Goal: Obtain resource: Download file/media

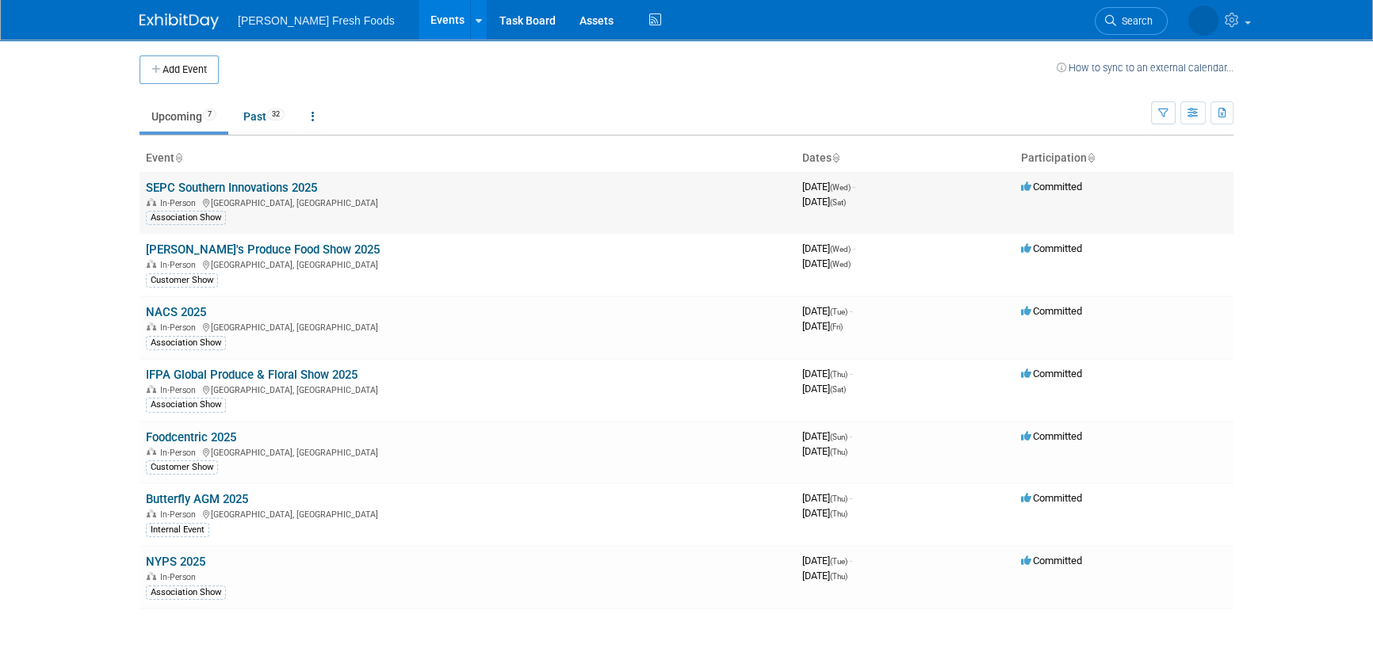
click at [297, 177] on td "SEPC Southern Innovations 2025 In-Person [GEOGRAPHIC_DATA], [GEOGRAPHIC_DATA] A…" at bounding box center [467, 203] width 656 height 62
click at [278, 181] on link "SEPC Southern Innovations 2025" at bounding box center [231, 188] width 171 height 14
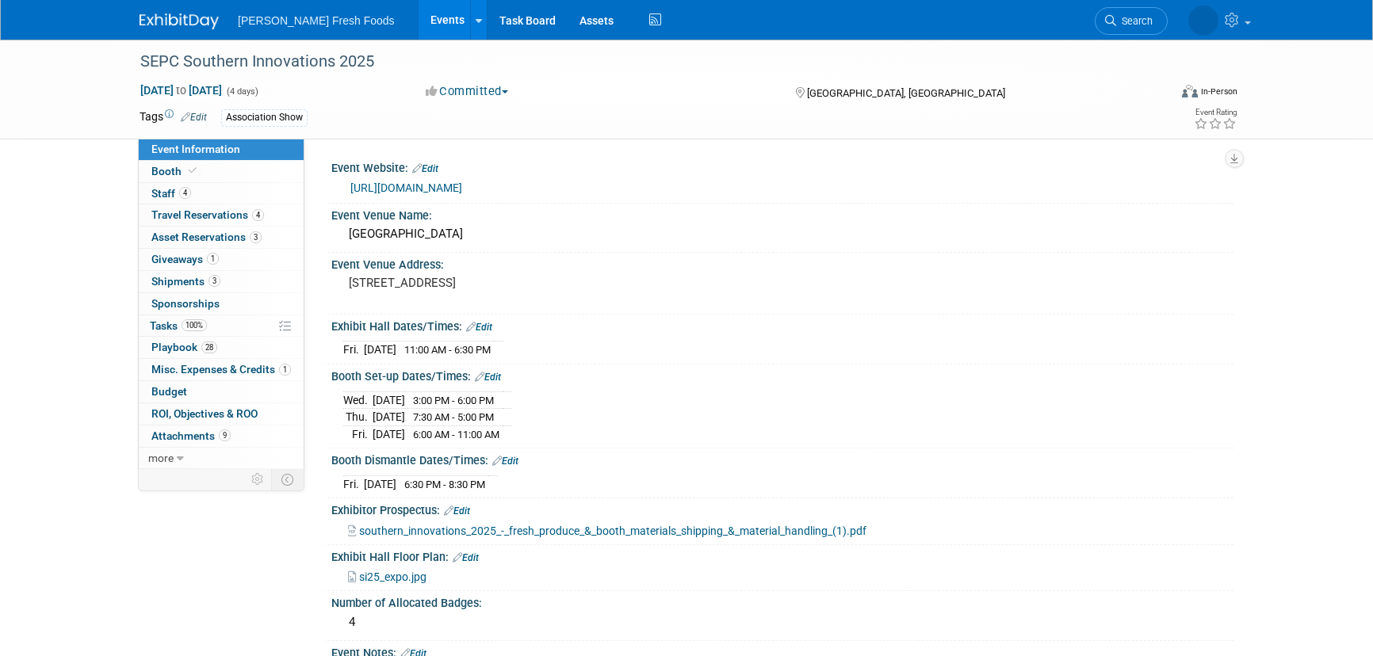
select select "Advanced Warehouse"
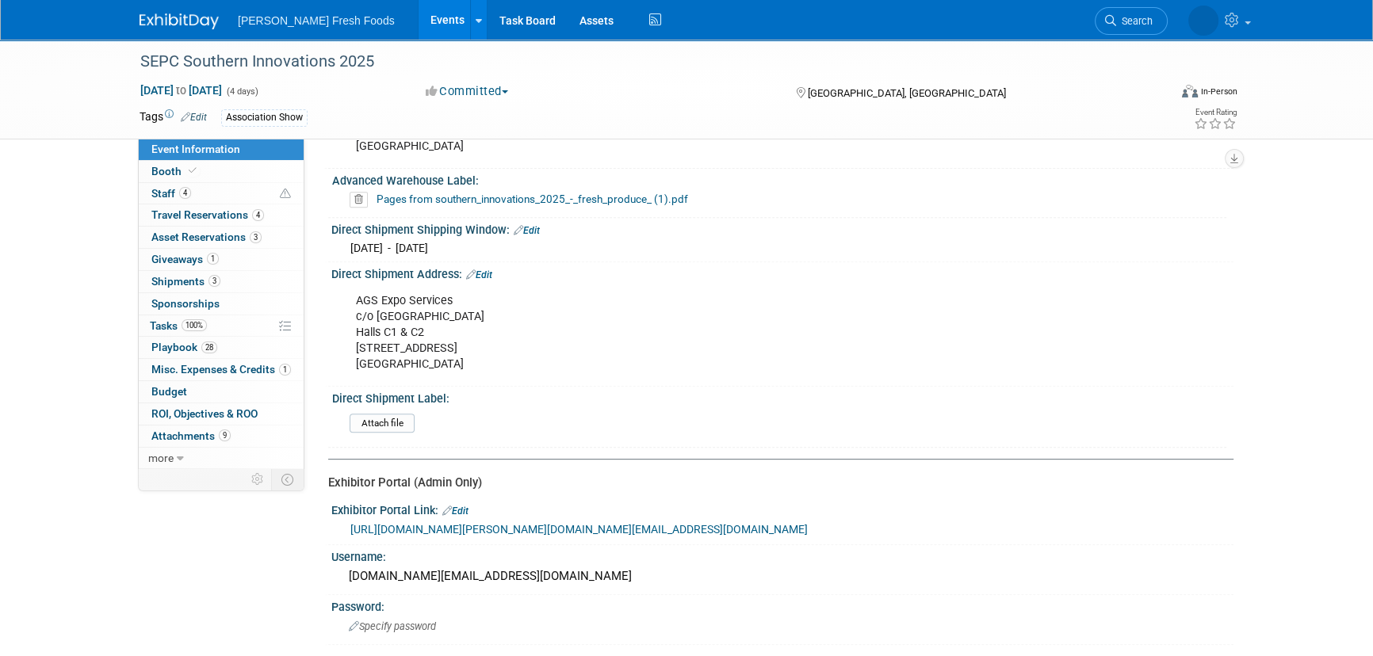
scroll to position [939, 0]
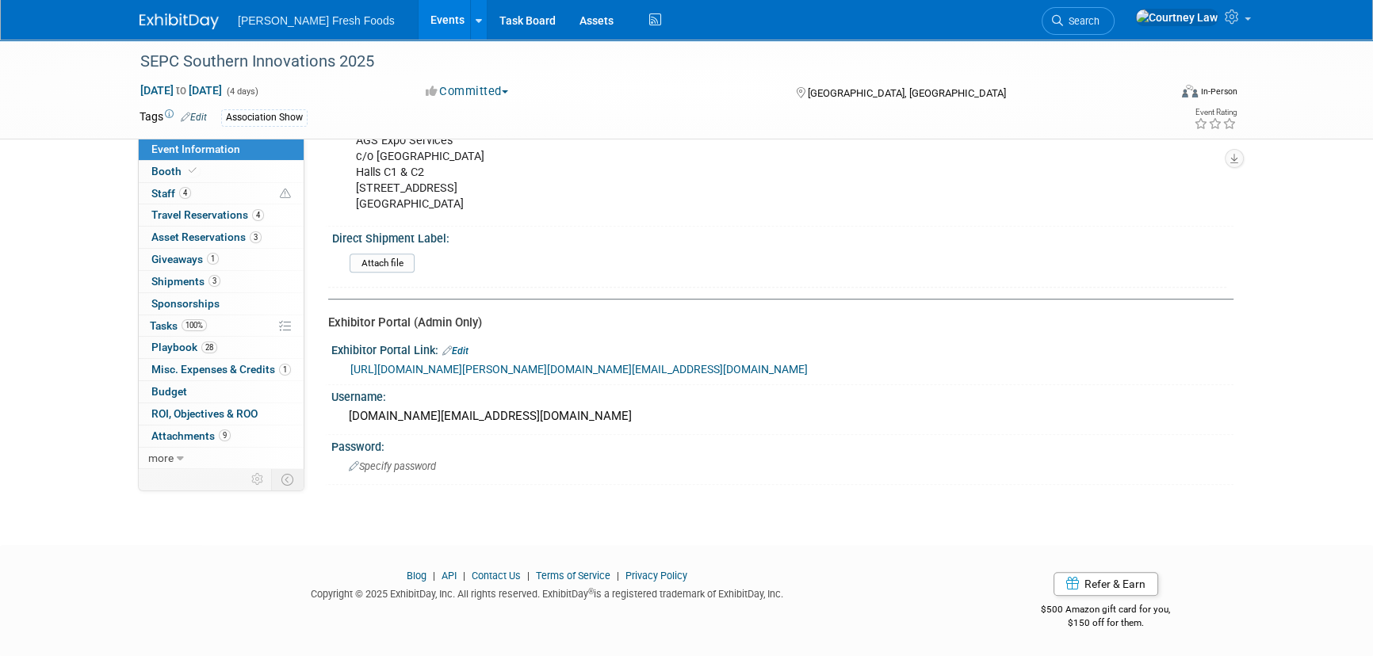
click at [613, 363] on link "https://exhibitors.cvent.com/login?email=courtney.law%40bolthousefresh.com&retu…" at bounding box center [578, 369] width 457 height 13
click at [217, 161] on link "Booth" at bounding box center [221, 171] width 165 height 21
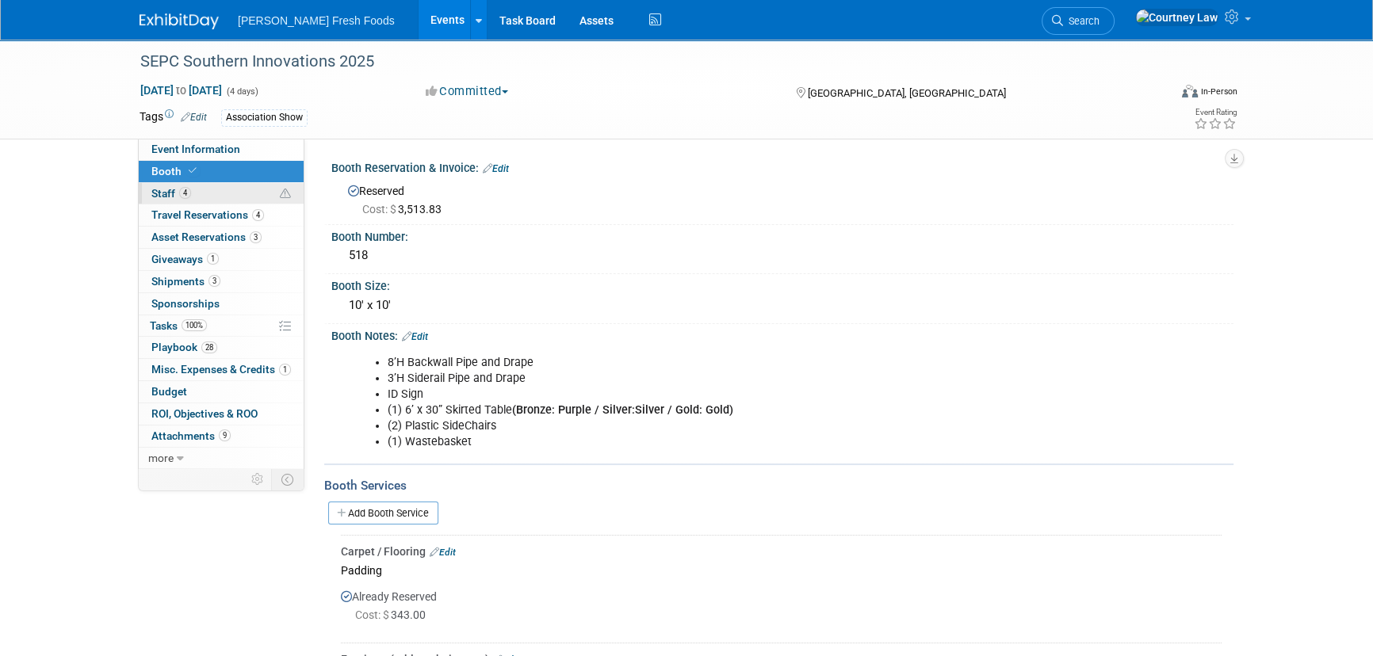
click at [228, 185] on link "4 Staff 4" at bounding box center [221, 193] width 165 height 21
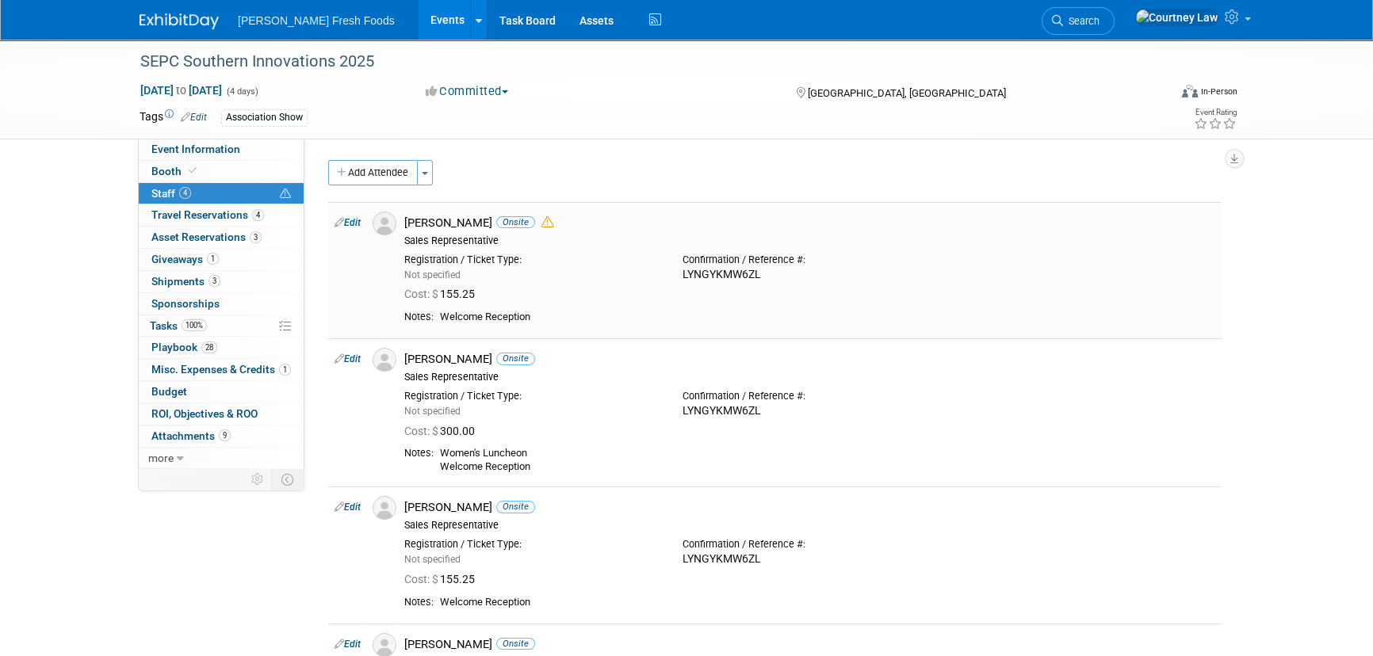
click at [681, 273] on div "Confirmation / Reference #: LYNGYKMW6ZL" at bounding box center [809, 264] width 278 height 35
copy div "LYNGYKMW6ZL"
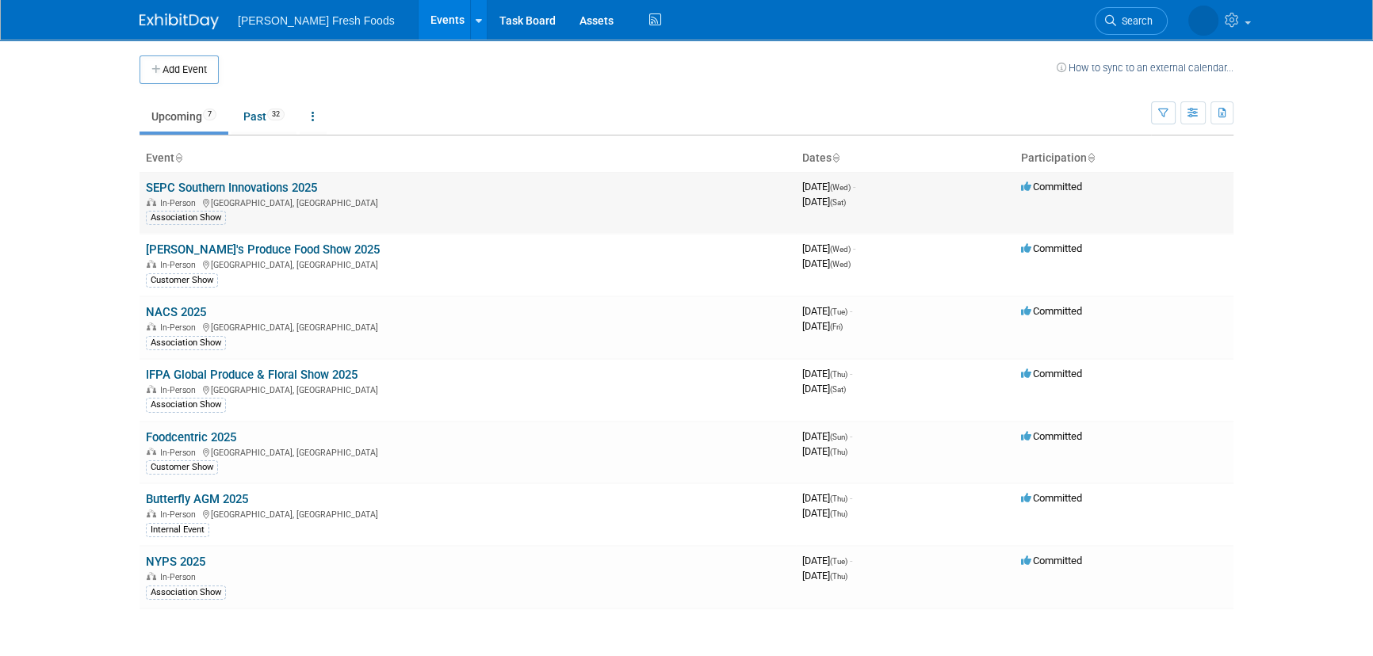
click at [227, 189] on link "SEPC Southern Innovations 2025" at bounding box center [231, 188] width 171 height 14
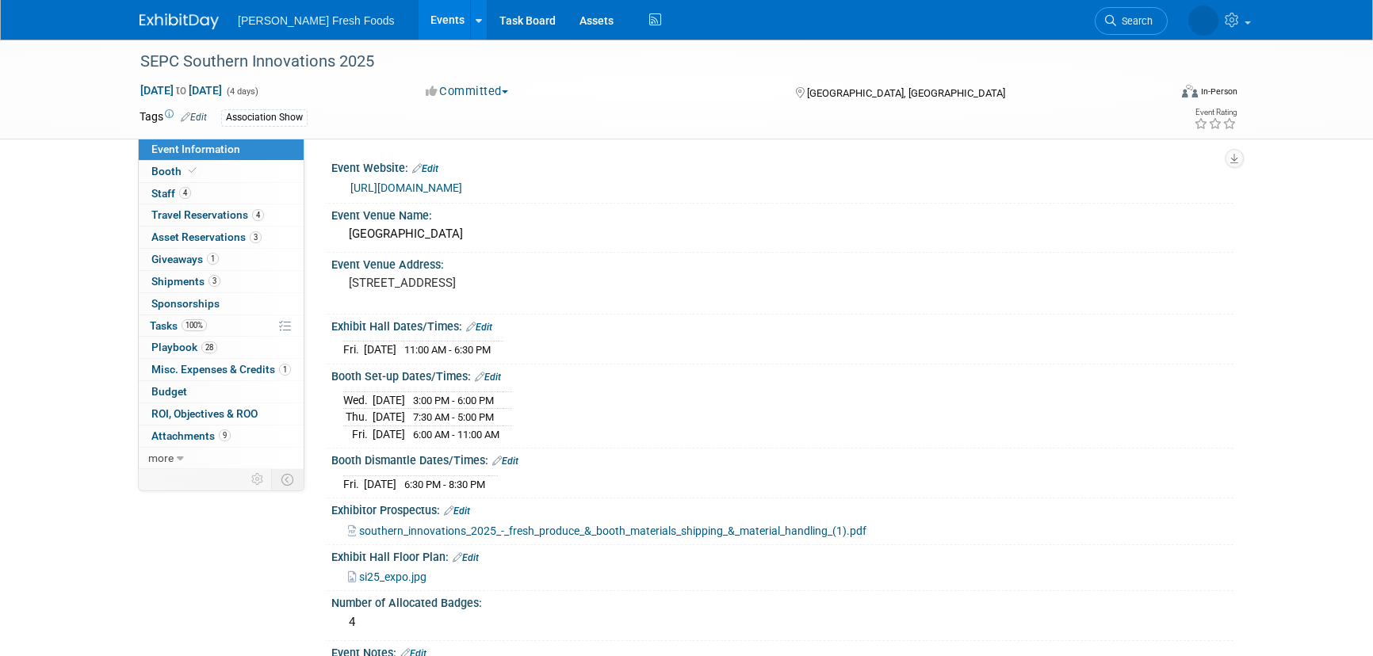
select select "Advanced Warehouse"
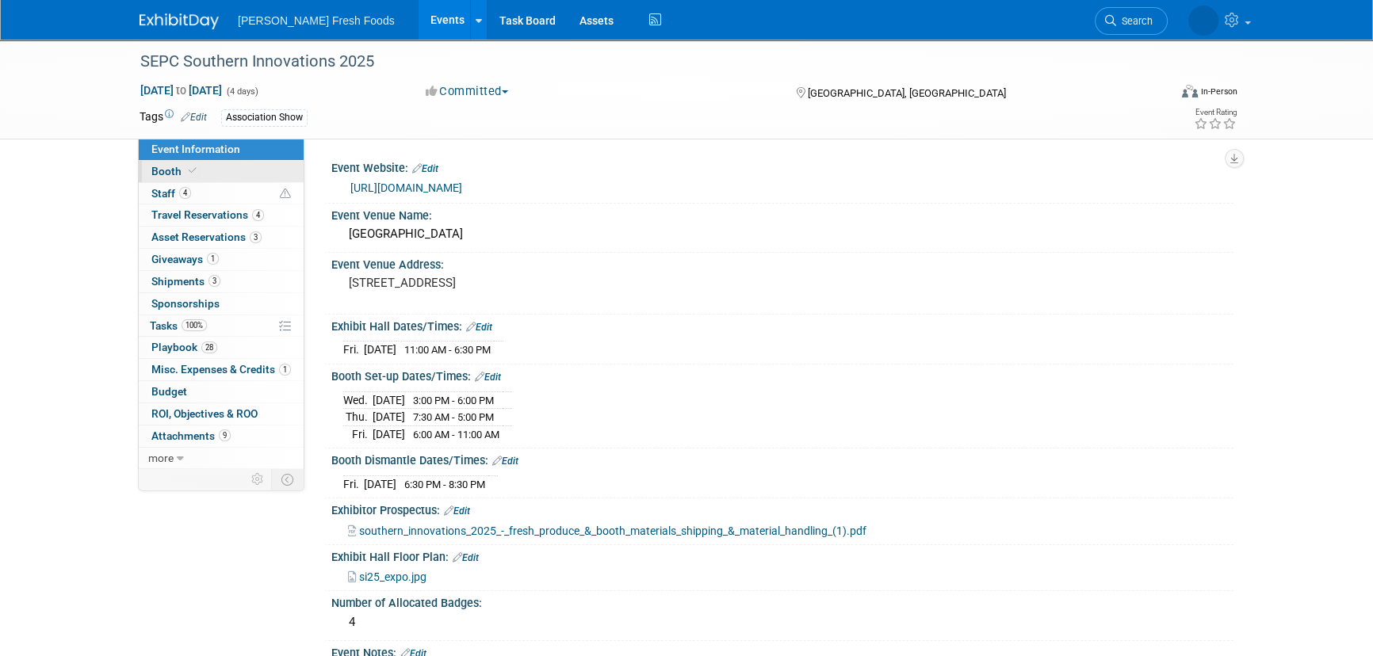
click at [235, 180] on link "Booth" at bounding box center [221, 171] width 165 height 21
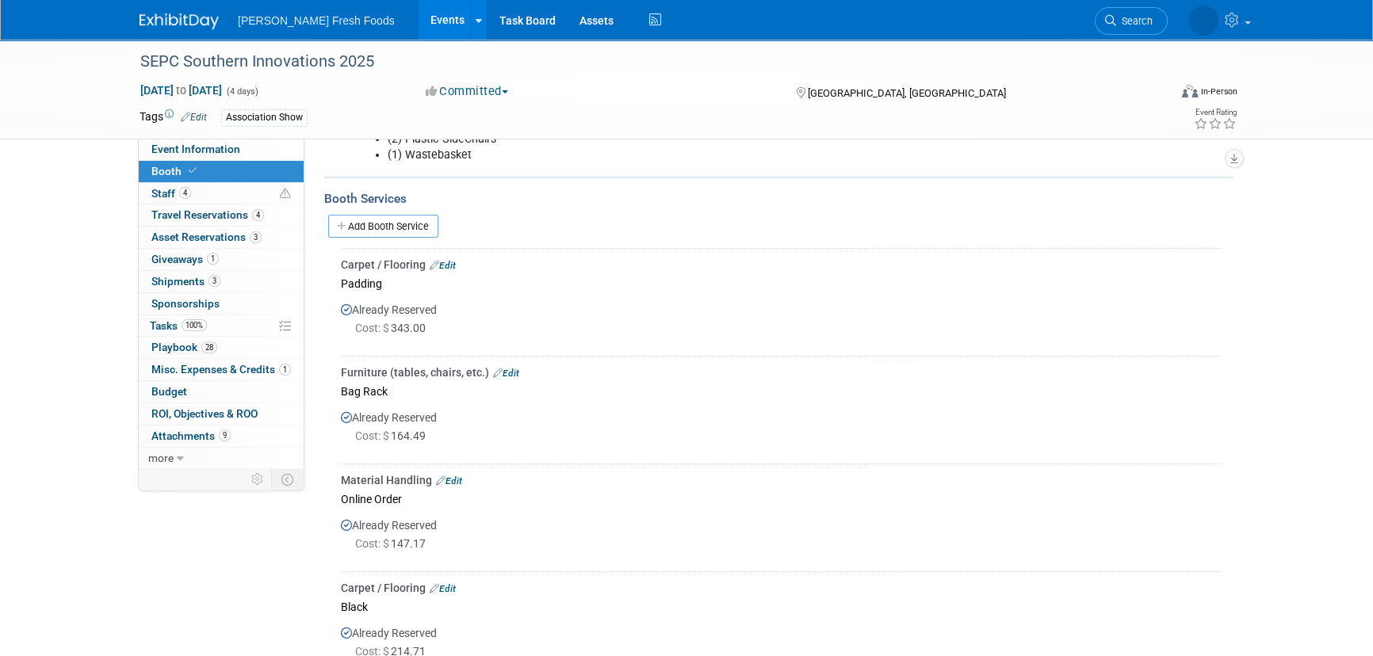
scroll to position [288, 0]
click at [407, 227] on link "Add Booth Service" at bounding box center [383, 225] width 110 height 23
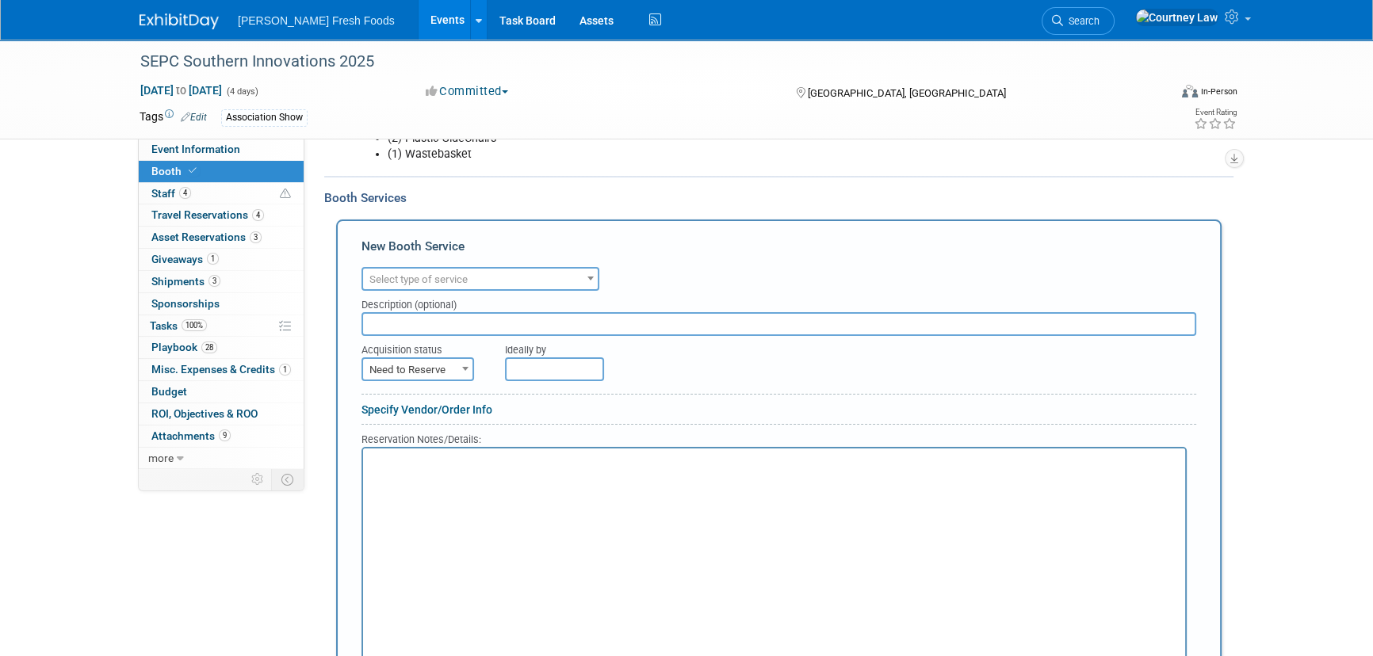
scroll to position [0, 0]
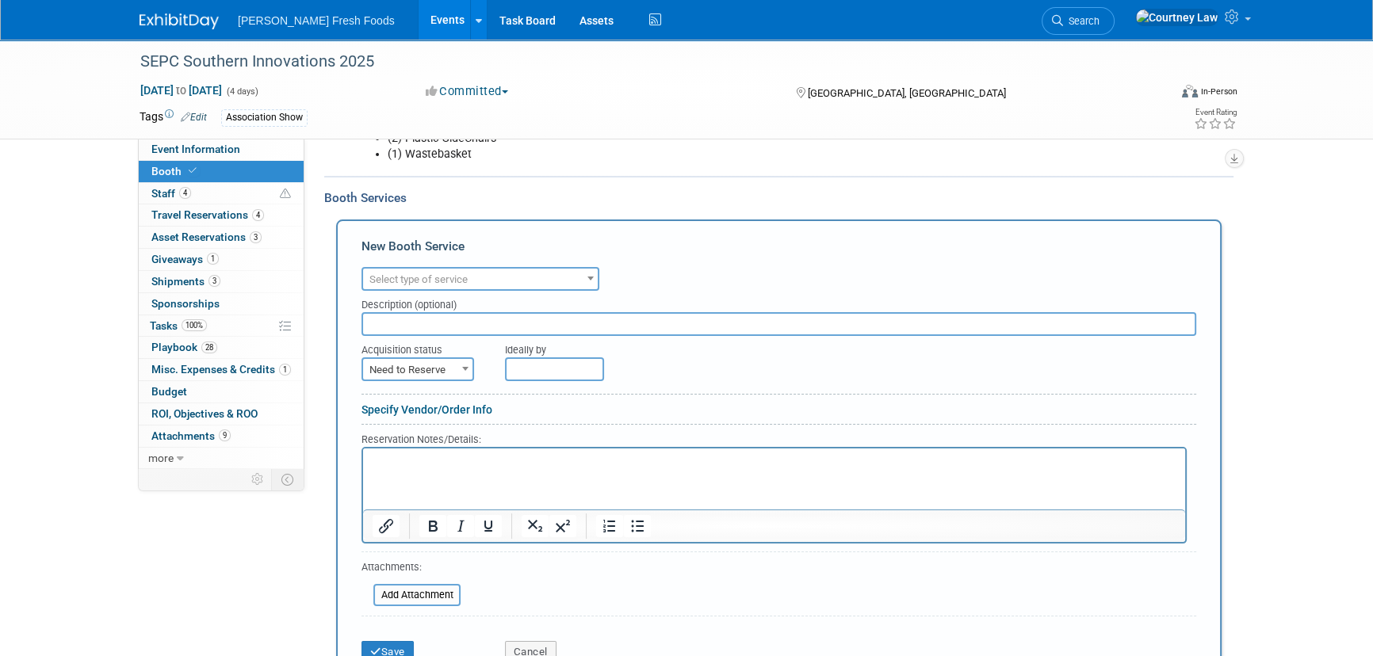
click at [422, 273] on span "Select type of service" at bounding box center [418, 279] width 98 height 12
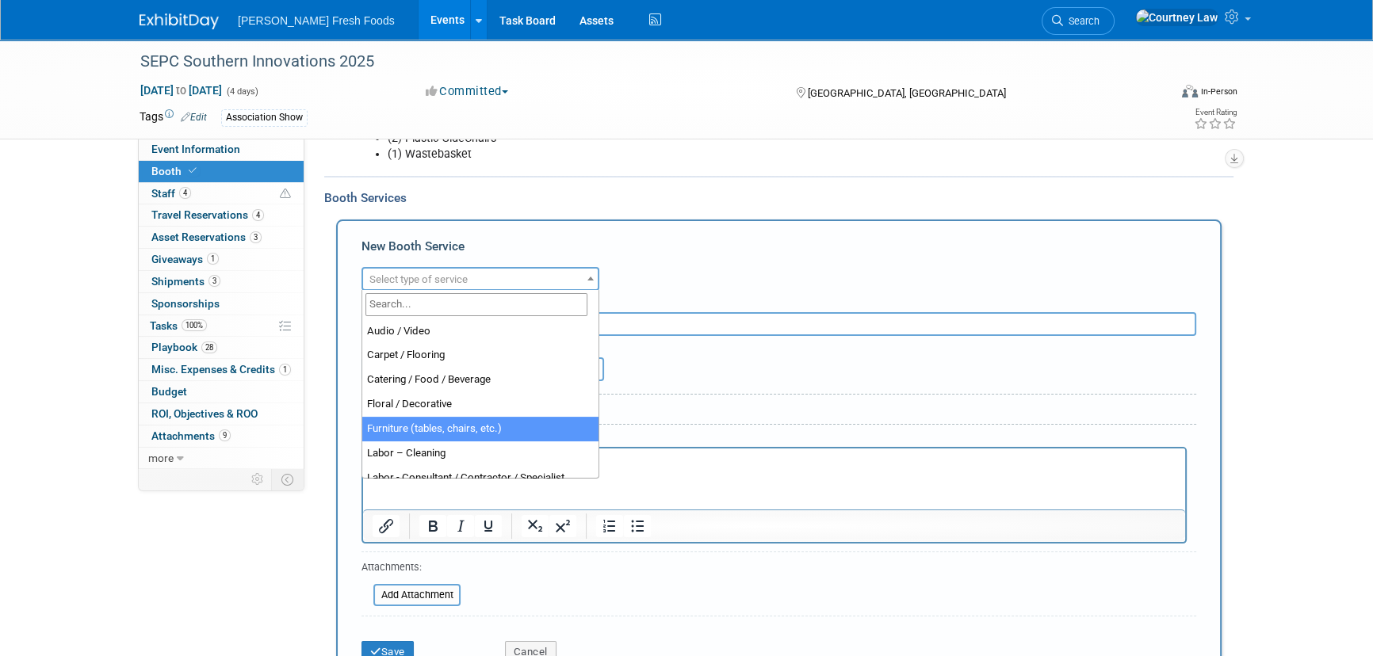
select select "6"
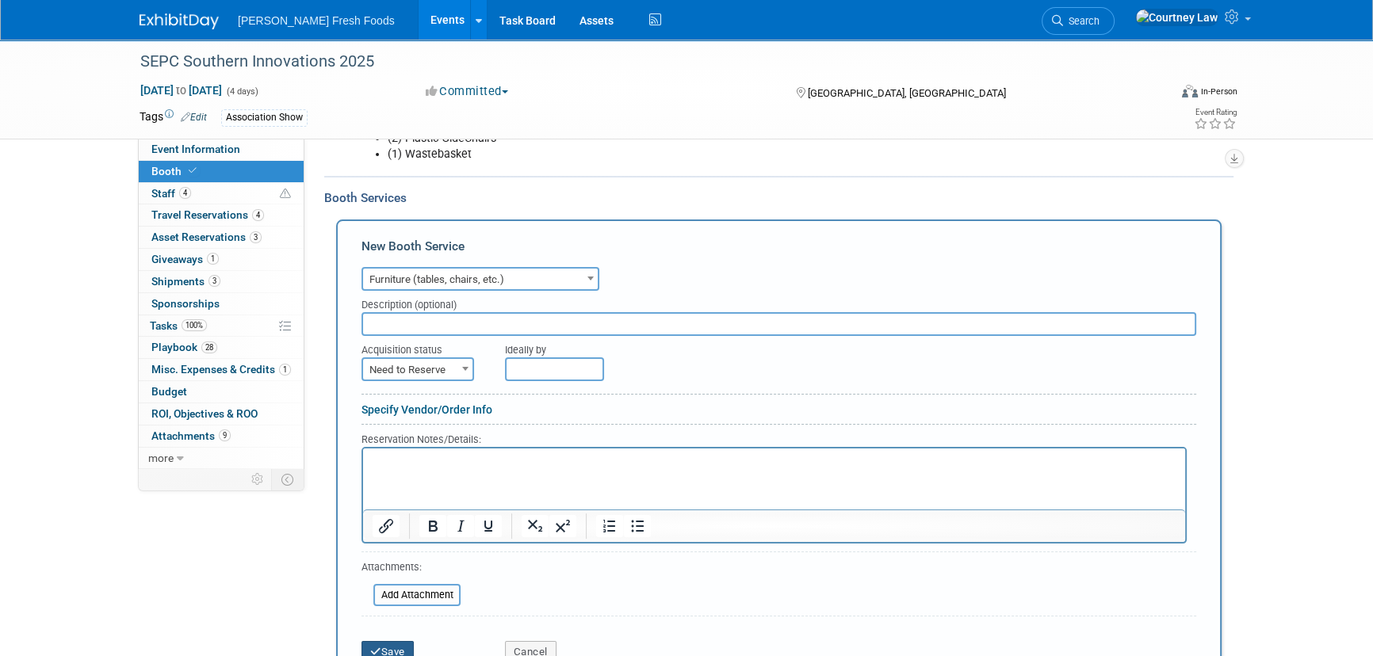
click at [400, 649] on button "Save" at bounding box center [387, 652] width 52 height 22
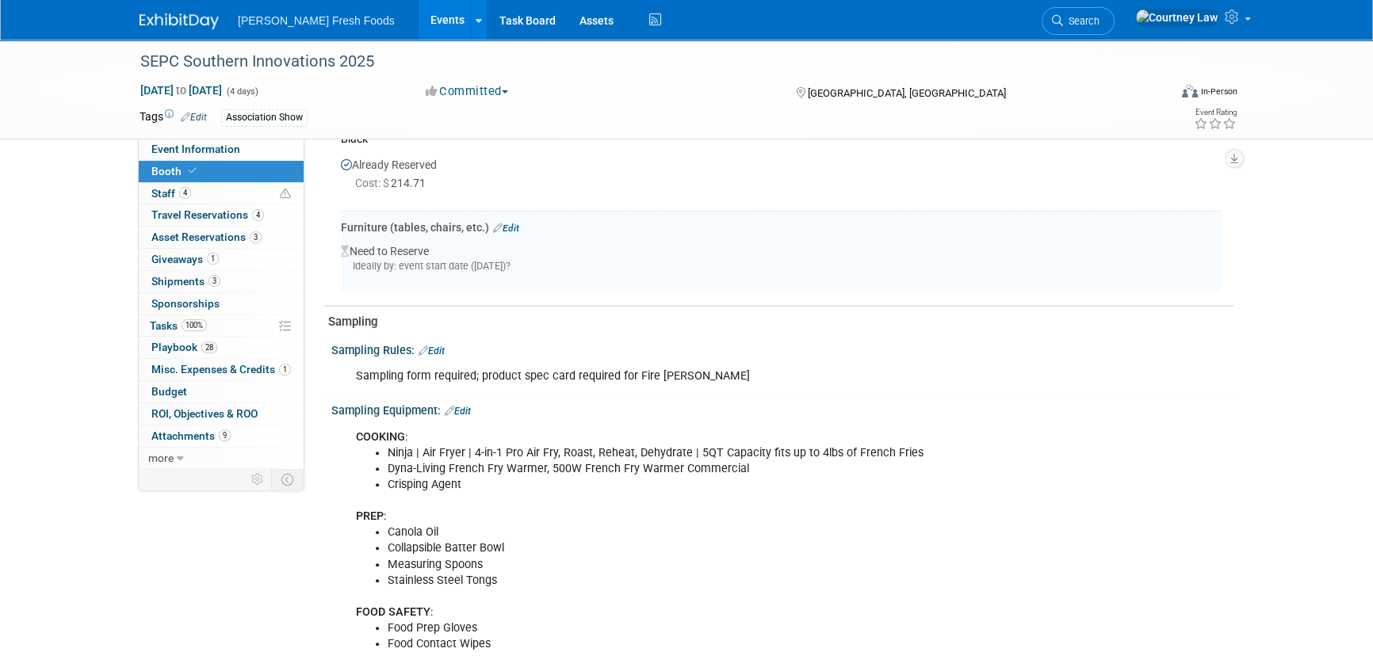
scroll to position [797, 0]
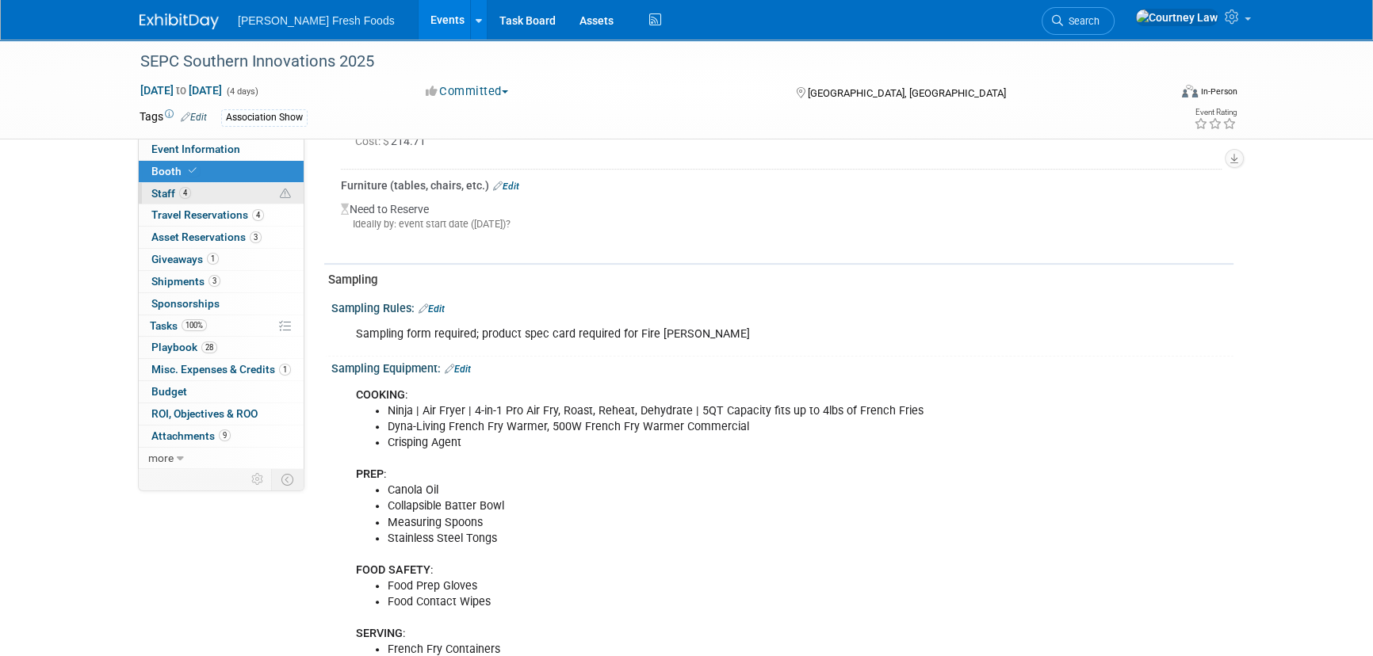
click at [216, 198] on link "4 Staff 4" at bounding box center [221, 193] width 165 height 21
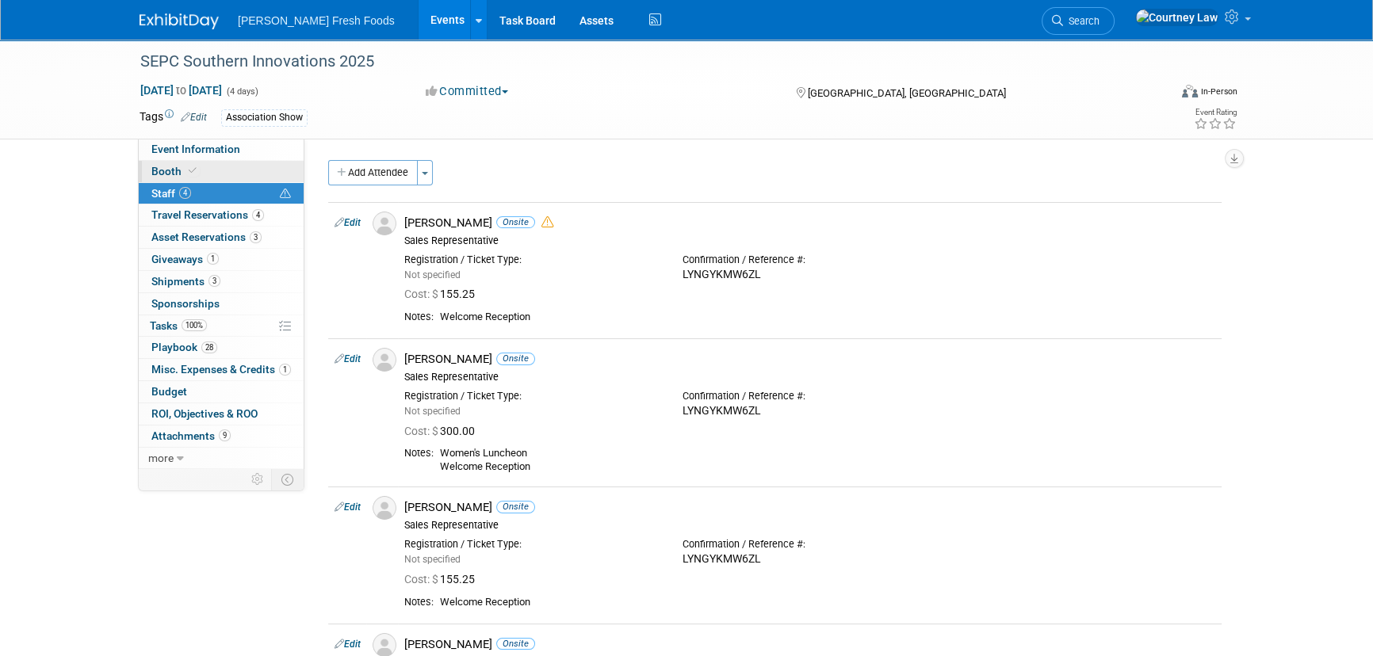
click at [217, 168] on link "Booth" at bounding box center [221, 171] width 165 height 21
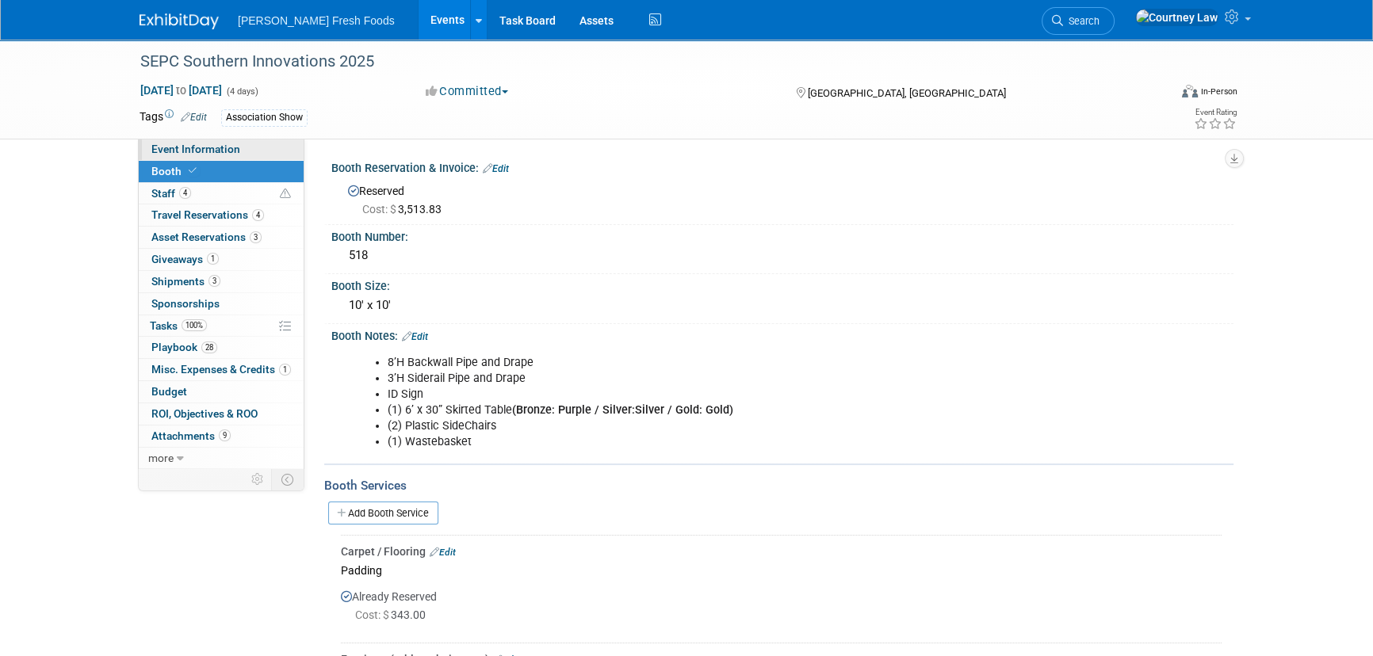
click at [178, 152] on span "Event Information" at bounding box center [195, 149] width 89 height 13
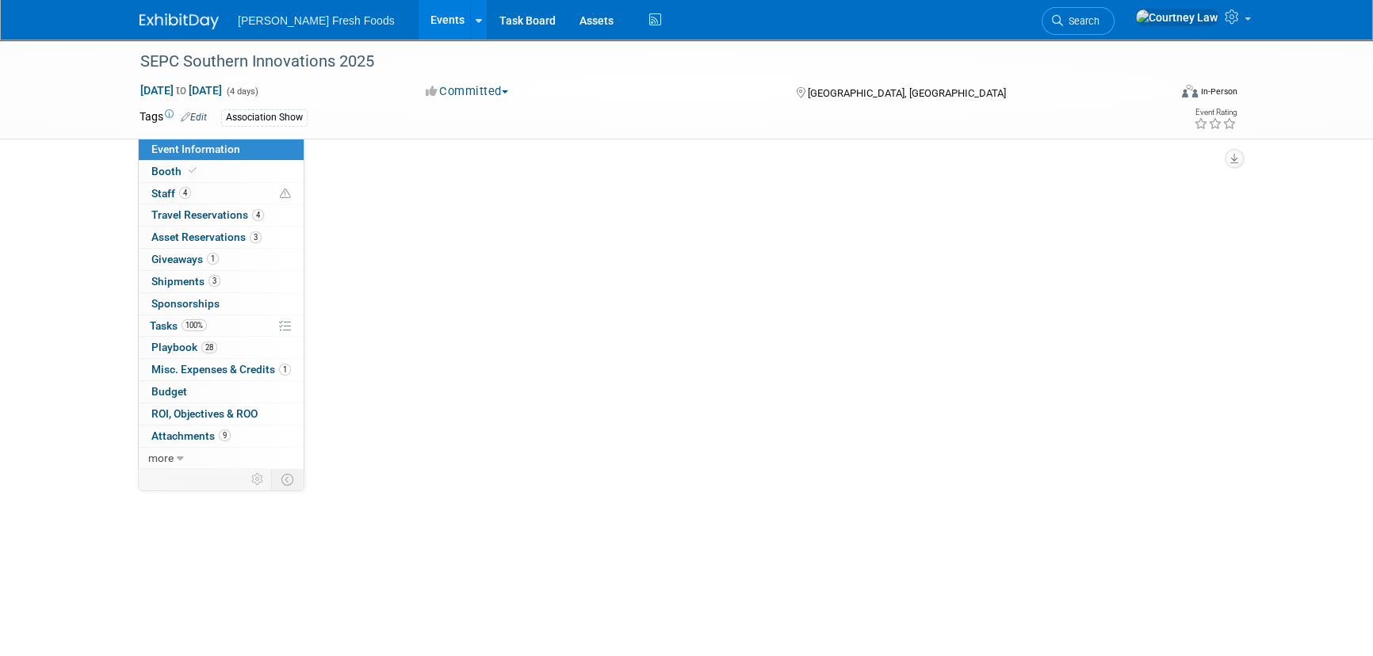
select select "Advanced Warehouse"
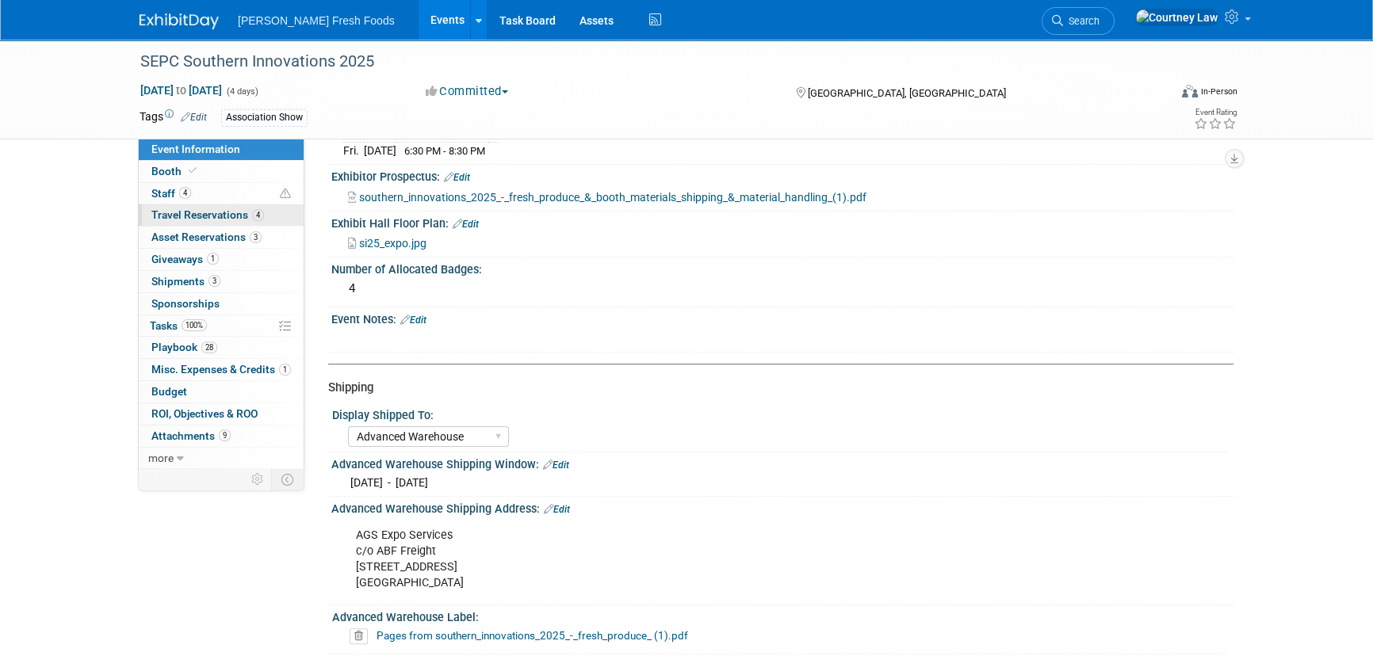
scroll to position [360, 0]
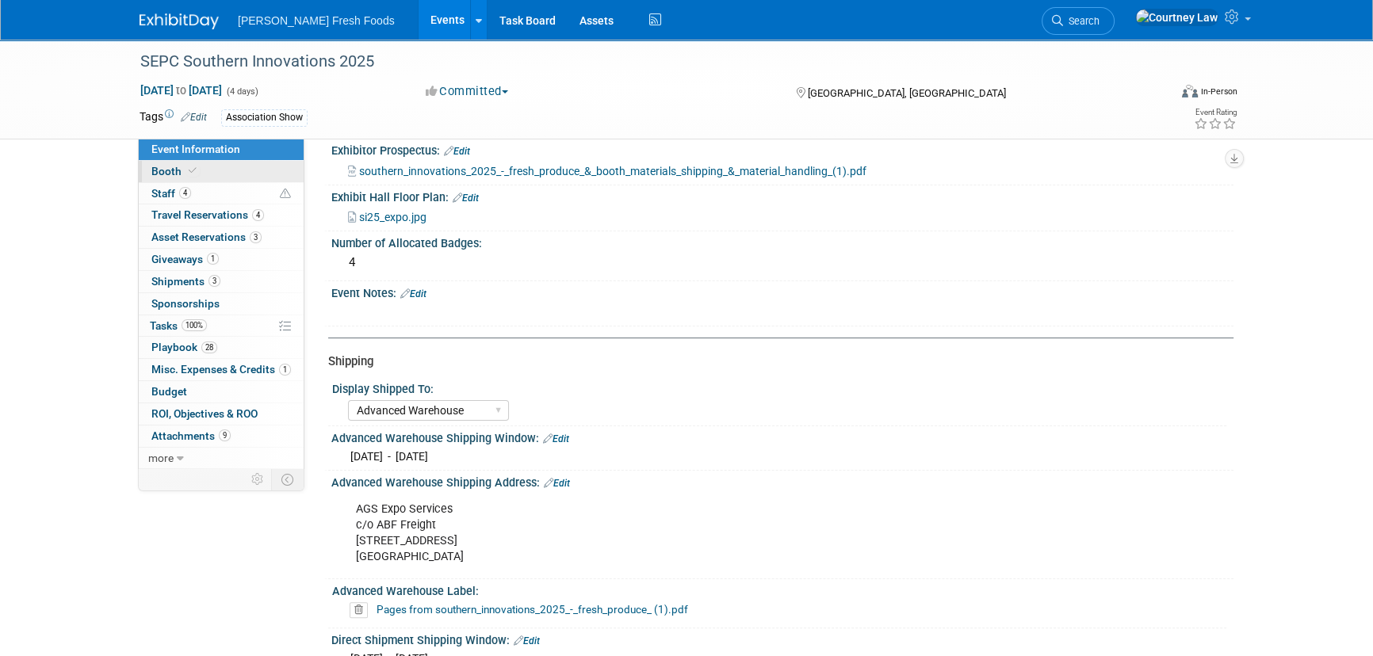
click at [215, 181] on link "Booth" at bounding box center [221, 171] width 165 height 21
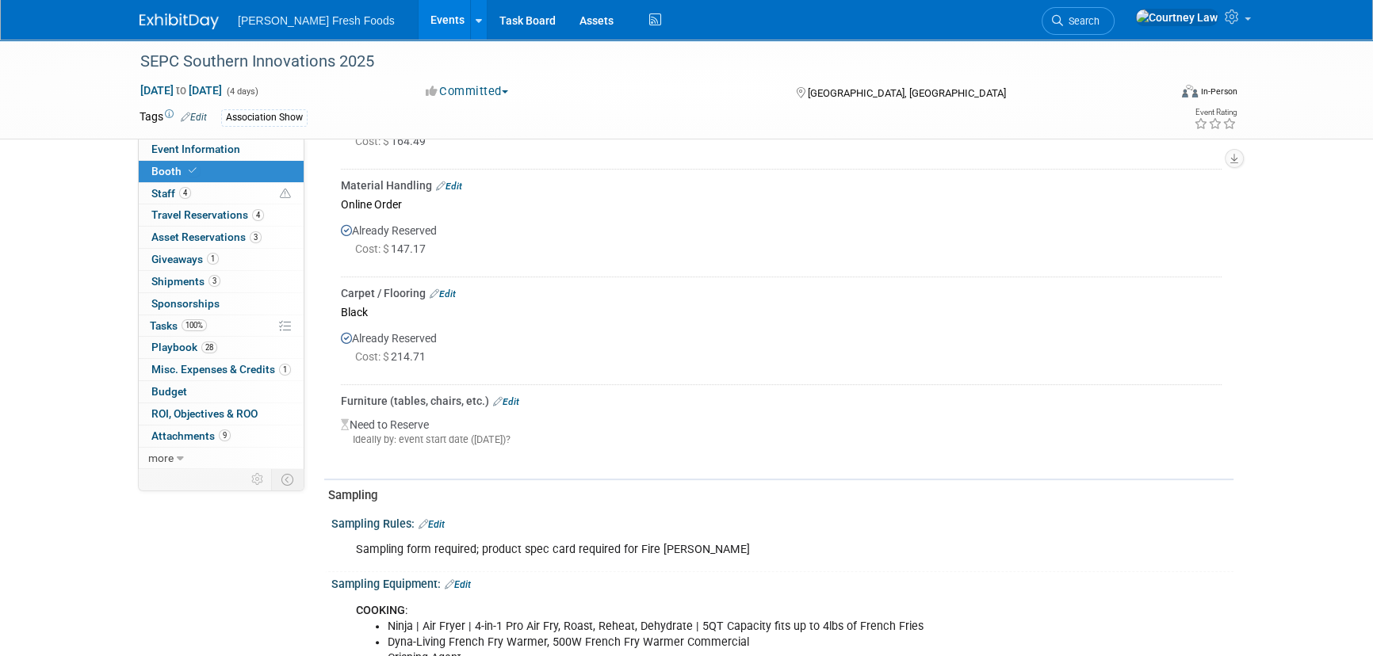
scroll to position [576, 0]
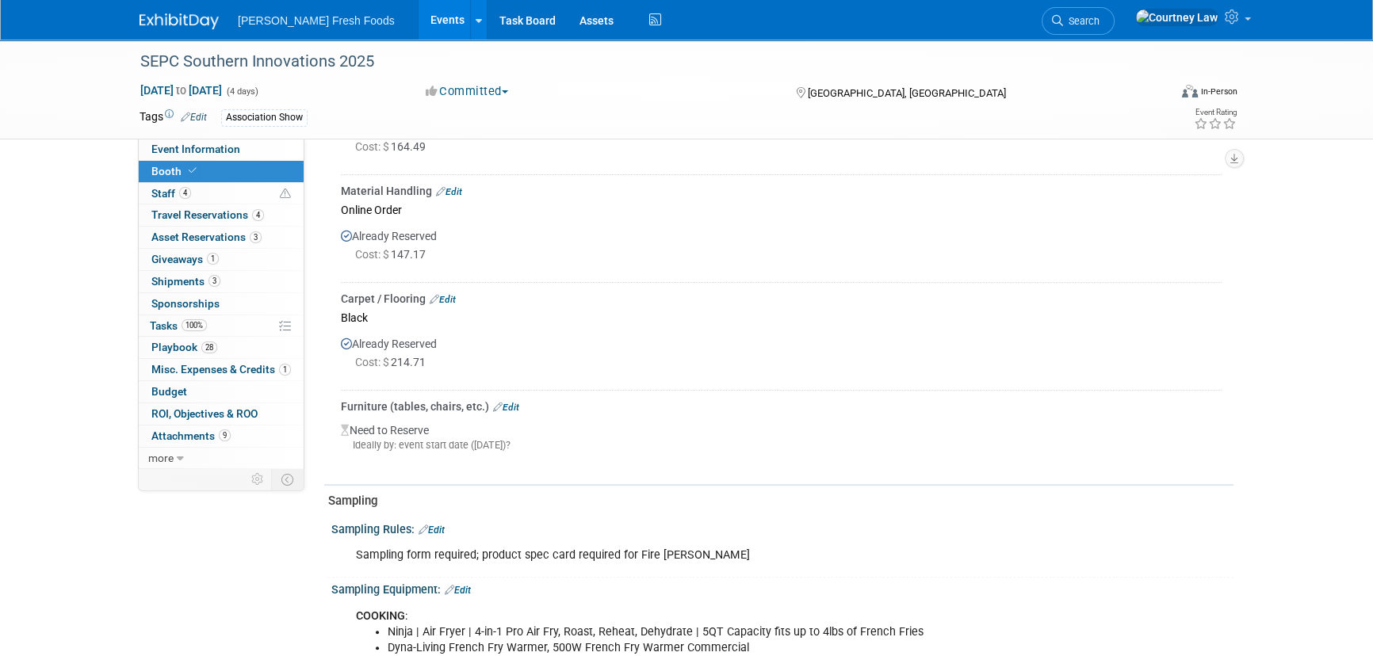
click at [516, 404] on link "Edit" at bounding box center [506, 407] width 26 height 11
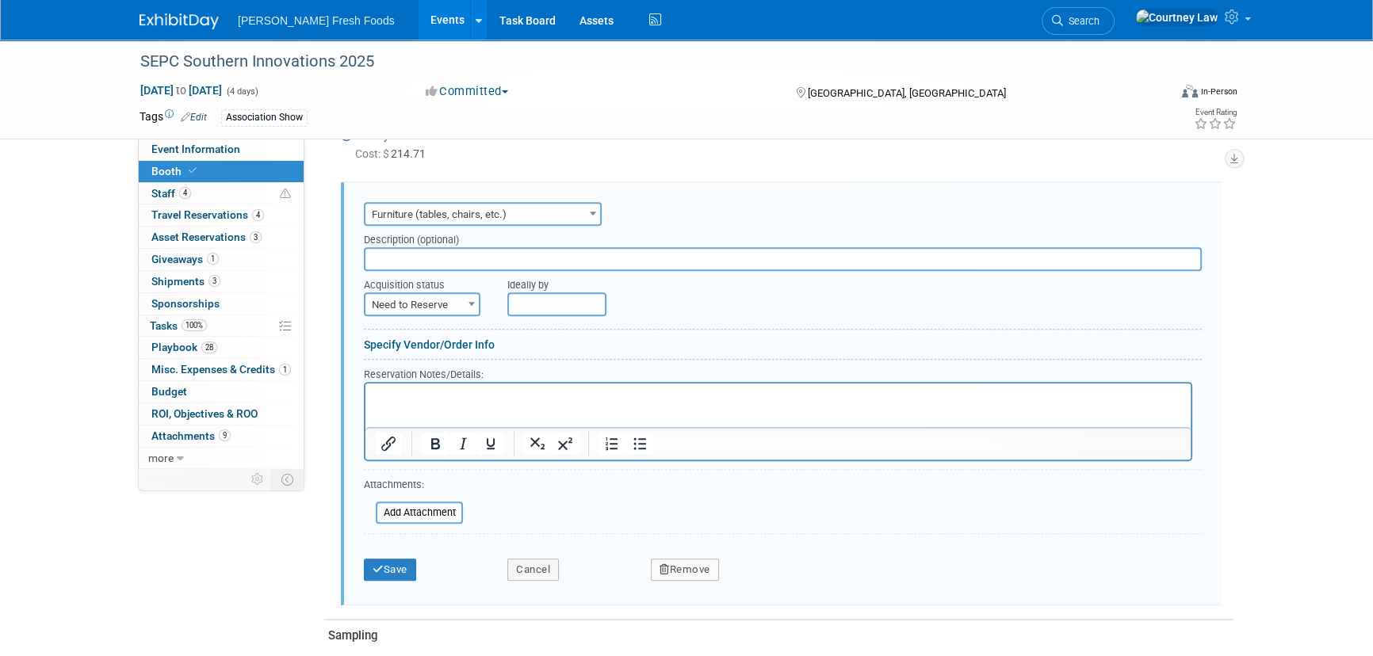
scroll to position [0, 0]
click at [470, 262] on input "text" at bounding box center [783, 259] width 838 height 24
paste input "4’ Table - 30” high"
type input "4’ Table - 30” high"
click at [457, 310] on span "Need to Reserve" at bounding box center [421, 305] width 113 height 22
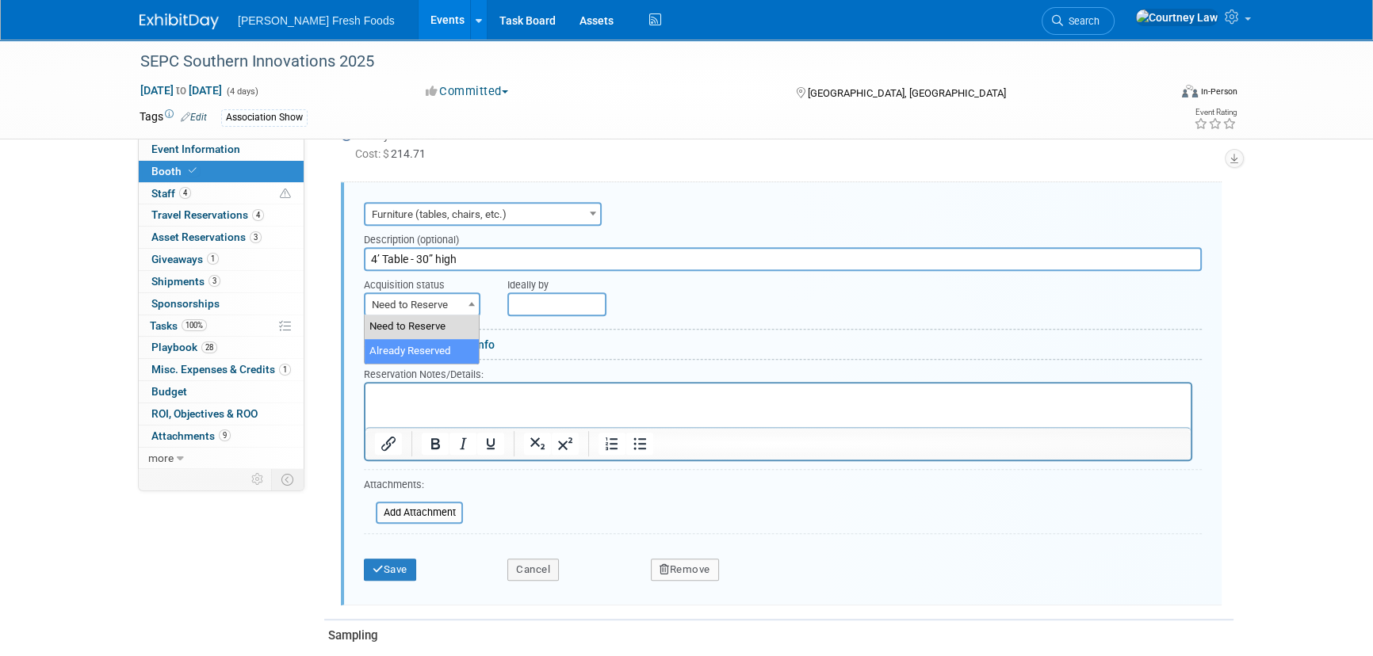
select select "2"
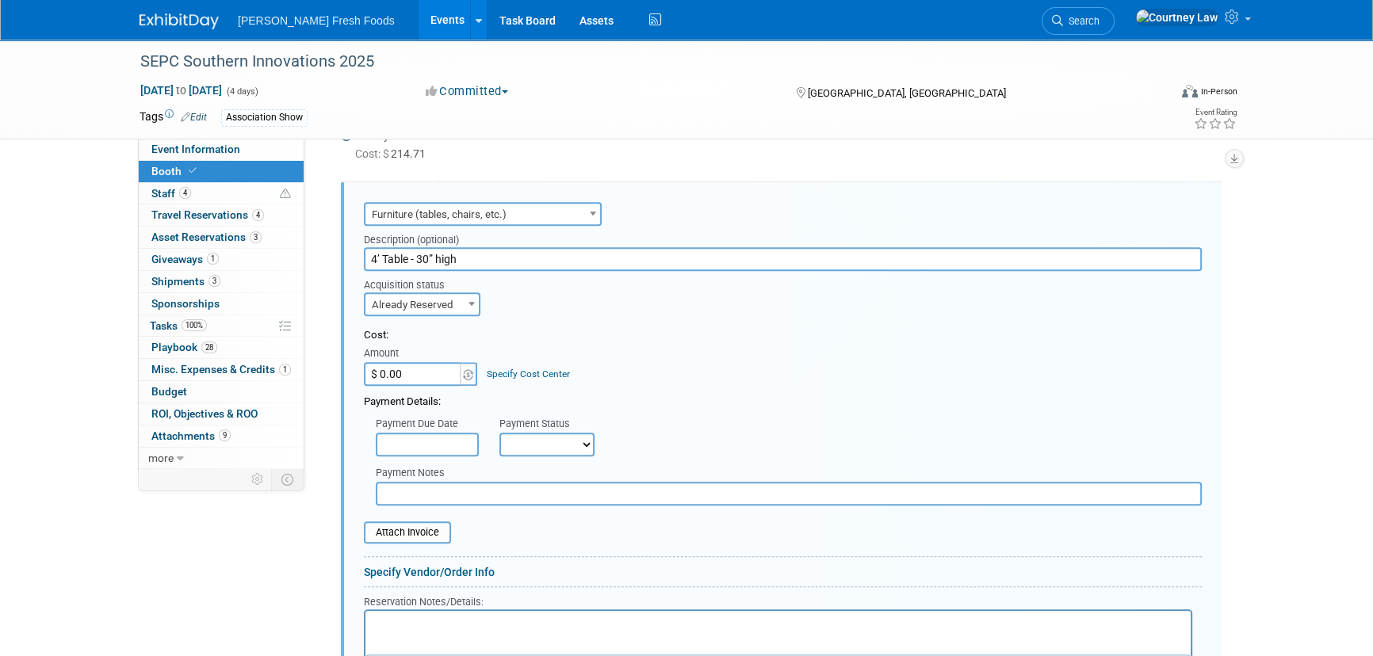
click at [422, 376] on input "$ 0.00" at bounding box center [413, 374] width 99 height 24
type input "$ 221.02"
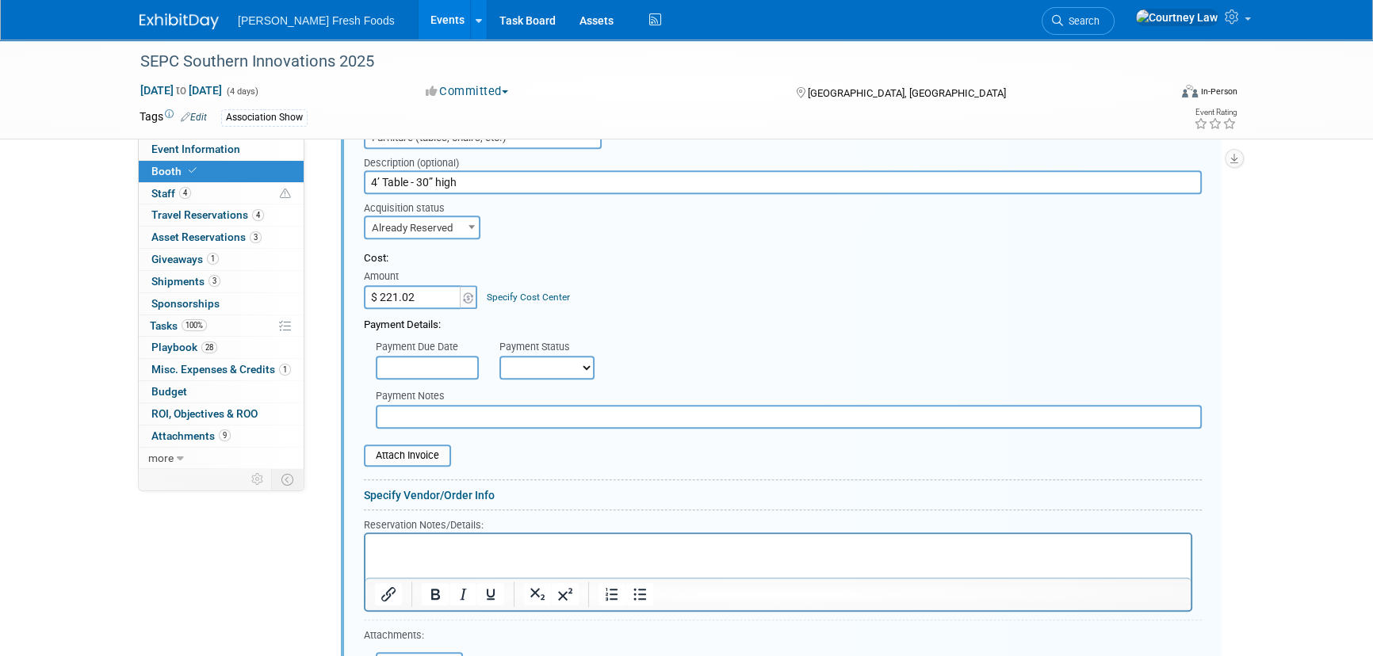
scroll to position [1001, 0]
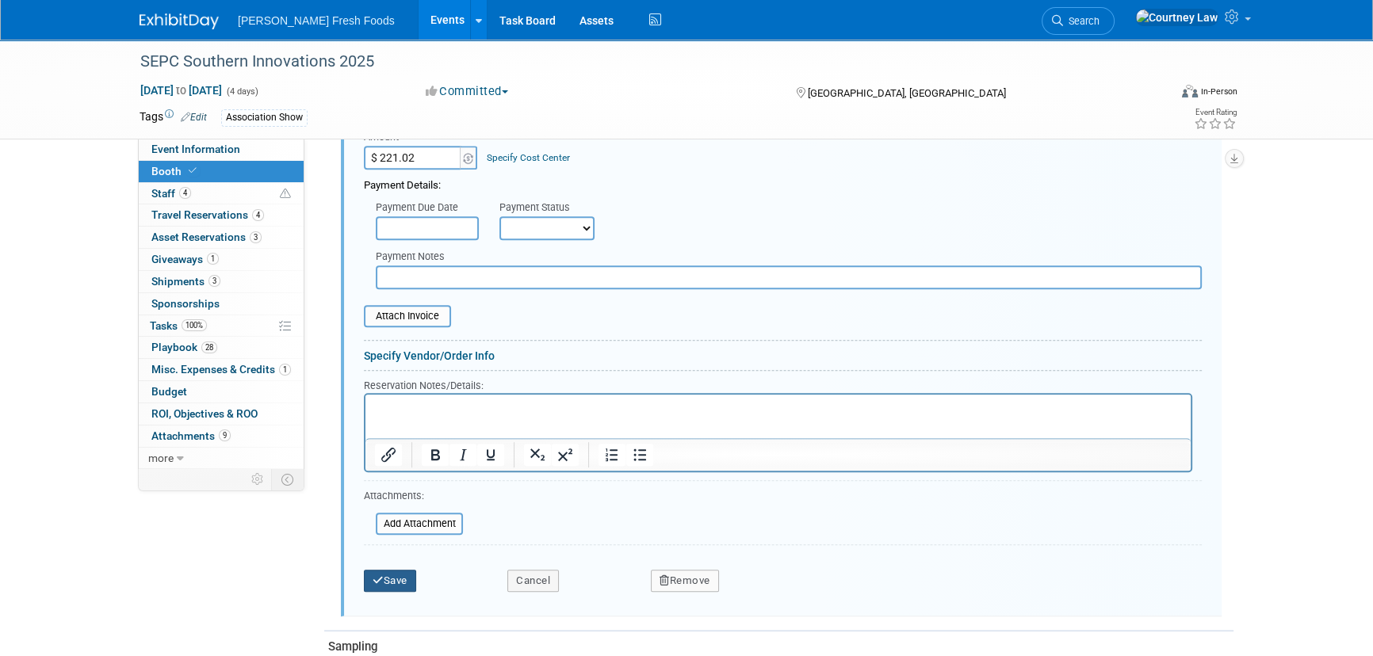
click at [383, 575] on button "Save" at bounding box center [390, 581] width 52 height 22
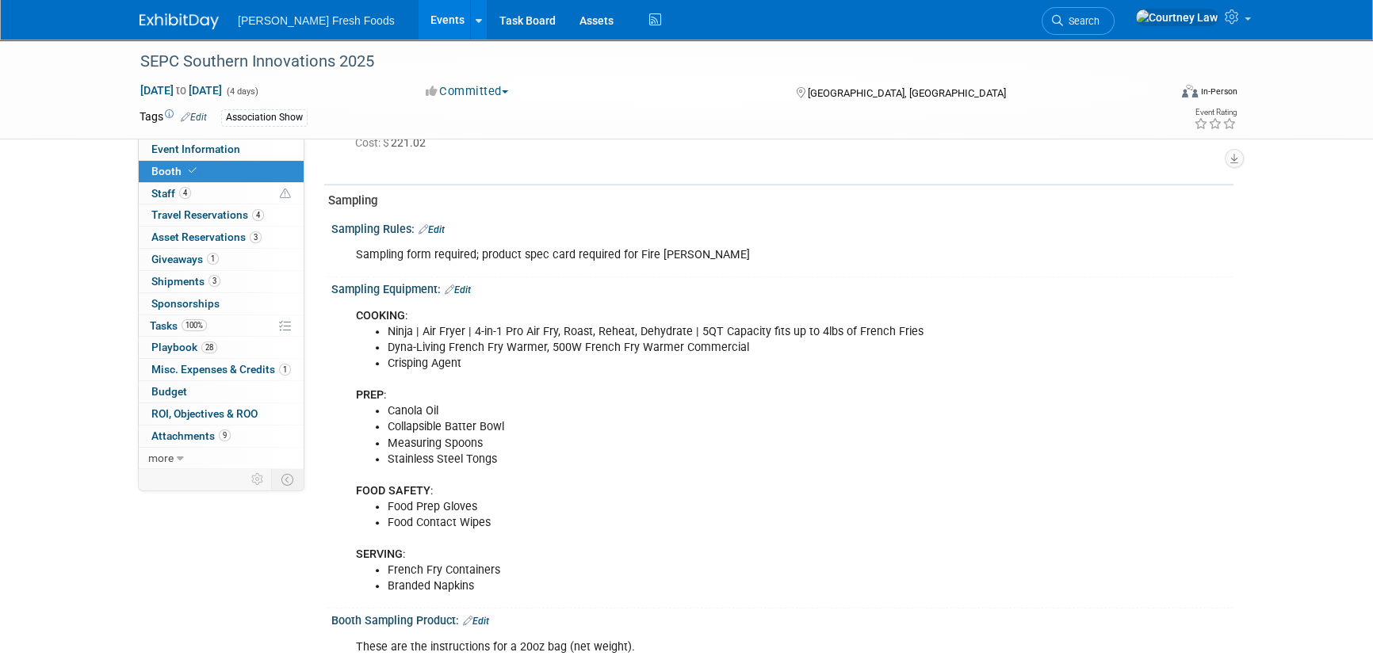
scroll to position [648, 0]
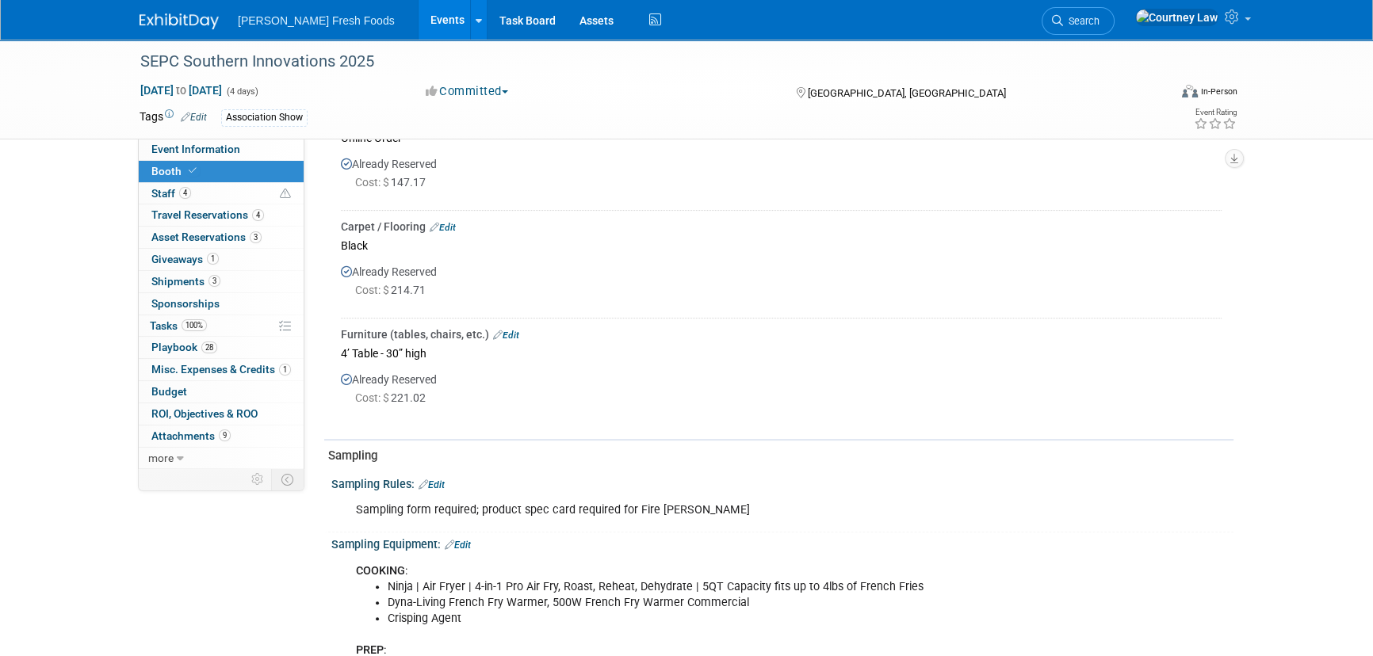
click at [514, 331] on link "Edit" at bounding box center [506, 335] width 26 height 11
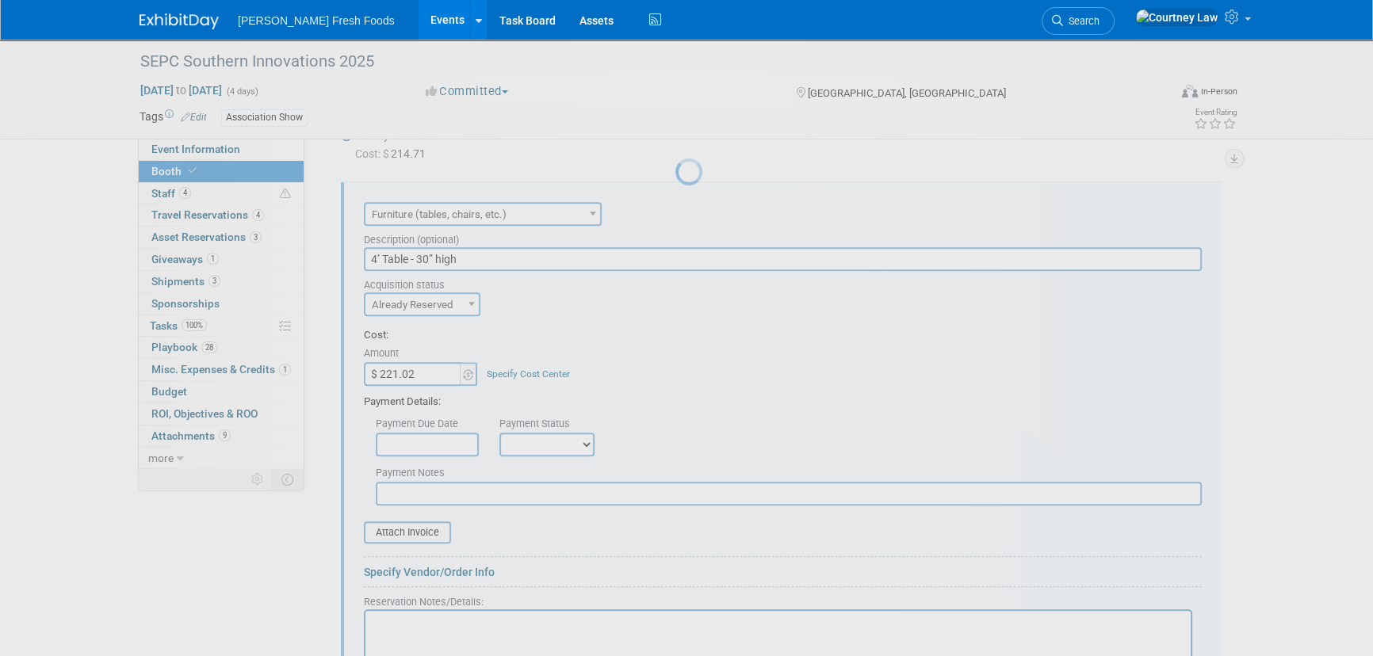
scroll to position [0, 0]
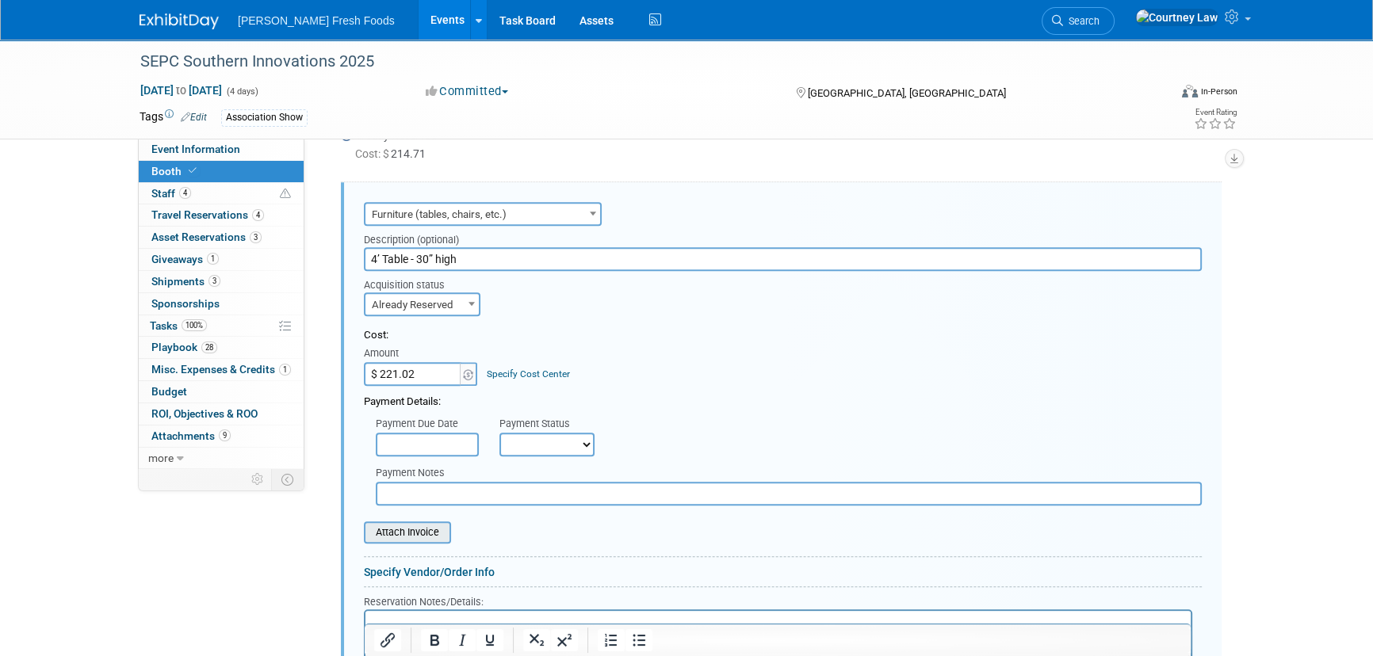
click at [414, 525] on input "file" at bounding box center [355, 532] width 189 height 19
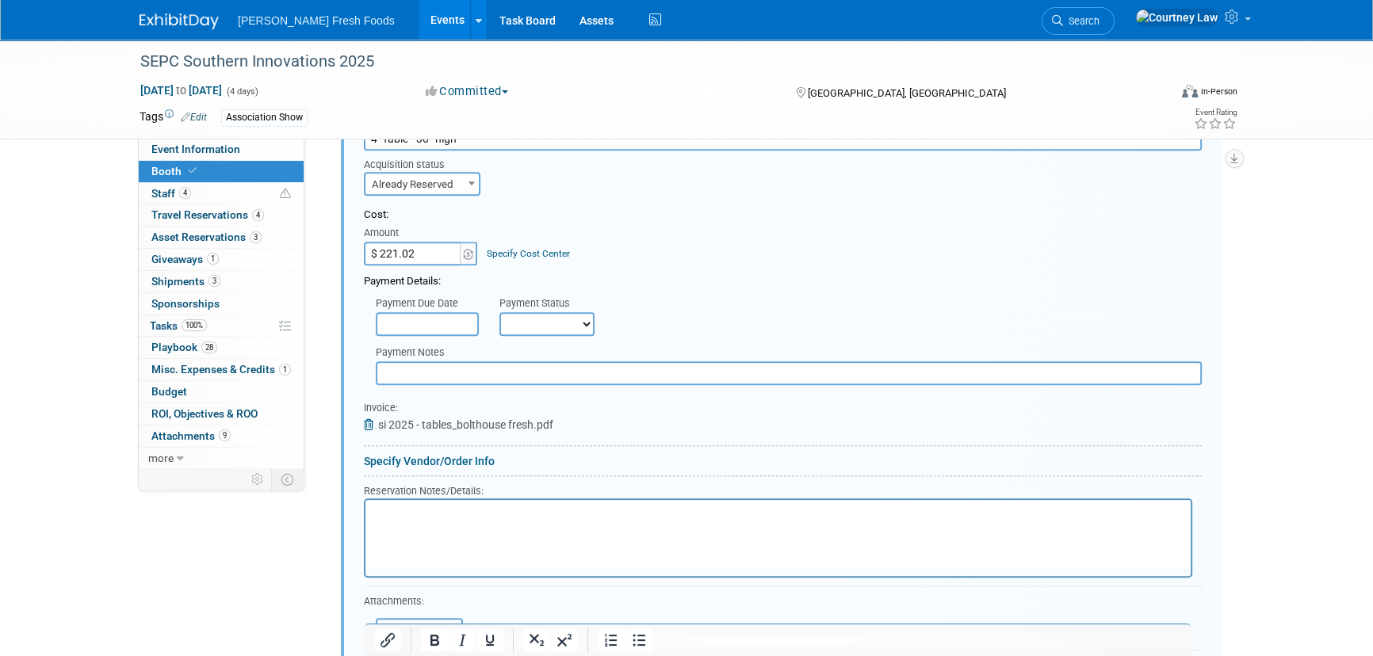
scroll to position [1001, 0]
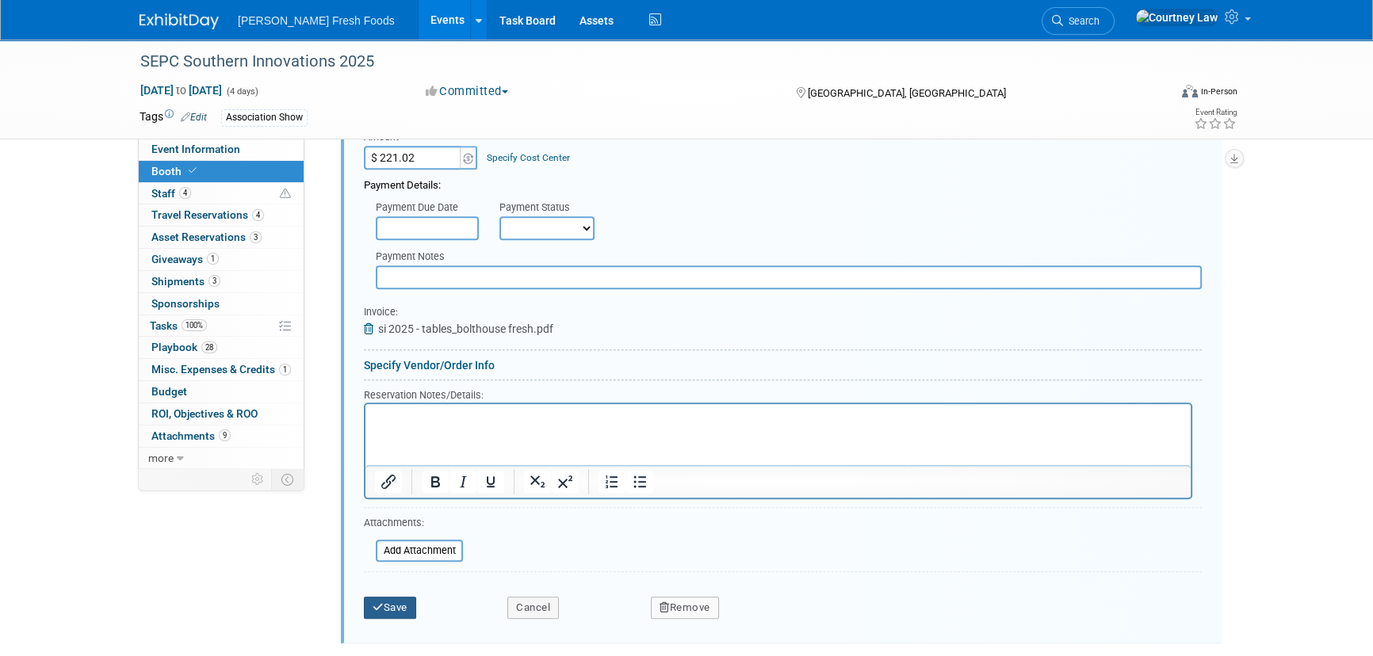
click at [400, 601] on button "Save" at bounding box center [390, 608] width 52 height 22
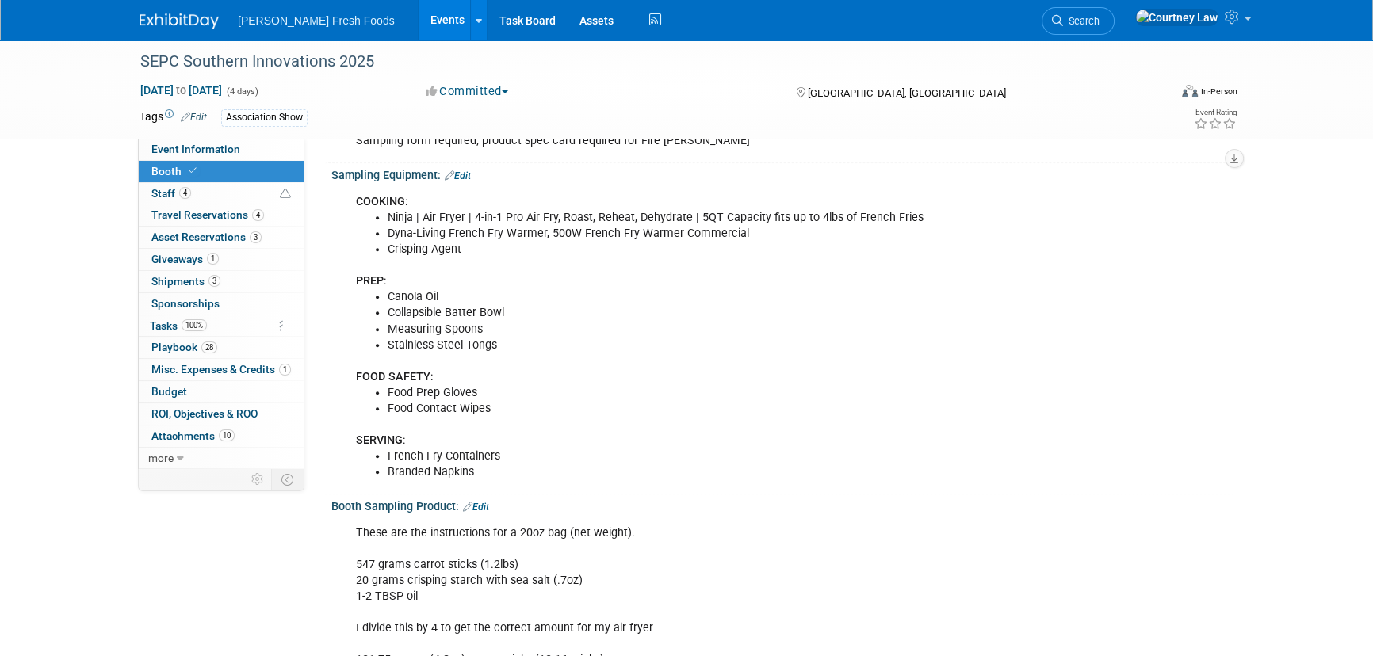
scroll to position [1073, 0]
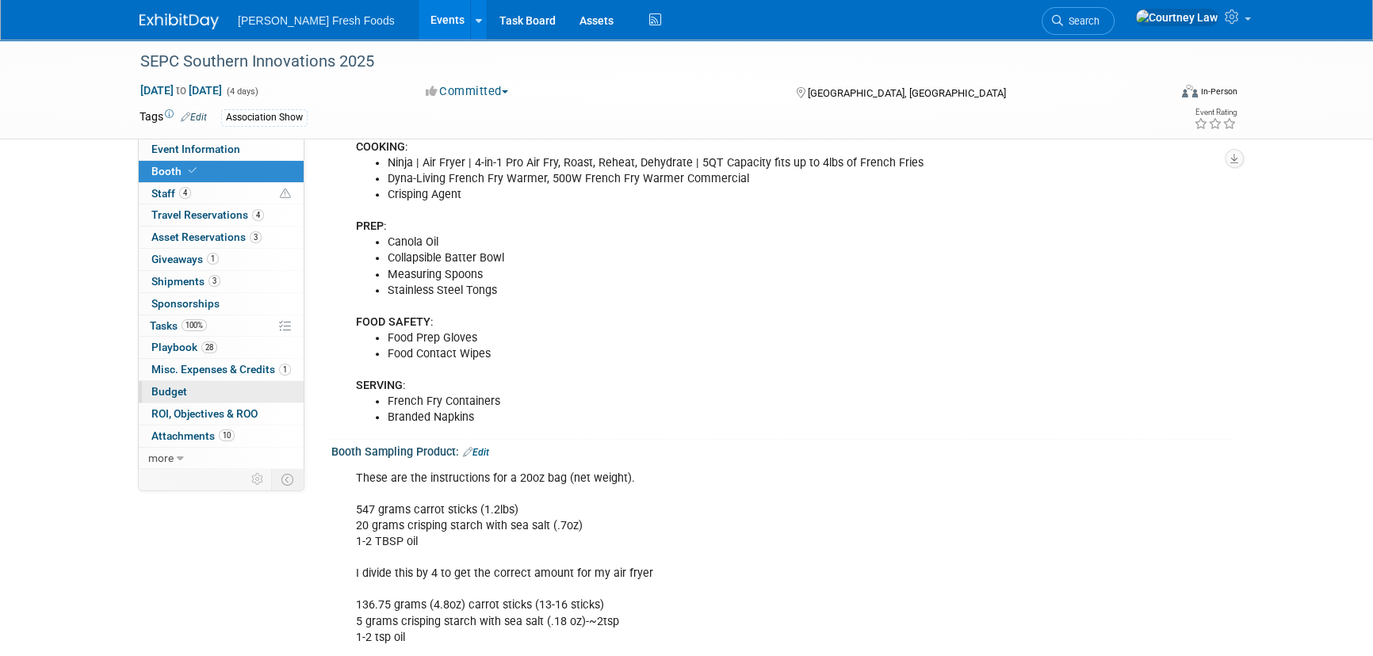
click at [221, 388] on link "Budget" at bounding box center [221, 391] width 165 height 21
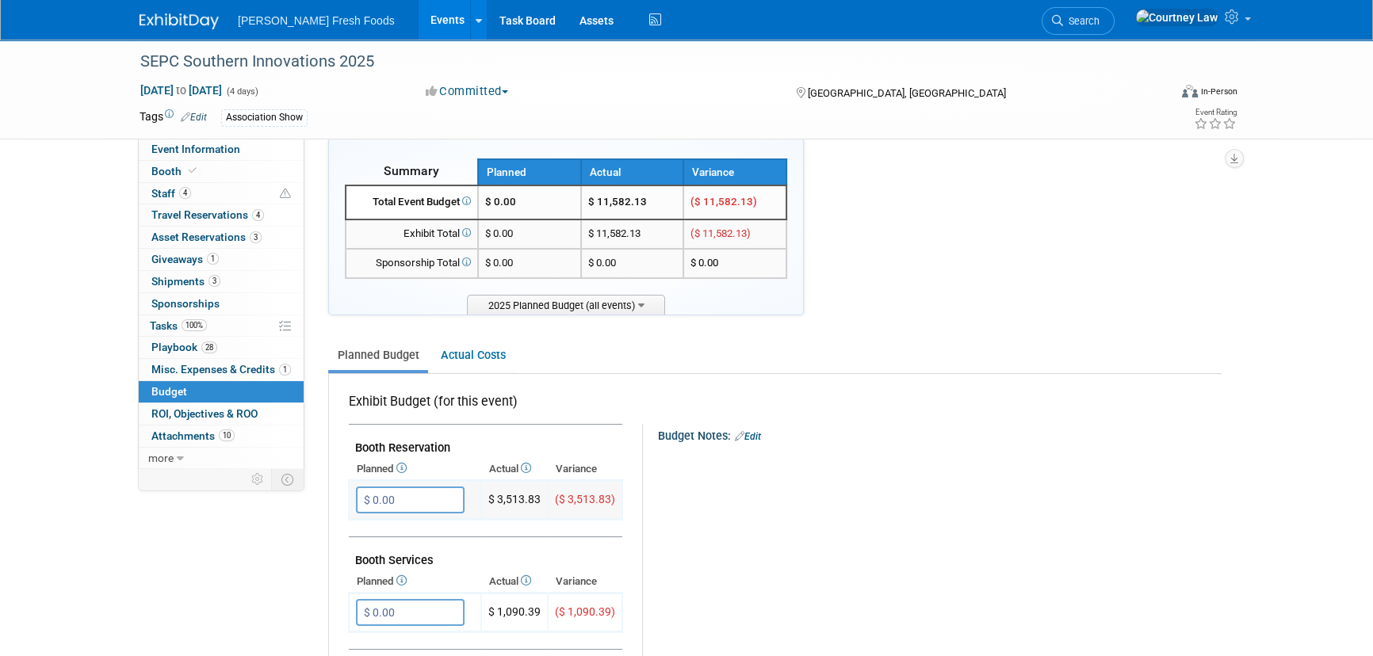
scroll to position [0, 0]
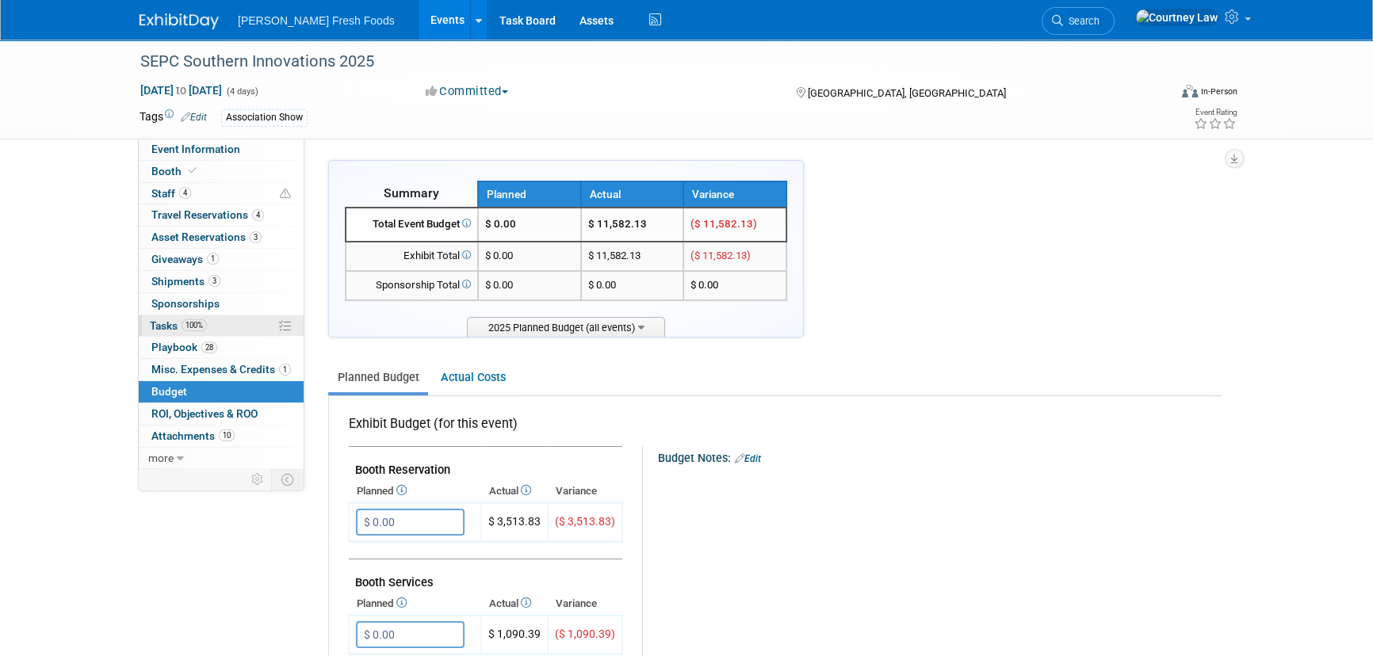
click at [193, 329] on span "100%" at bounding box center [193, 325] width 25 height 12
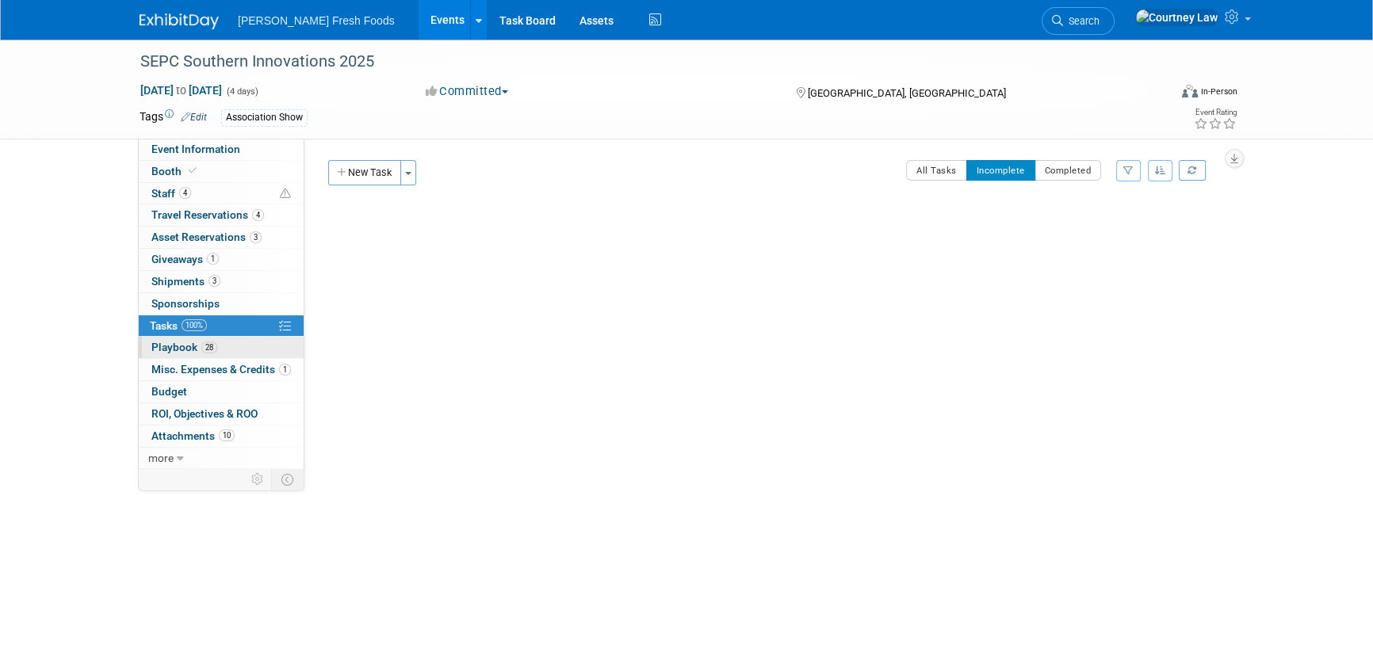
click at [193, 349] on span "Playbook 28" at bounding box center [184, 347] width 66 height 13
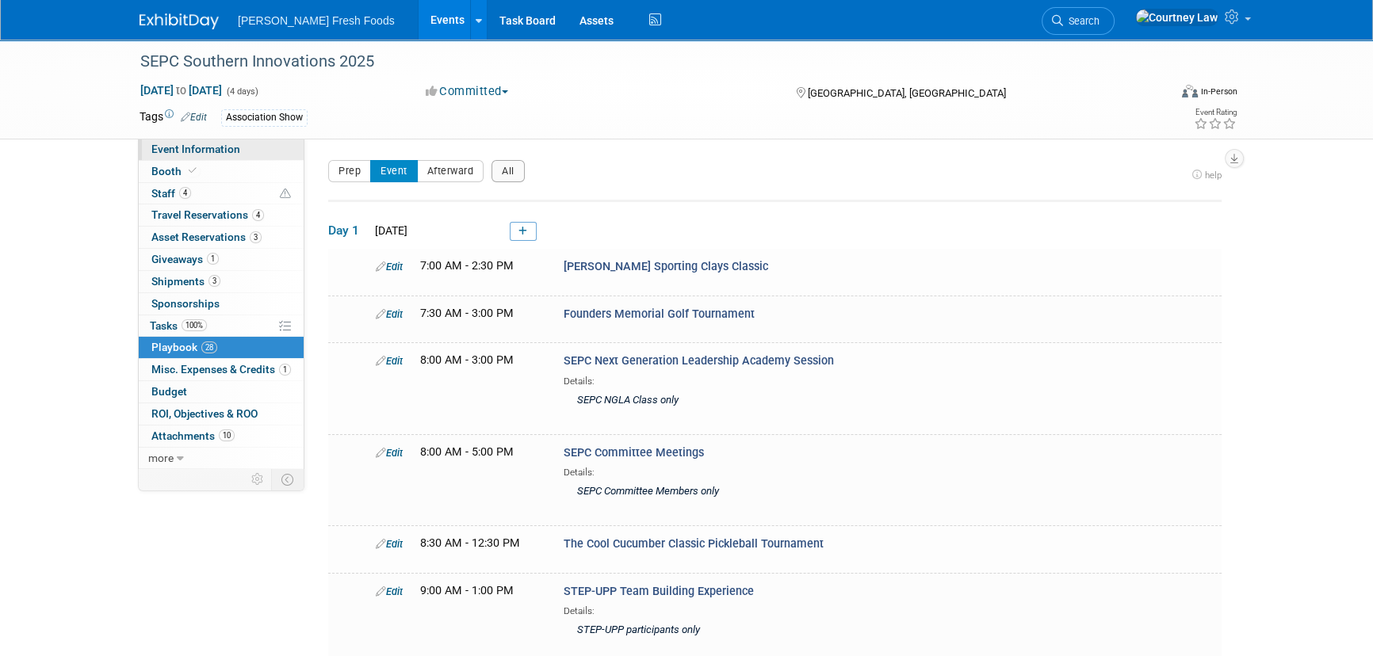
click at [227, 149] on span "Event Information" at bounding box center [195, 149] width 89 height 13
select select "Advanced Warehouse"
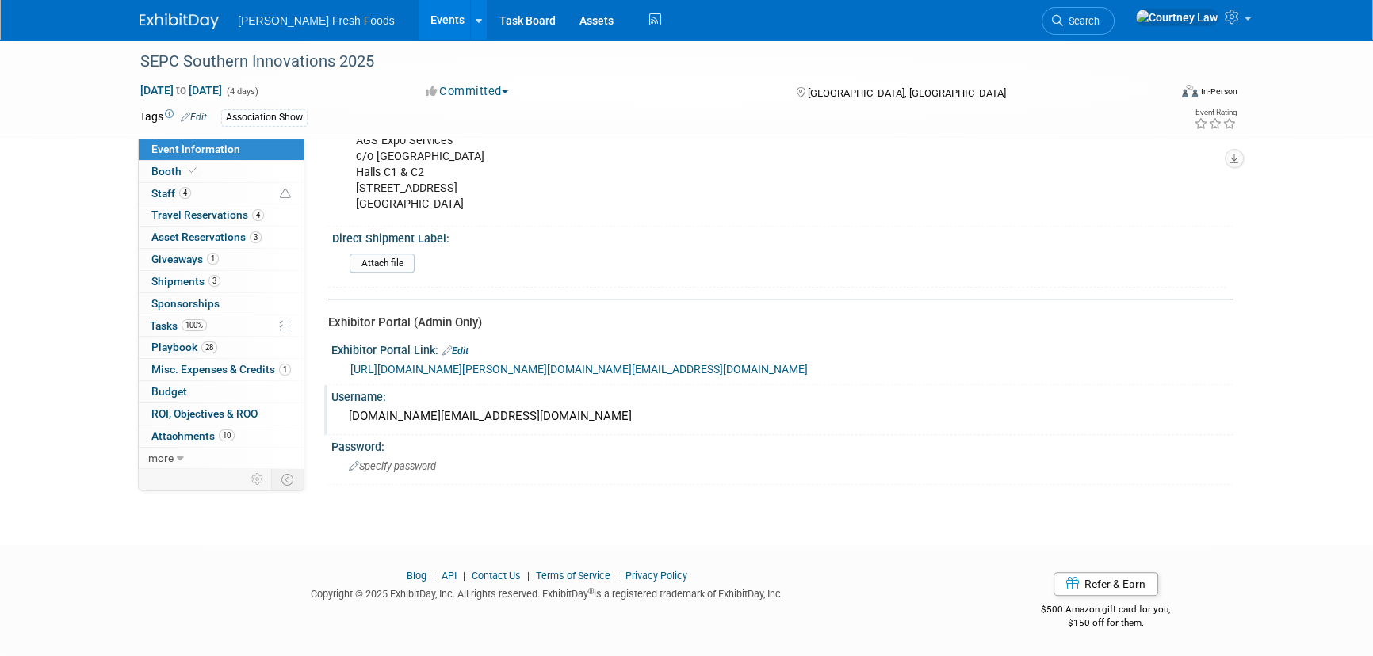
scroll to position [939, 0]
click at [227, 285] on link "3 Shipments 3" at bounding box center [221, 281] width 165 height 21
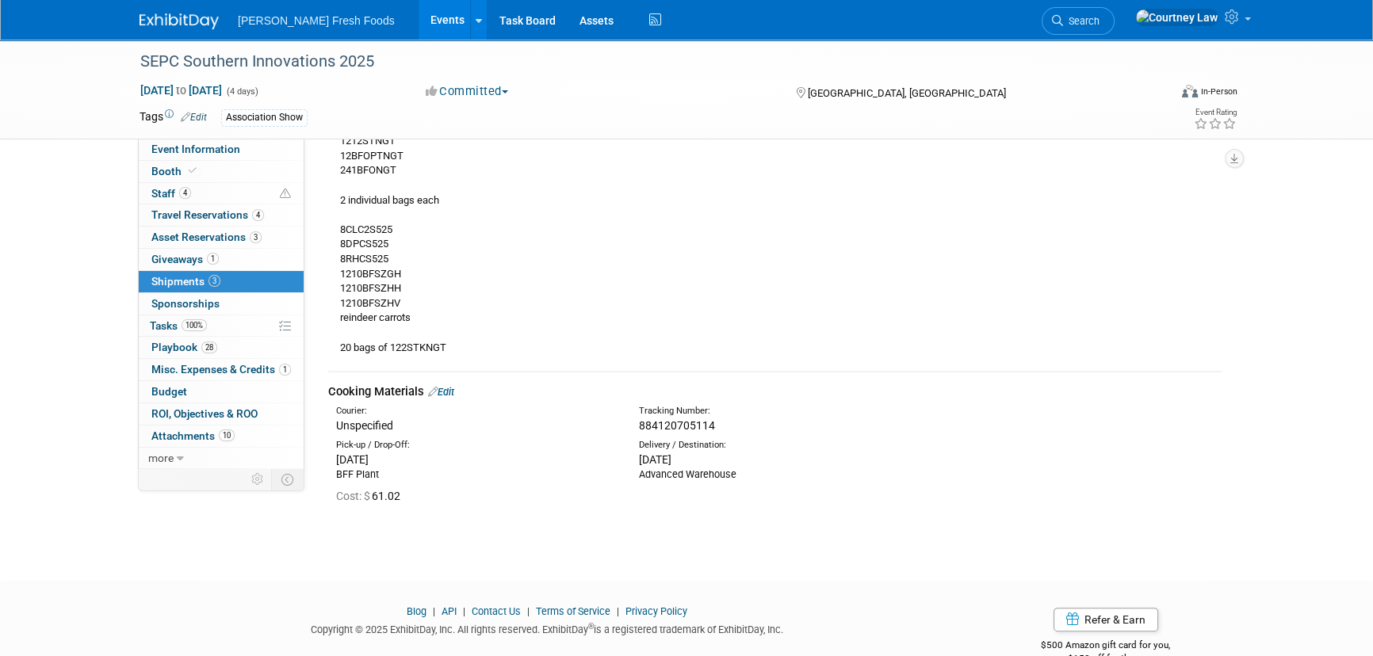
scroll to position [539, 0]
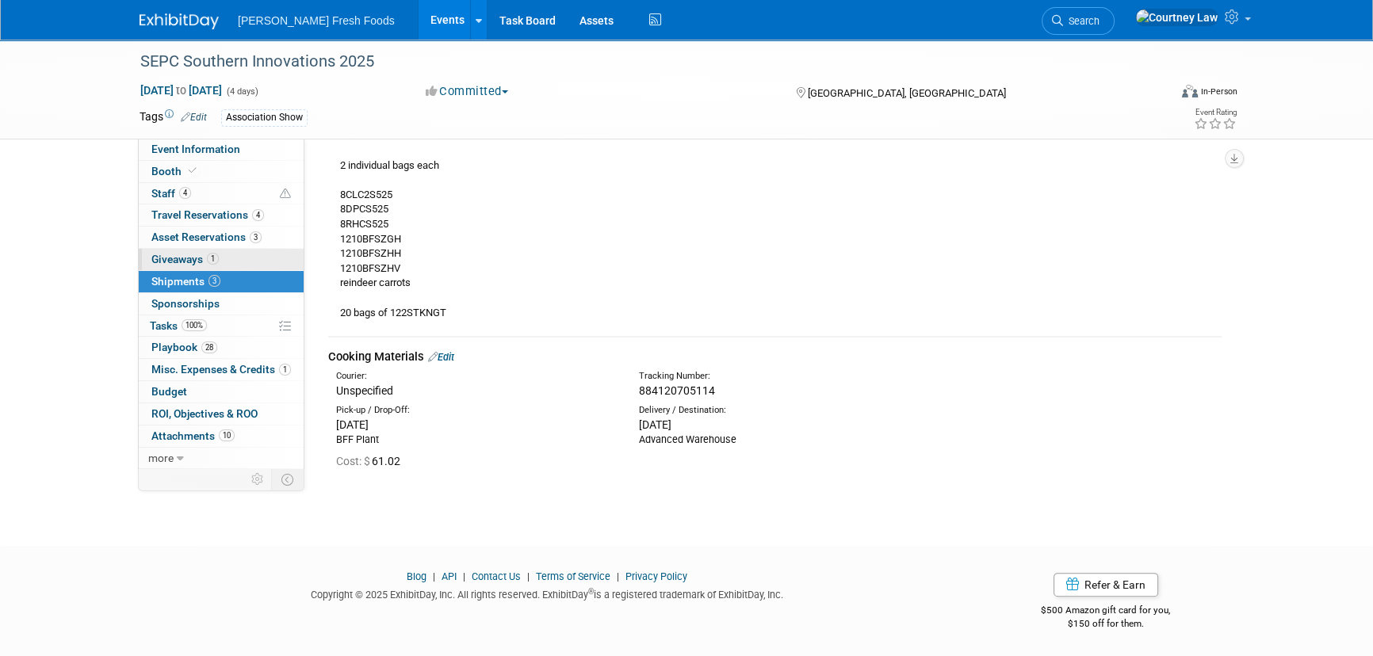
click at [223, 263] on link "1 Giveaways 1" at bounding box center [221, 259] width 165 height 21
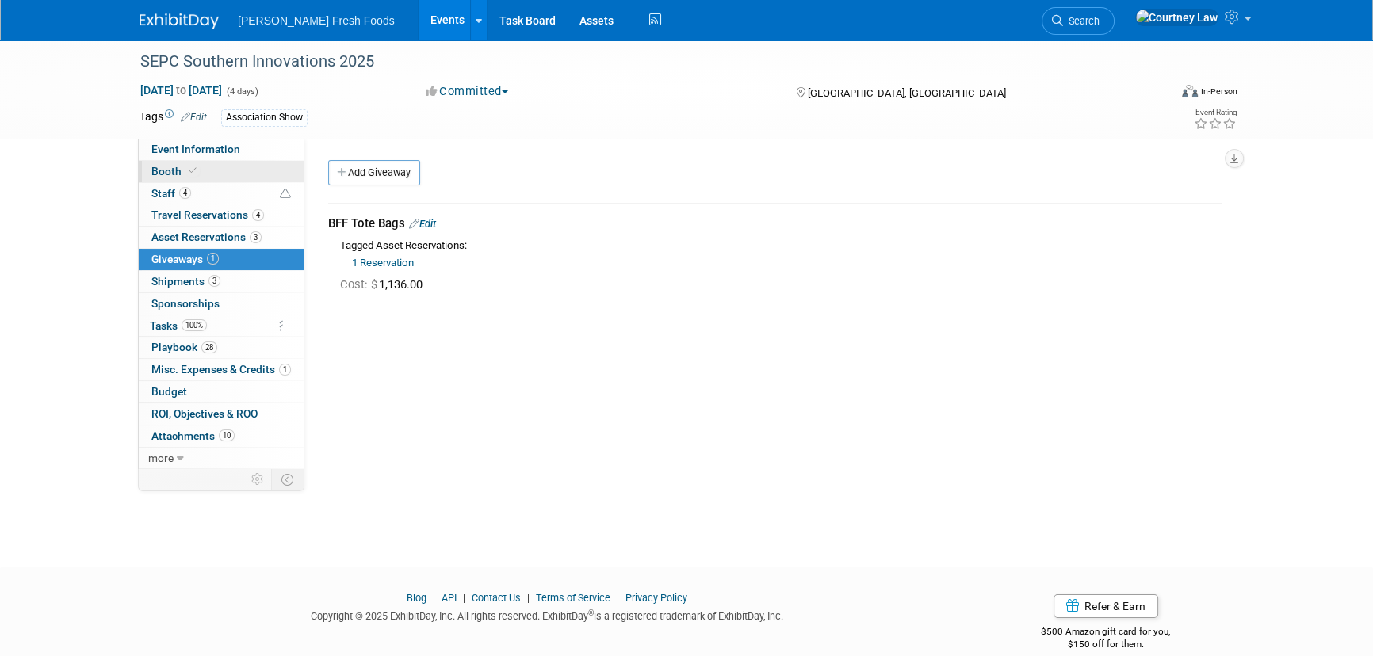
click at [237, 161] on link "Booth" at bounding box center [221, 171] width 165 height 21
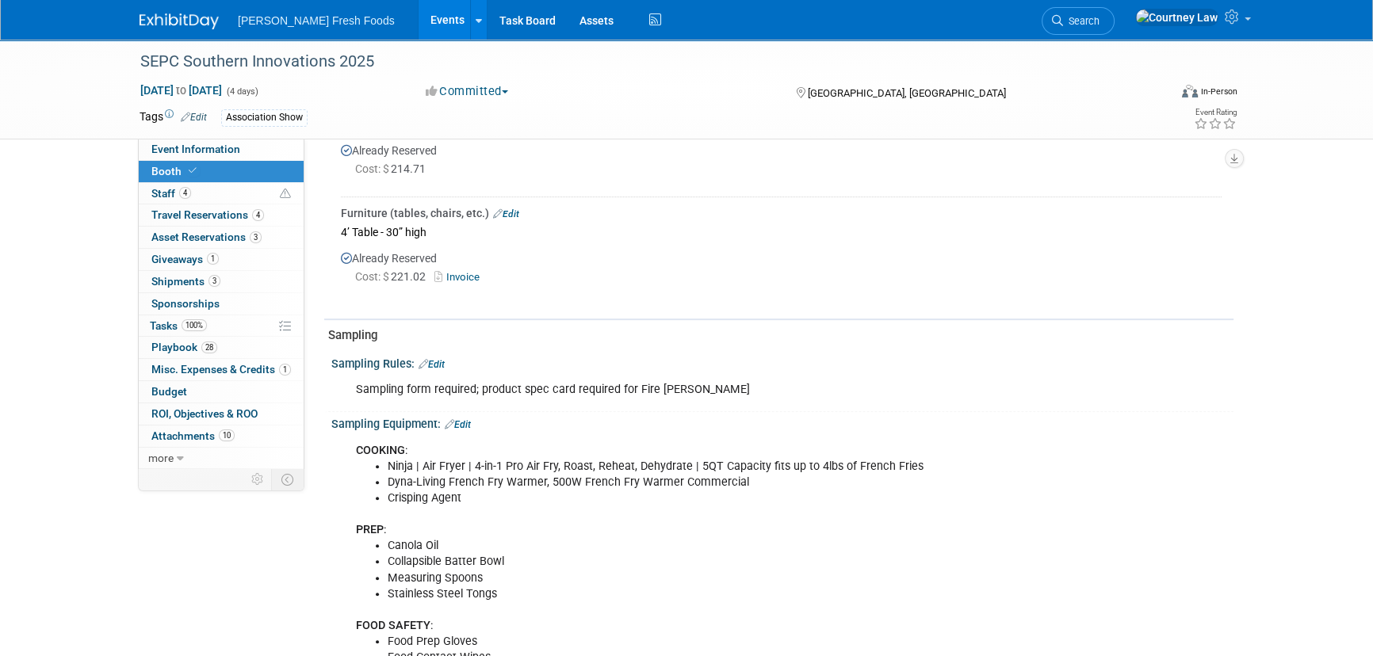
scroll to position [731, 0]
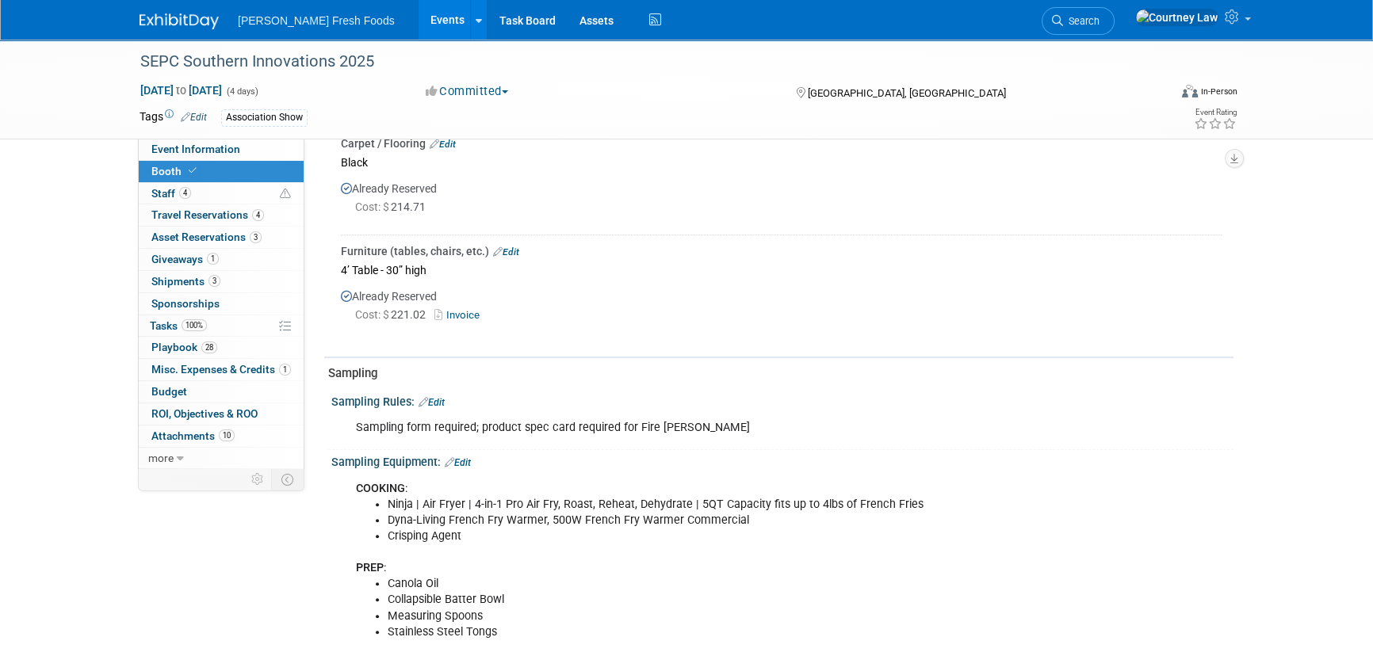
click at [458, 457] on link "Edit" at bounding box center [458, 462] width 26 height 11
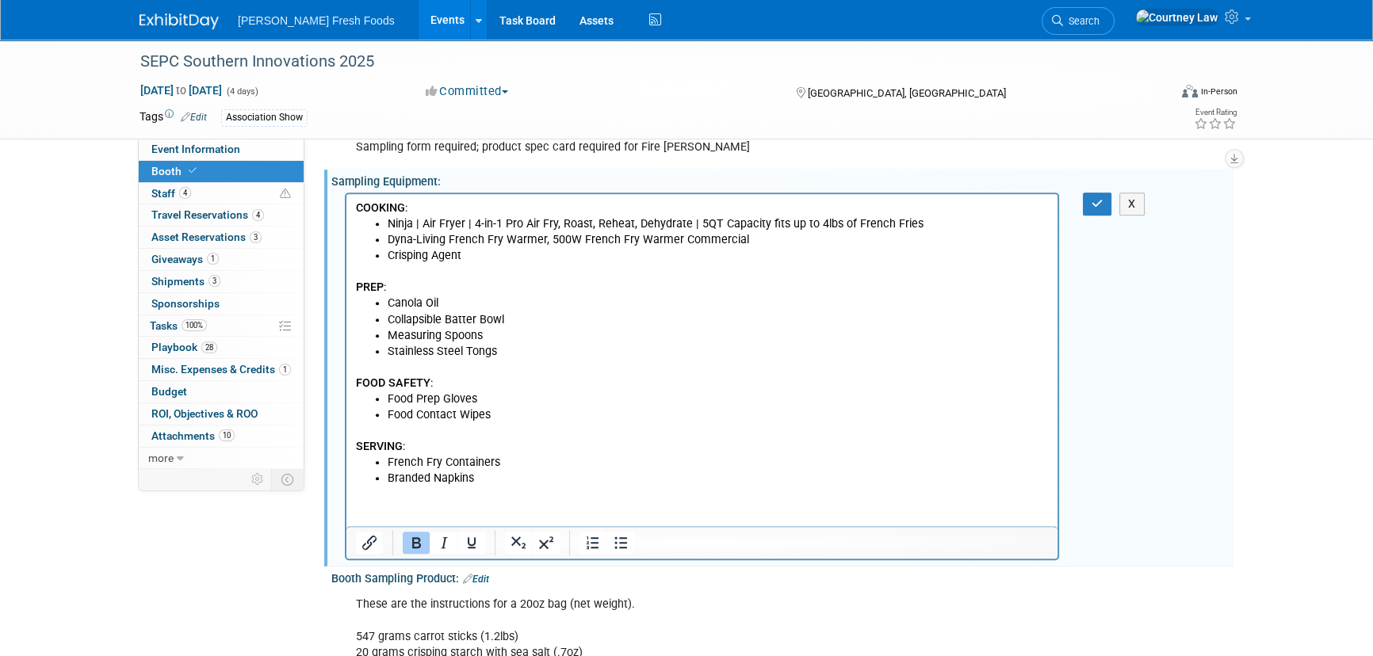
scroll to position [1020, 0]
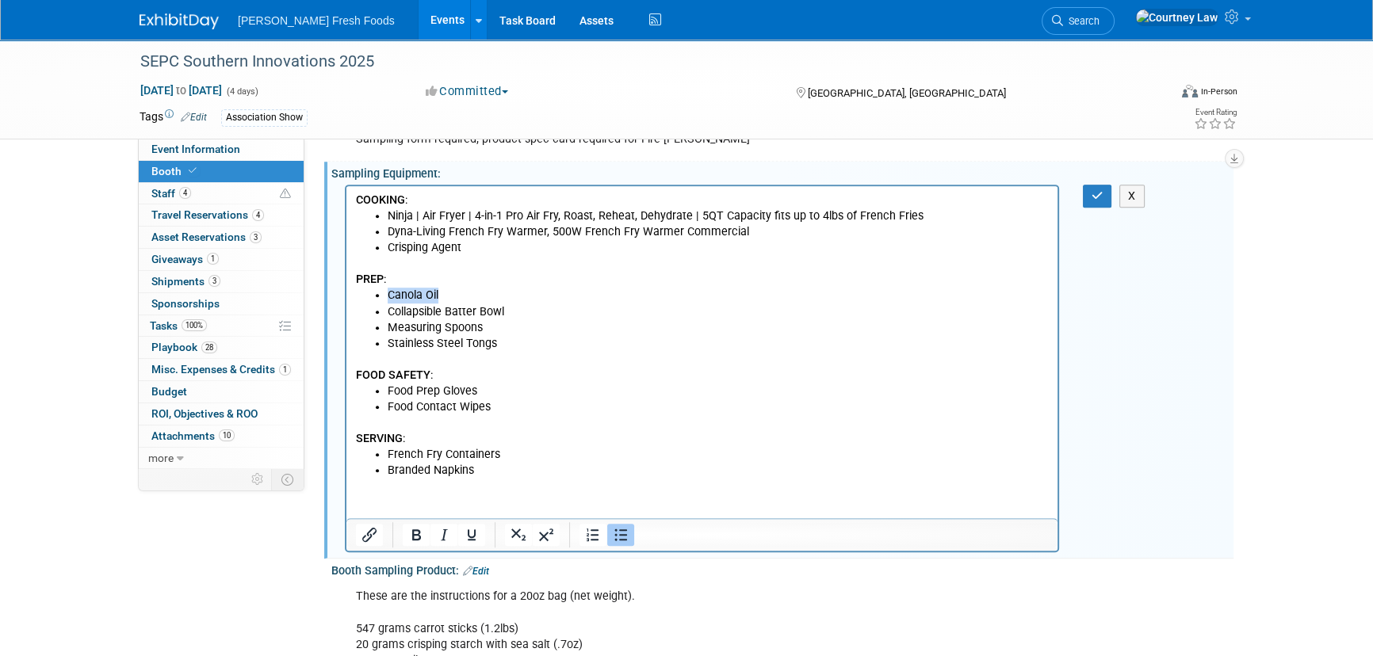
drag, startPoint x: 459, startPoint y: 294, endPoint x: 325, endPoint y: 292, distance: 133.9
click at [346, 292] on html "COOKING : Ninja | Air Fryer | 4-in-1 Pro Air Fry, Roast, Reheat, Dehydrate | 5Q…" at bounding box center [701, 331] width 711 height 292
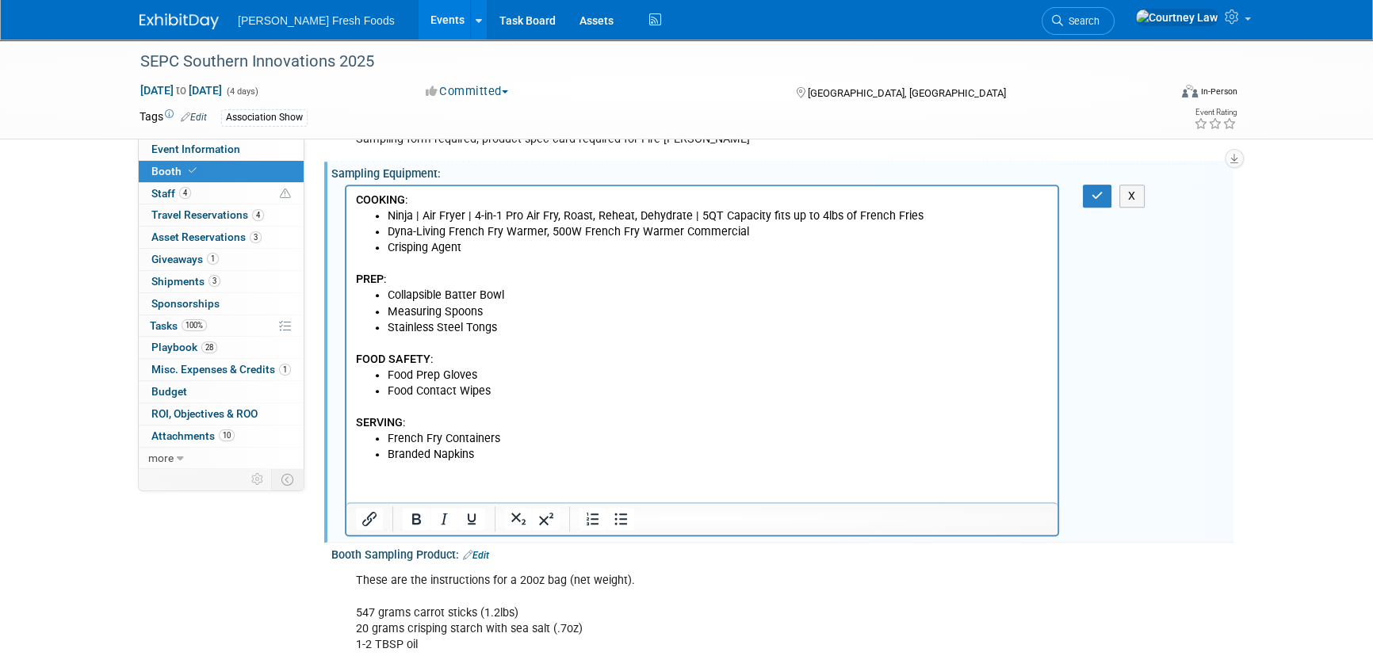
click at [525, 461] on li "Branded Napkins" at bounding box center [718, 454] width 661 height 16
drag, startPoint x: 513, startPoint y: 294, endPoint x: 368, endPoint y: 299, distance: 145.1
click at [368, 299] on ul "Collapsible Batter Bowl Measuring Spoons Stainless Steel Tongs" at bounding box center [702, 311] width 693 height 48
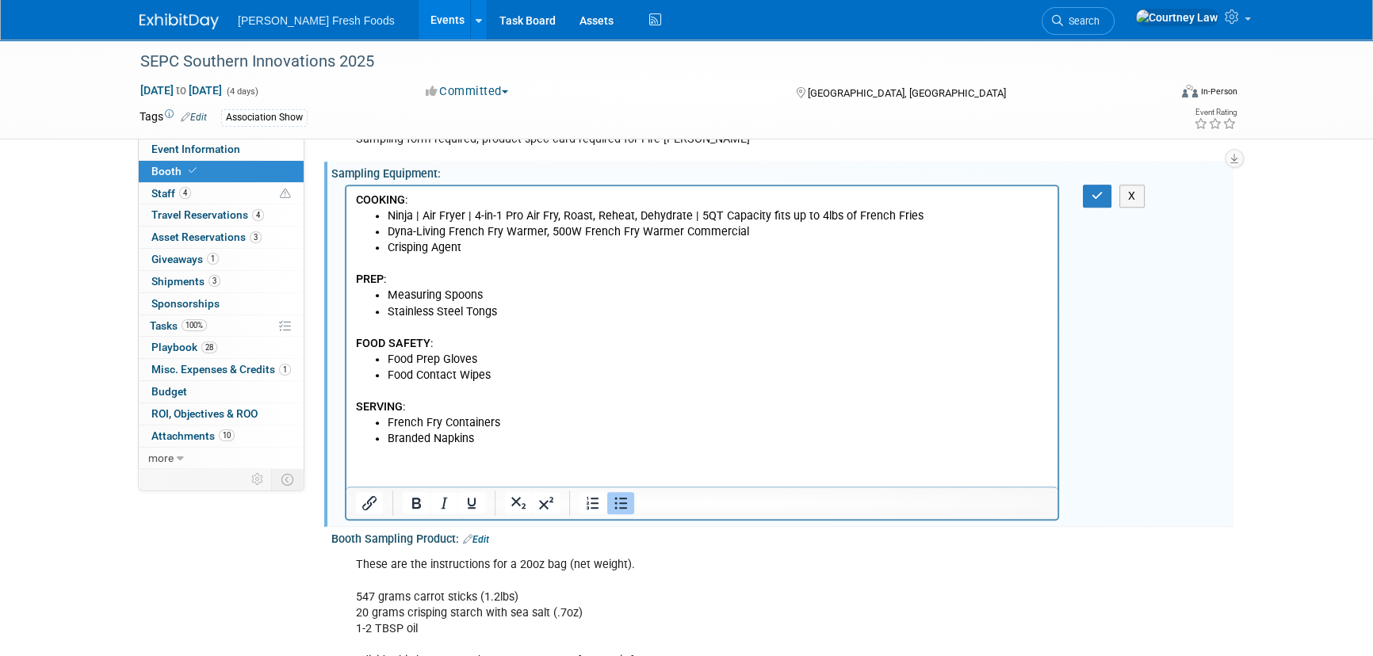
click at [526, 446] on html "COOKING : Ninja | Air Fryer | 4-in-1 Pro Air Fry, Roast, Reheat, Dehydrate | 5Q…" at bounding box center [701, 315] width 711 height 261
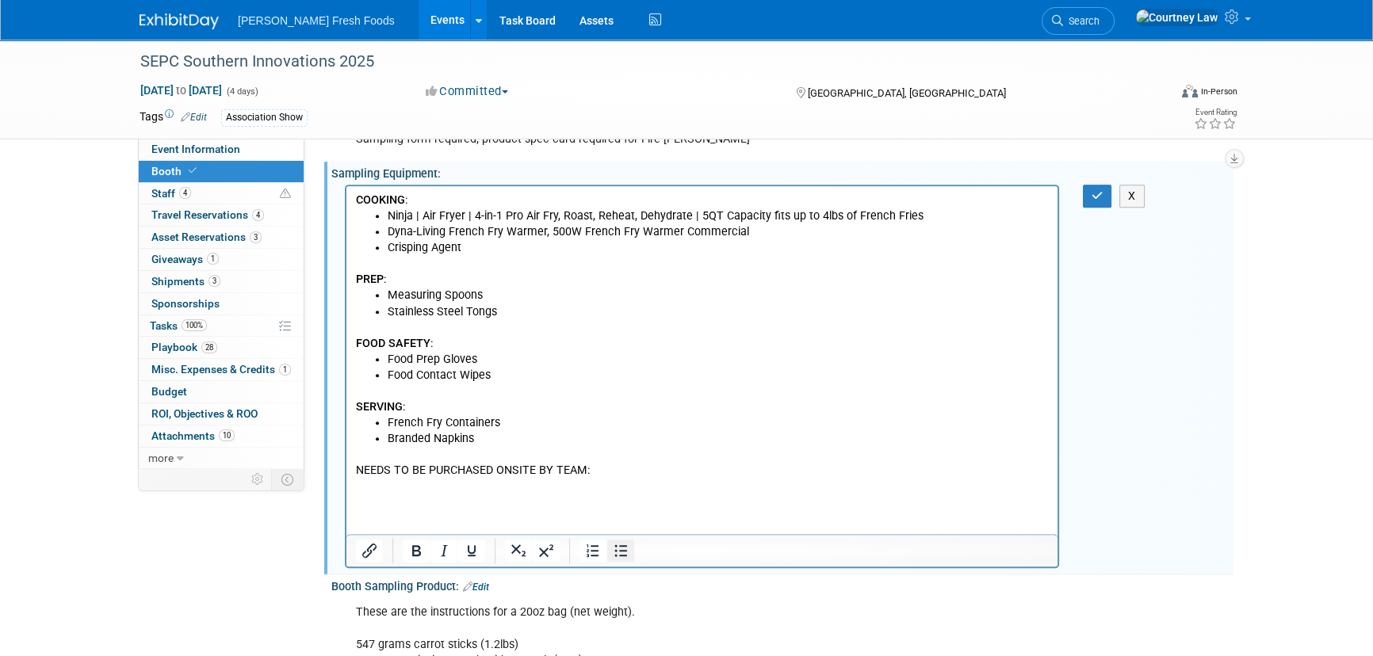
click at [609, 546] on button "Bullet list" at bounding box center [620, 551] width 27 height 22
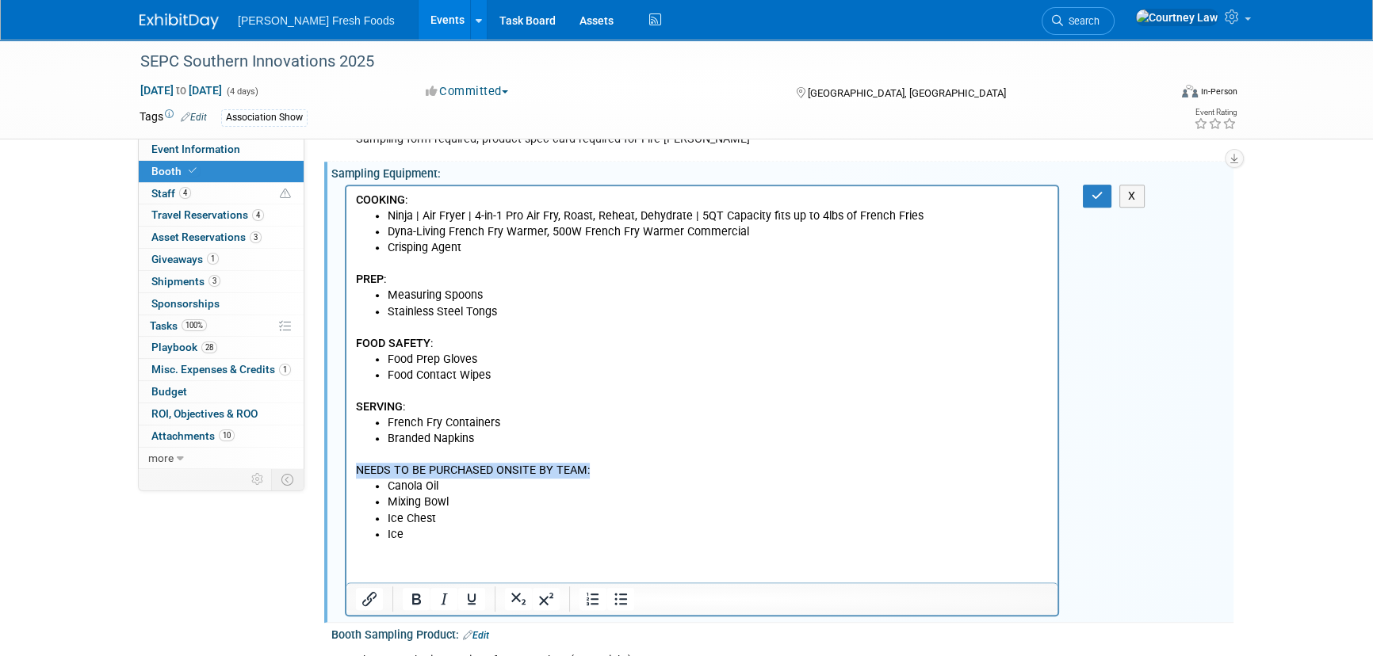
drag, startPoint x: 591, startPoint y: 470, endPoint x: 357, endPoint y: 475, distance: 233.8
click at [357, 475] on p "NEEDS TO BE PURCHASED ONSITE BY TEAM:" at bounding box center [702, 470] width 693 height 16
click at [417, 594] on icon "Bold" at bounding box center [416, 599] width 9 height 11
drag, startPoint x: 1083, startPoint y: 193, endPoint x: 705, endPoint y: 123, distance: 383.8
click at [1083, 193] on button "button" at bounding box center [1097, 196] width 29 height 23
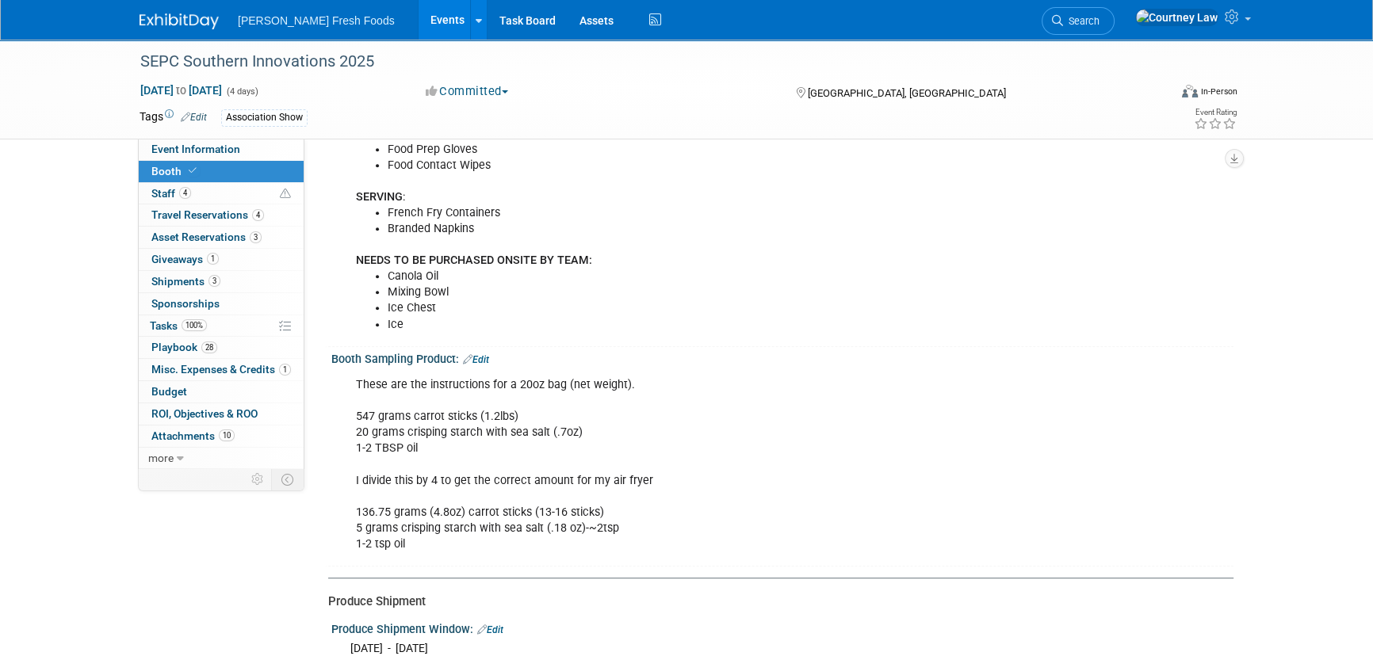
scroll to position [1236, 0]
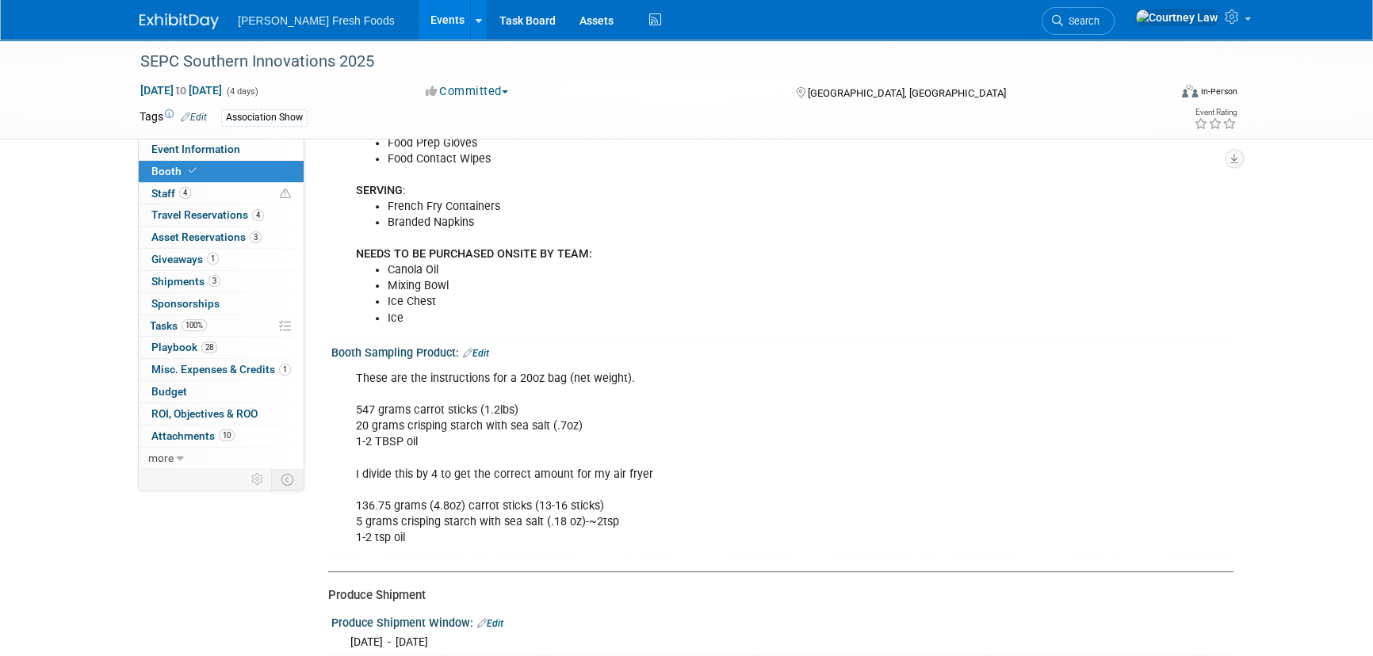
click at [487, 348] on link "Edit" at bounding box center [476, 353] width 26 height 11
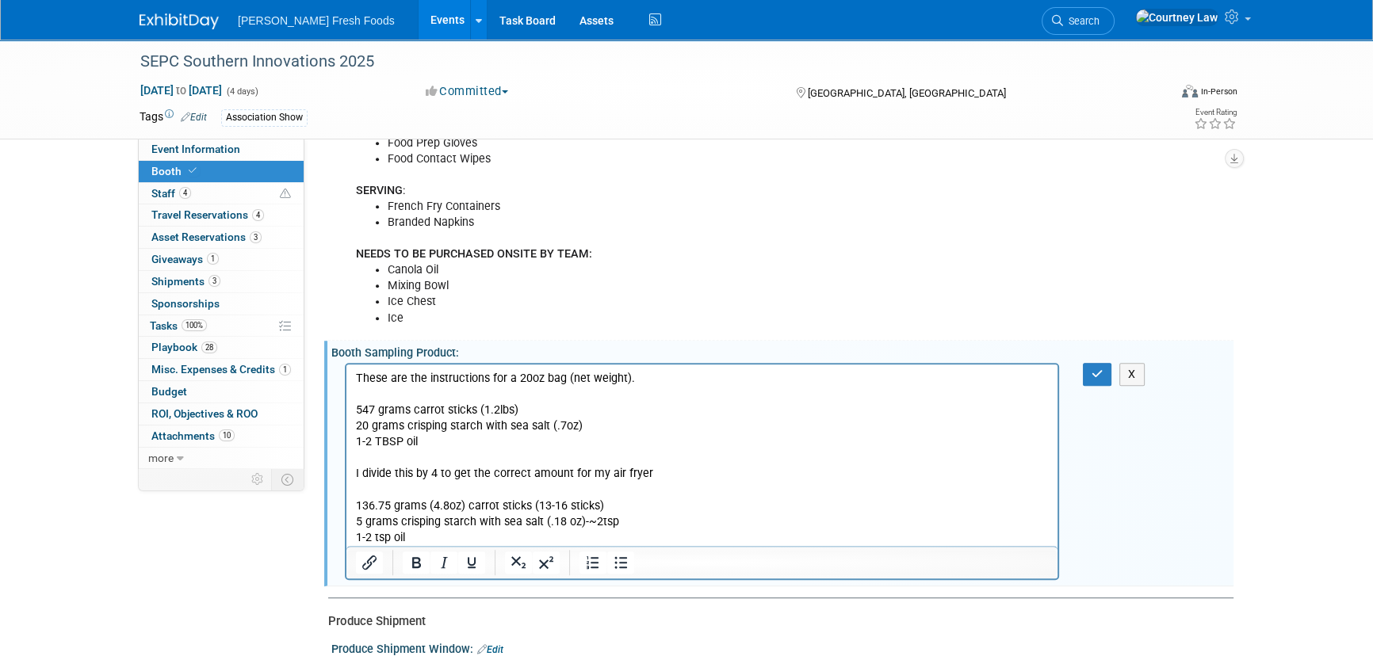
scroll to position [0, 0]
drag, startPoint x: 534, startPoint y: 435, endPoint x: 427, endPoint y: 434, distance: 107.0
click at [427, 434] on p "These are the instructions for a 20oz bag (net weight). 547 grams carrot sticks…" at bounding box center [702, 458] width 693 height 175
drag, startPoint x: 584, startPoint y: 422, endPoint x: 355, endPoint y: 408, distance: 229.5
click at [356, 408] on p "These are the instructions for a 20oz bag (net weight). 547 grams carrot sticks…" at bounding box center [702, 458] width 693 height 175
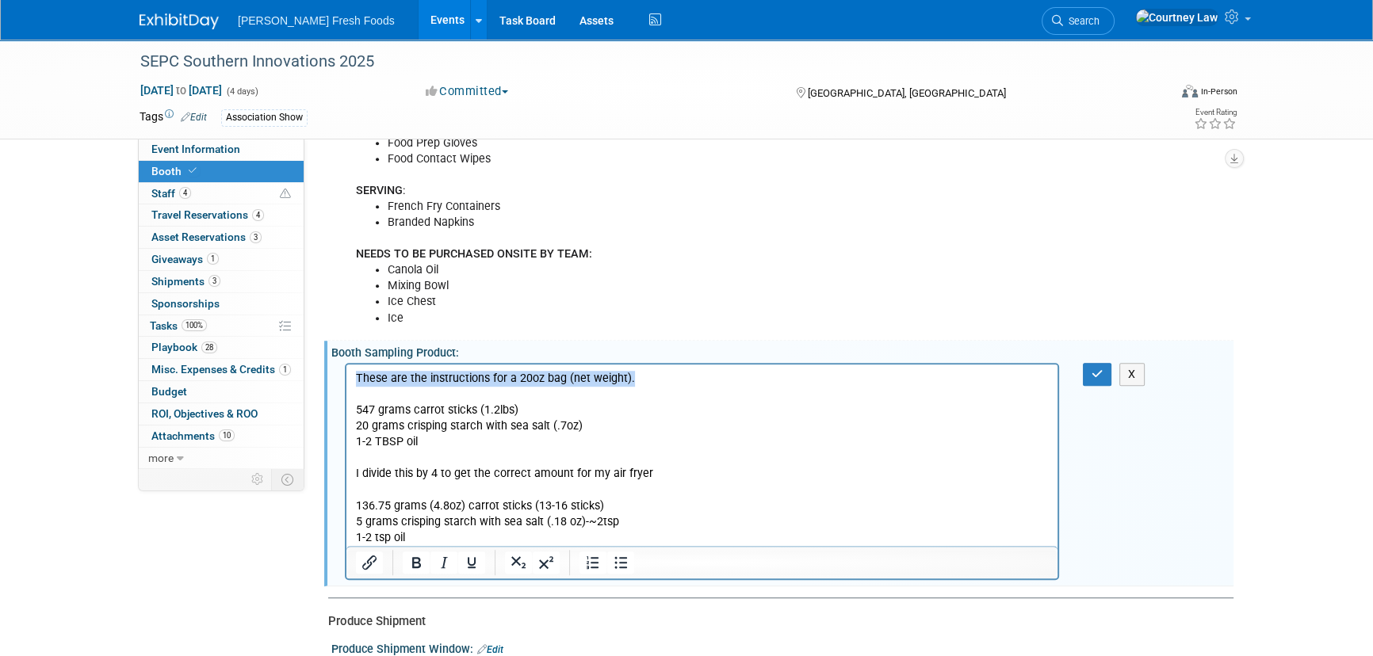
drag, startPoint x: 631, startPoint y: 377, endPoint x: 358, endPoint y: 377, distance: 272.6
click at [358, 377] on p "These are the instructions for a 20oz bag (net weight). 547 grams carrot sticks…" at bounding box center [702, 458] width 693 height 175
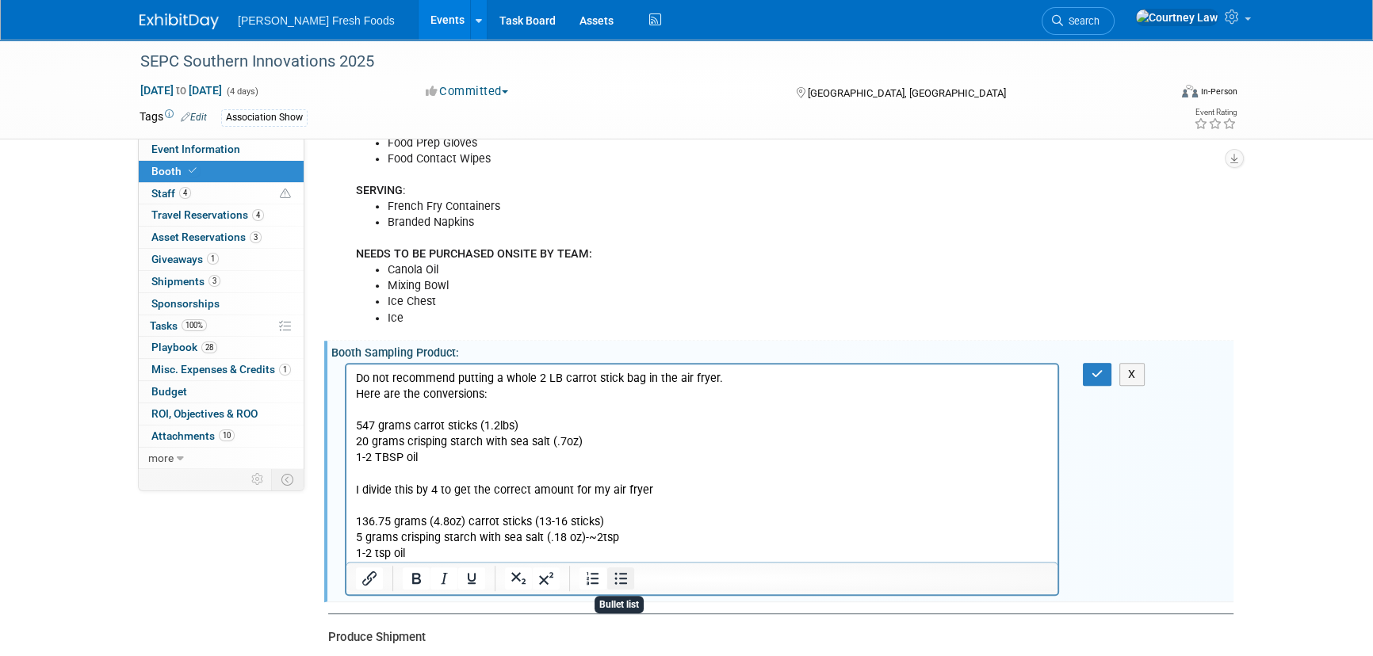
click at [613, 576] on icon "Bullet list" at bounding box center [620, 578] width 19 height 19
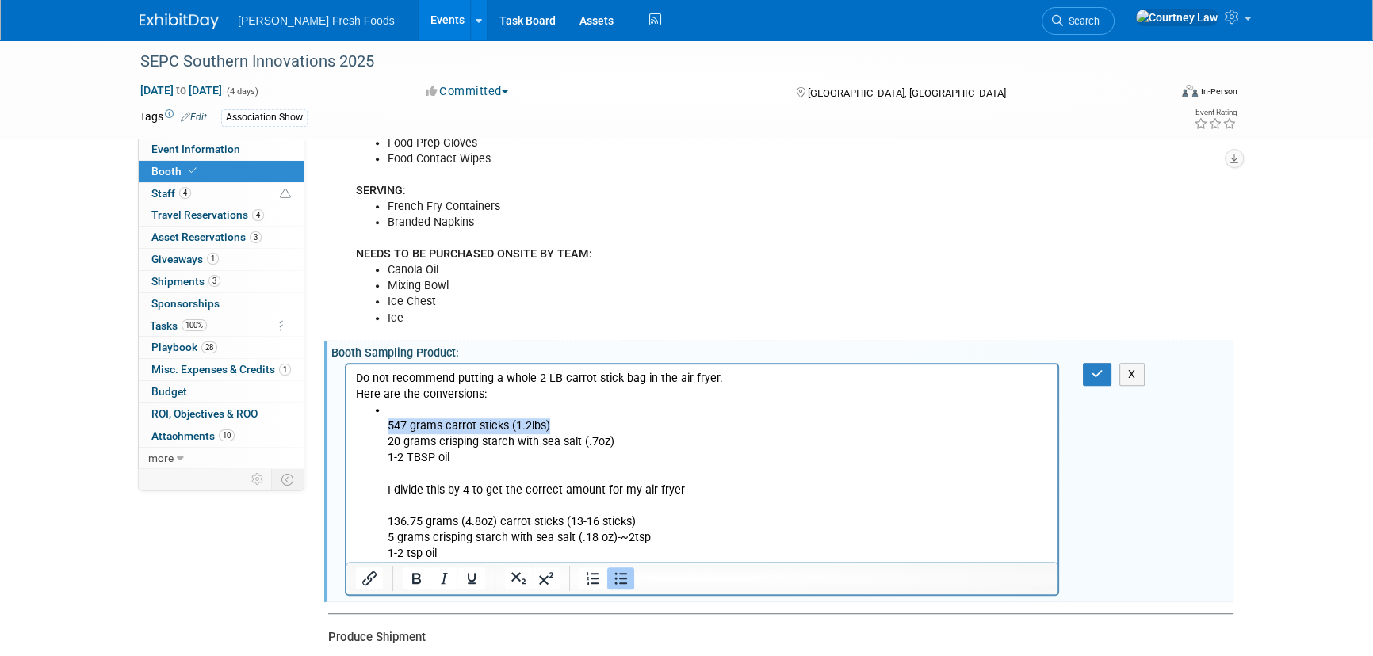
drag, startPoint x: 570, startPoint y: 425, endPoint x: 381, endPoint y: 424, distance: 188.6
click at [381, 424] on ul "547 grams carrot sticks (1.2lbs) 20 grams crisping starch with sea salt (.7oz) …" at bounding box center [702, 482] width 693 height 159
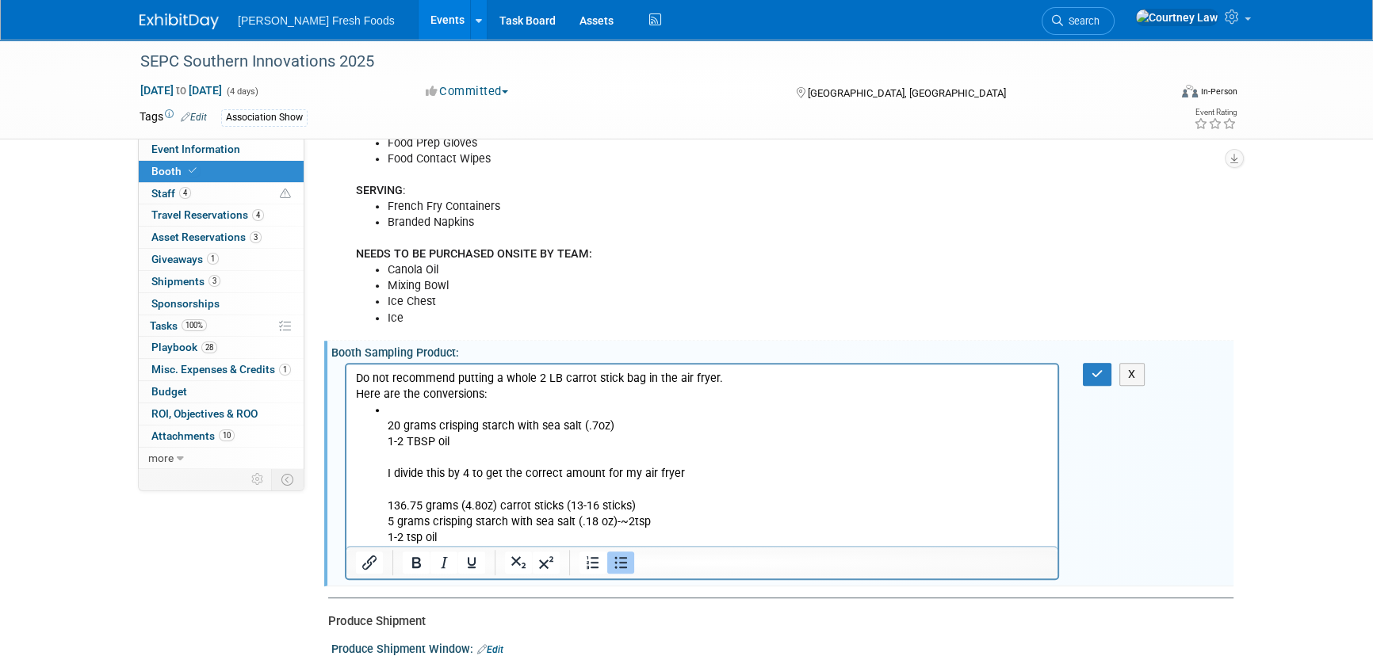
click at [448, 402] on p "Here are the conversions:" at bounding box center [702, 395] width 693 height 16
click at [432, 411] on li "20 grams crisping starch with sea salt (.7oz) 1-2 TBSP oil I divide this by 4 t…" at bounding box center [718, 474] width 661 height 143
click at [385, 428] on ul "2 LB party sticks 20 grams crisping starch with sea salt (.7oz) 1-2 TBSP oil I …" at bounding box center [702, 474] width 693 height 143
drag, startPoint x: 609, startPoint y: 422, endPoint x: 377, endPoint y: 425, distance: 231.4
click at [388, 425] on li "20 grams crisping starch with sea salt (.7oz) 1-2 TBSP oil I divide this by 4 t…" at bounding box center [718, 482] width 661 height 128
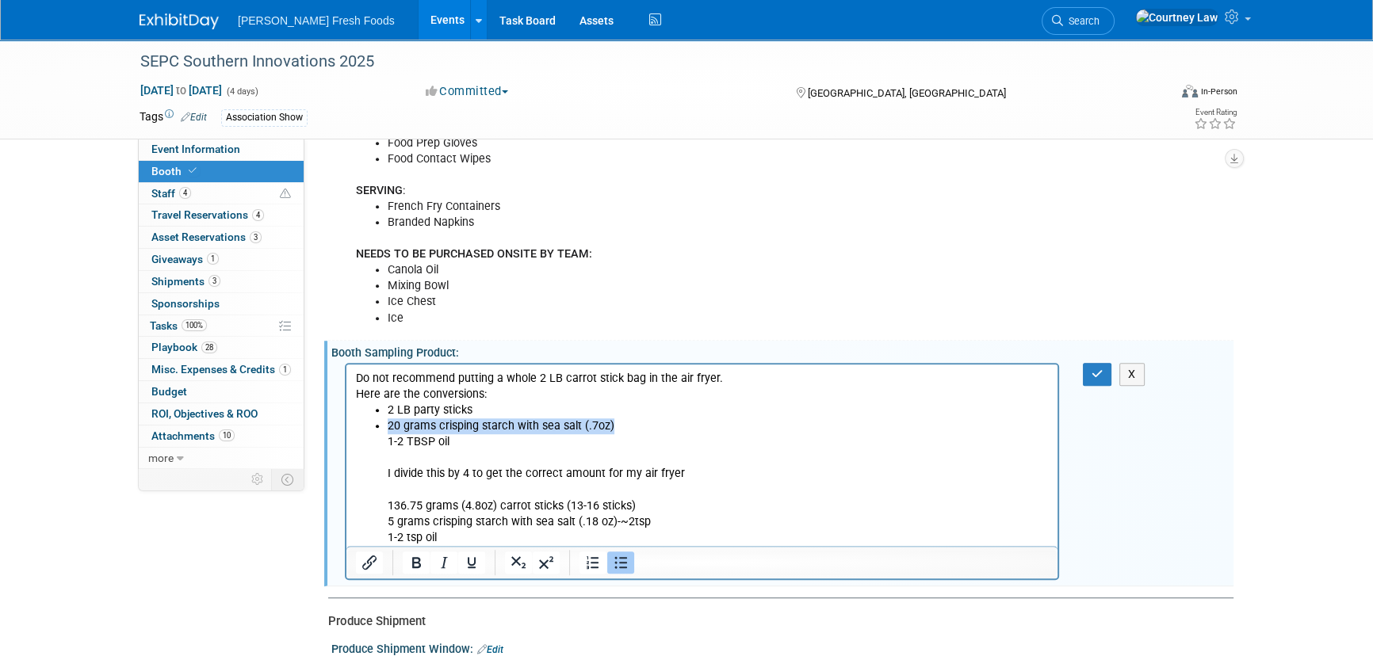
drag, startPoint x: 624, startPoint y: 424, endPoint x: 387, endPoint y: 422, distance: 237.8
click at [388, 422] on li "20 grams crisping starch with sea salt (.7oz) 1-2 TBSP oil I divide this by 4 t…" at bounding box center [718, 482] width 661 height 128
click at [391, 411] on li "2 LB party sticks" at bounding box center [718, 411] width 661 height 16
click at [457, 418] on li "4 1-2 TBSP oil I divide this by 4 to get the correct amount for my air fryer 13…" at bounding box center [718, 482] width 661 height 128
drag, startPoint x: 377, startPoint y: 412, endPoint x: 384, endPoint y: 417, distance: 8.6
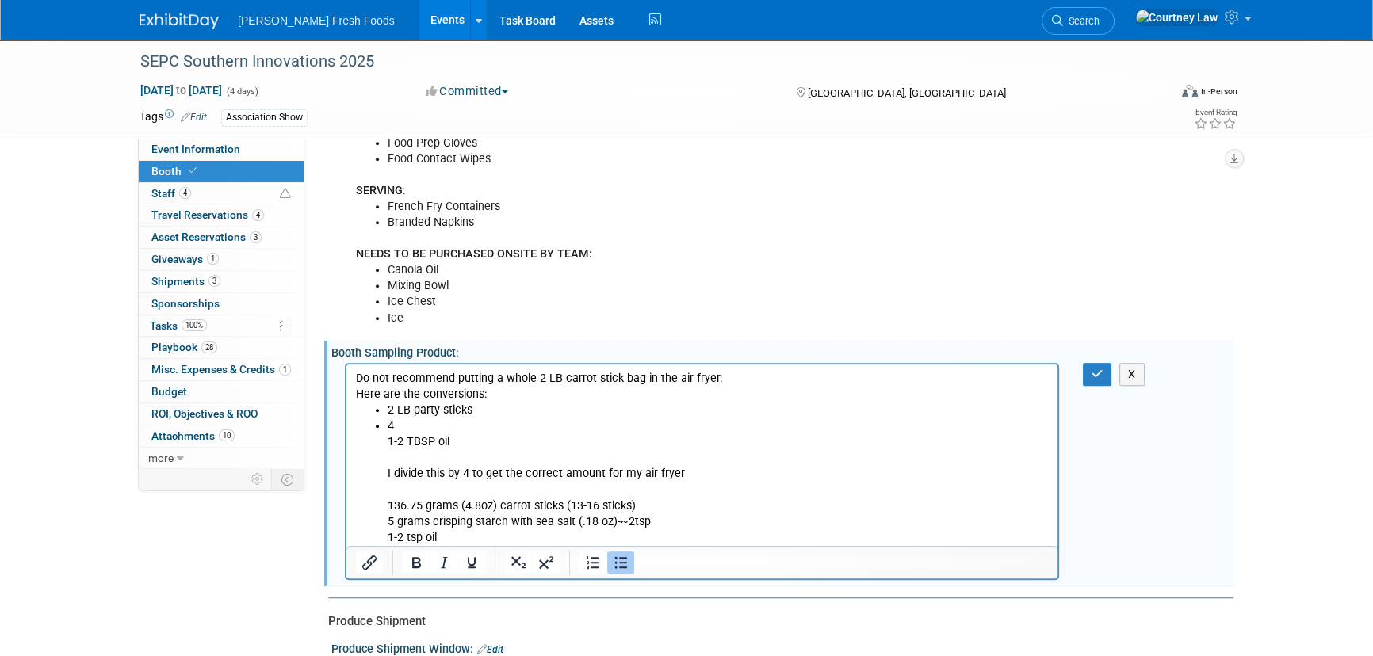
click at [388, 412] on li "2 LB party sticks" at bounding box center [718, 411] width 661 height 16
click at [390, 425] on li "4 1-2 TBSP oil I divide this by 4 to get the correct amount for my air fryer 13…" at bounding box center [718, 482] width 661 height 128
click at [483, 426] on li "~4 1-2 TBSP oil I divide this by 4 to get the correct amount for my air fryer 1…" at bounding box center [718, 482] width 661 height 128
click at [381, 449] on ul "2 LB party sticks ~4 TSP of crisping agent 1-2 TBSP oil I divide this by 4 to g…" at bounding box center [702, 474] width 693 height 143
click at [430, 462] on li "1-2 TBSP oil I divide this by 4 to get the correct amount for my air fryer 136.…" at bounding box center [718, 490] width 661 height 112
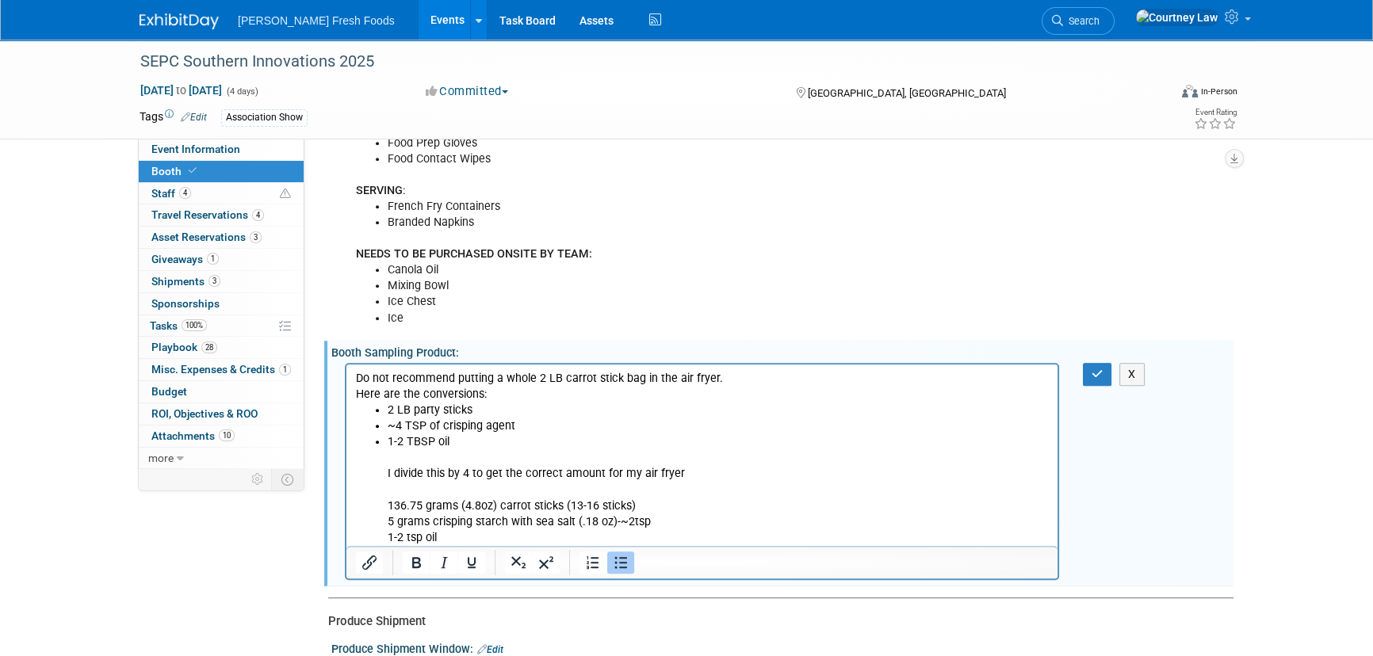
click at [406, 481] on li "1-2 TBSP oil I divide this by 4 to get the correct amount for my air fryer 136.…" at bounding box center [718, 490] width 661 height 112
click at [386, 475] on ul "2 LB party sticks ~4 TSP of crisping agent 1-2 TBSP oil I divide this by 4 to g…" at bounding box center [702, 474] width 693 height 143
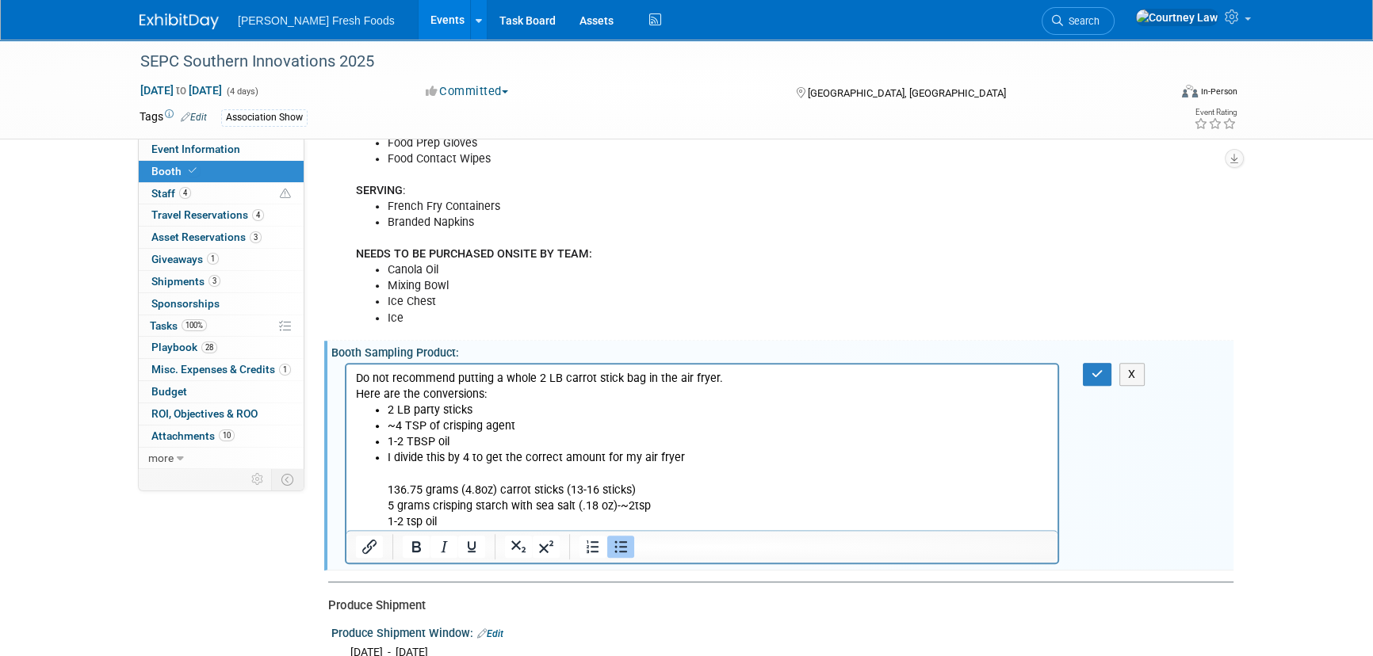
click at [624, 546] on icon "Bullet list" at bounding box center [620, 546] width 19 height 19
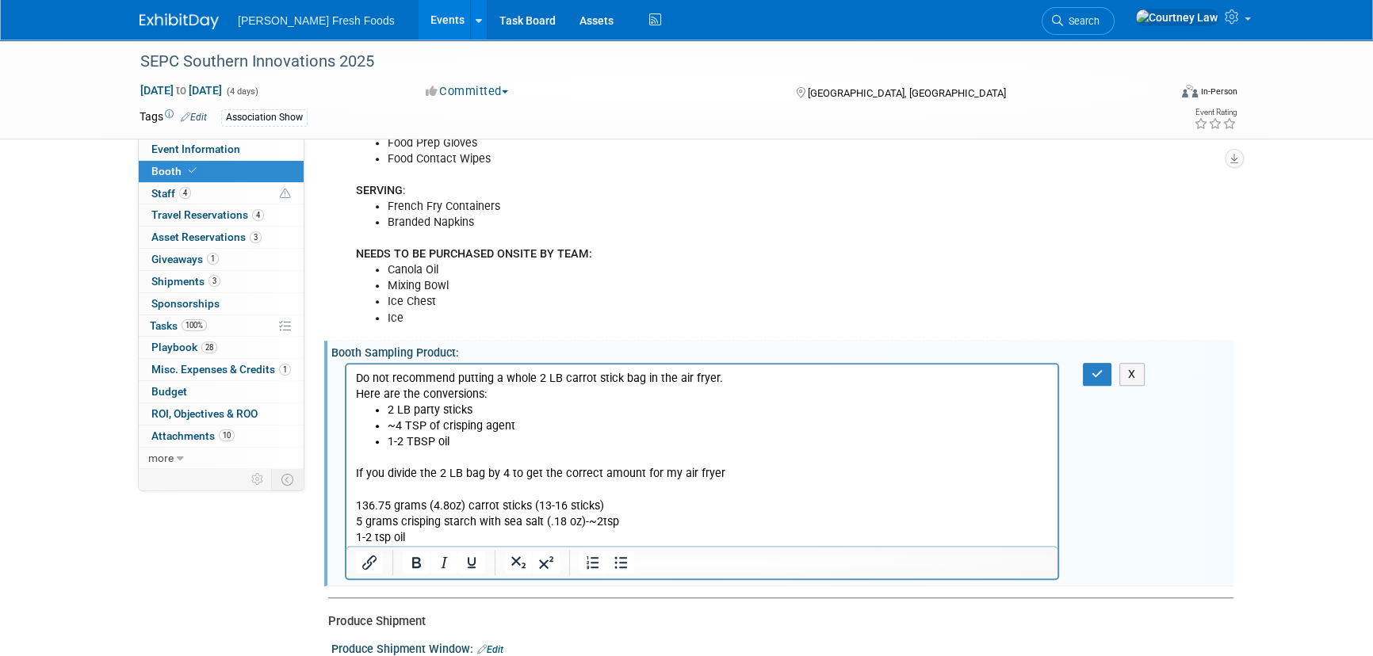
click at [734, 473] on p "If you divide the 2 LB bag by 4 to get the correct amount for my air fryer 136.…" at bounding box center [702, 505] width 693 height 79
drag, startPoint x: 734, startPoint y: 473, endPoint x: 508, endPoint y: 477, distance: 225.9
click at [508, 477] on p "If you divide the 2 LB bag by 4 to get the correct amount for my air fryer 136.…" at bounding box center [702, 505] width 693 height 79
click at [717, 376] on p "Do not recommend putting a whole 2 LB carrot stick bag in the air fryer." at bounding box center [702, 379] width 693 height 16
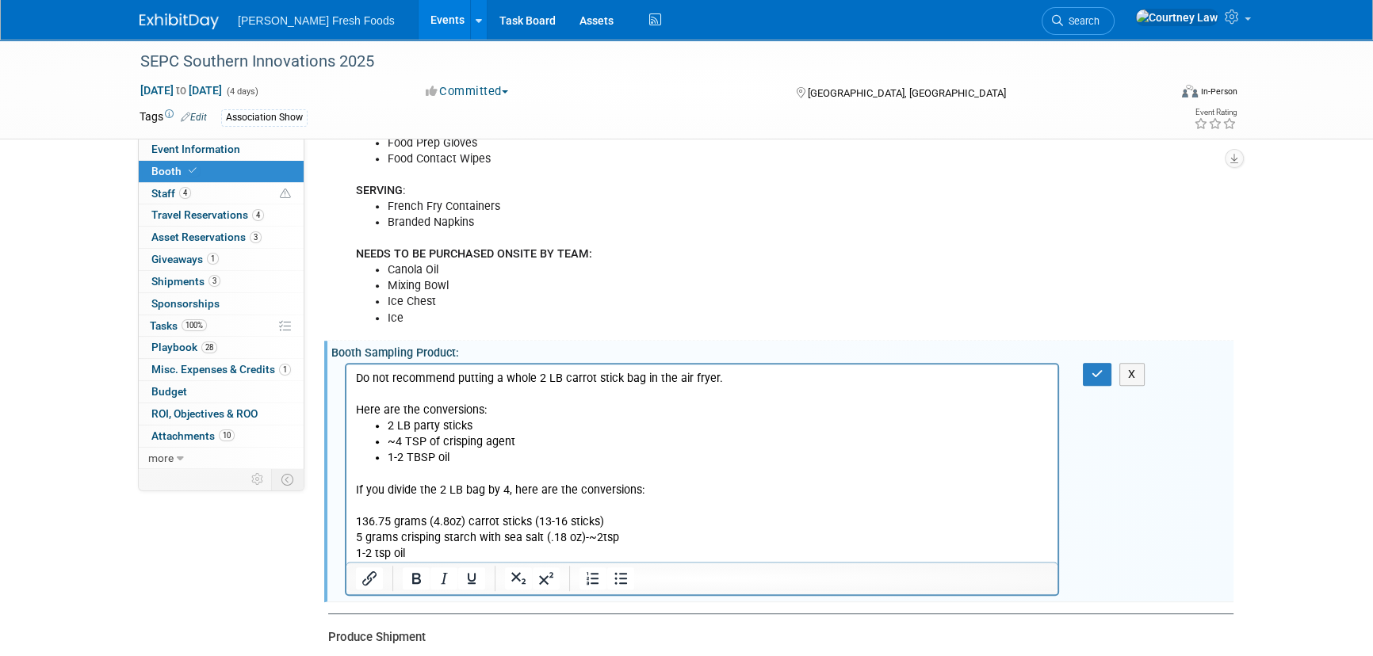
click at [479, 409] on p "Here are the conversions:" at bounding box center [702, 411] width 693 height 16
click at [376, 498] on p "If you divide the 2 LB bag by 4, here are the conversions: 136.75 grams (4.8oz)…" at bounding box center [702, 522] width 693 height 79
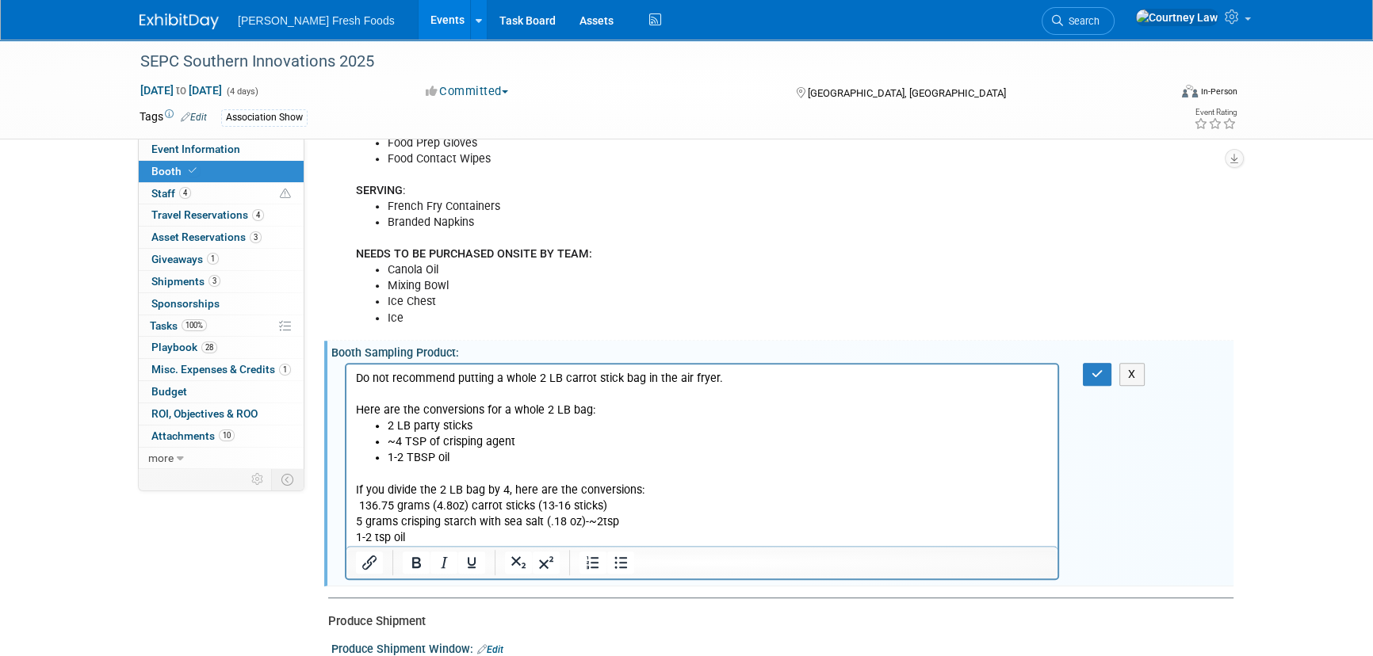
click at [356, 505] on p "If you divide the 2 LB bag by 4, here are the conversions: 136.75 grams (4.8oz)…" at bounding box center [702, 514] width 693 height 63
click at [629, 557] on button "Bullet list" at bounding box center [620, 563] width 27 height 22
click at [611, 557] on icon "Bullet list" at bounding box center [620, 562] width 19 height 19
drag, startPoint x: 464, startPoint y: 502, endPoint x: 383, endPoint y: 499, distance: 80.9
click at [383, 499] on ul "136.75 grams (4.8oz) carrot sticks (13-16 sticks) 5 grams crisping starch with …" at bounding box center [702, 522] width 693 height 48
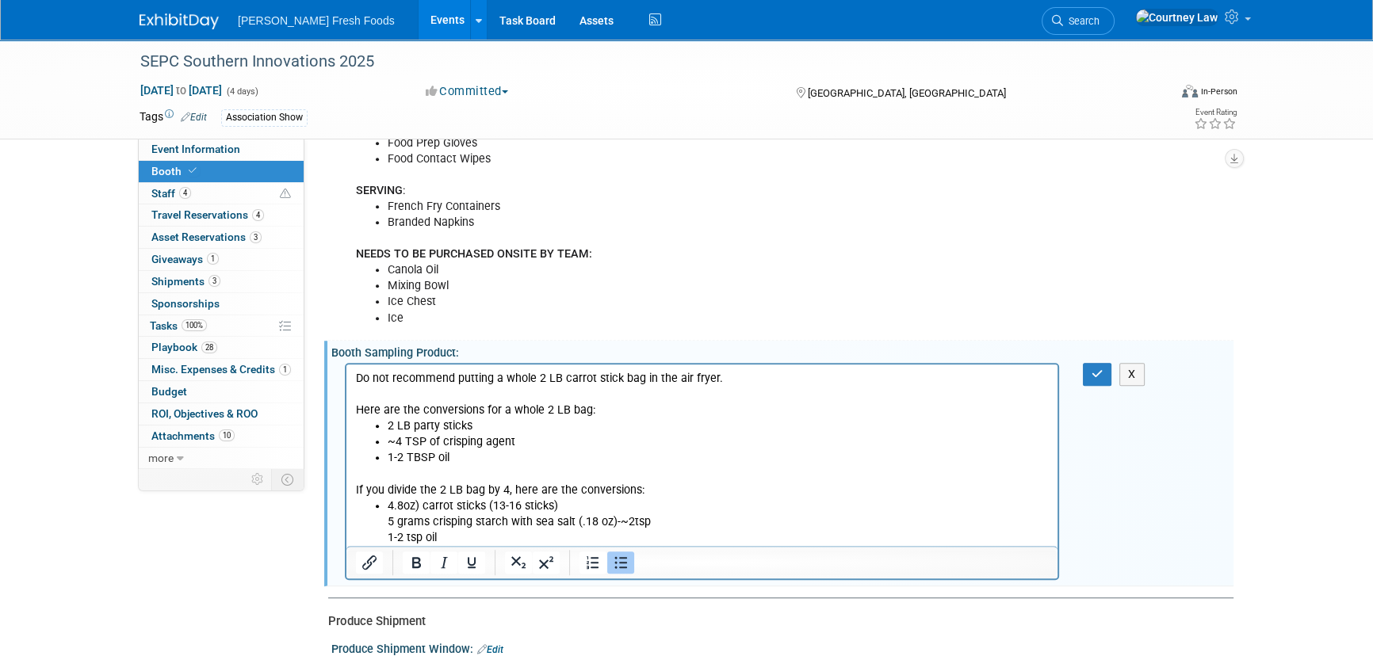
click at [415, 499] on li "4.8oz) carrot sticks (13-16 sticks) 5 grams crisping starch with sea salt (.18 …" at bounding box center [718, 522] width 661 height 48
click at [419, 426] on li "2 LB party sticks" at bounding box center [718, 426] width 661 height 16
click at [490, 502] on li "4.8oz carrot sticks (13-16 sticks) 5 grams crisping starch with sea salt (.18 o…" at bounding box center [718, 522] width 661 height 48
click at [385, 521] on ul "4.8oz carrot sticks (13-16 sticks) 5 grams crisping starch with sea salt (.18 o…" at bounding box center [702, 522] width 693 height 48
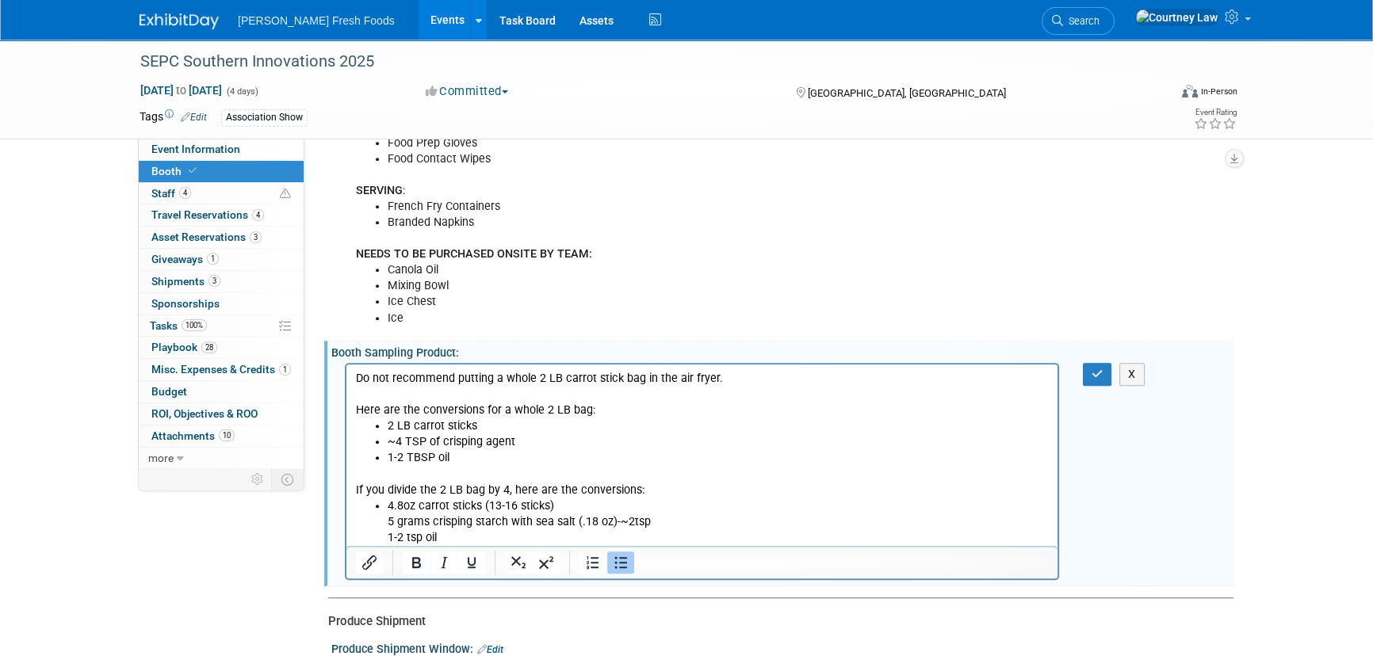
click at [419, 440] on li "~4 TSP of crisping agent" at bounding box center [718, 442] width 661 height 16
click at [624, 523] on li "4.8oz carrot sticks (13-16 sticks) 5 grams crisping starch with sea salt (.18 o…" at bounding box center [718, 522] width 661 height 48
click at [575, 525] on li "4.8oz carrot sticks (13-16 sticks) 5 grams crisping starch with sea salt (.18 o…" at bounding box center [718, 522] width 661 height 48
click at [514, 441] on li "~4 tsp of crisping agent" at bounding box center [718, 442] width 661 height 16
drag, startPoint x: 616, startPoint y: 524, endPoint x: 375, endPoint y: 521, distance: 240.9
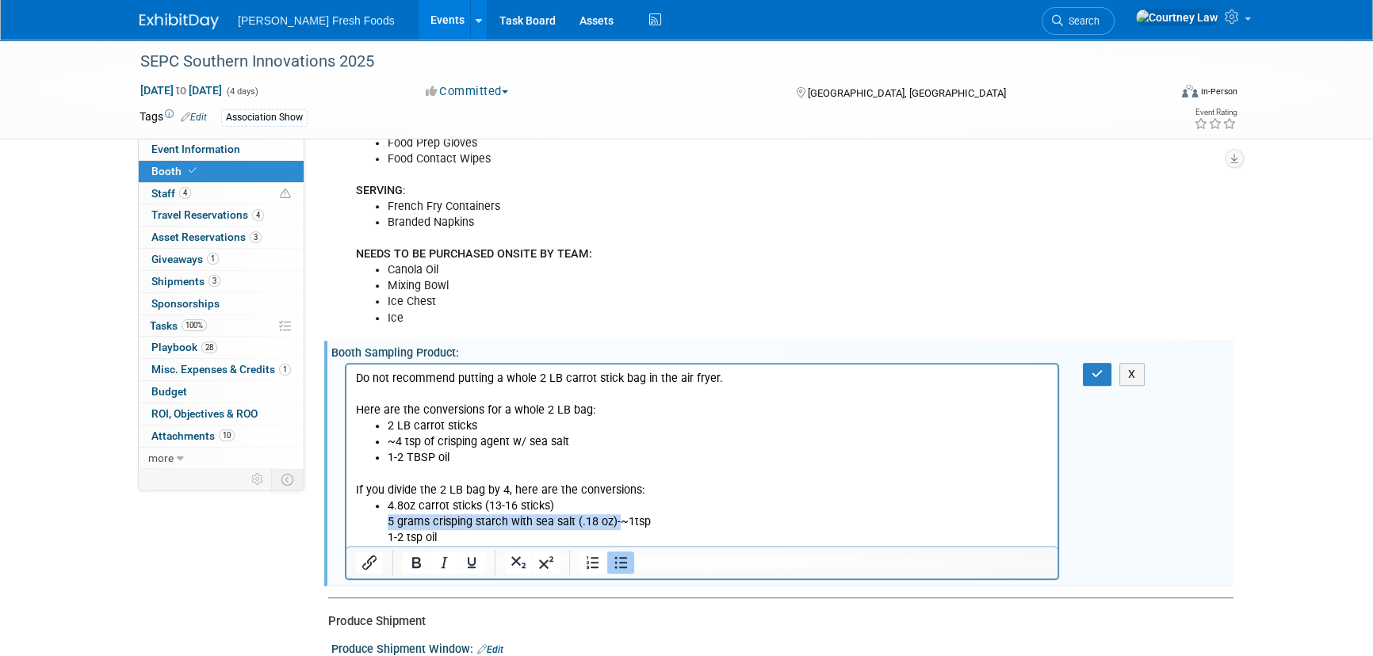
click at [375, 521] on ul "4.8oz carrot sticks (13-16 sticks) 5 grams crisping starch with sea salt (.18 o…" at bounding box center [702, 522] width 693 height 48
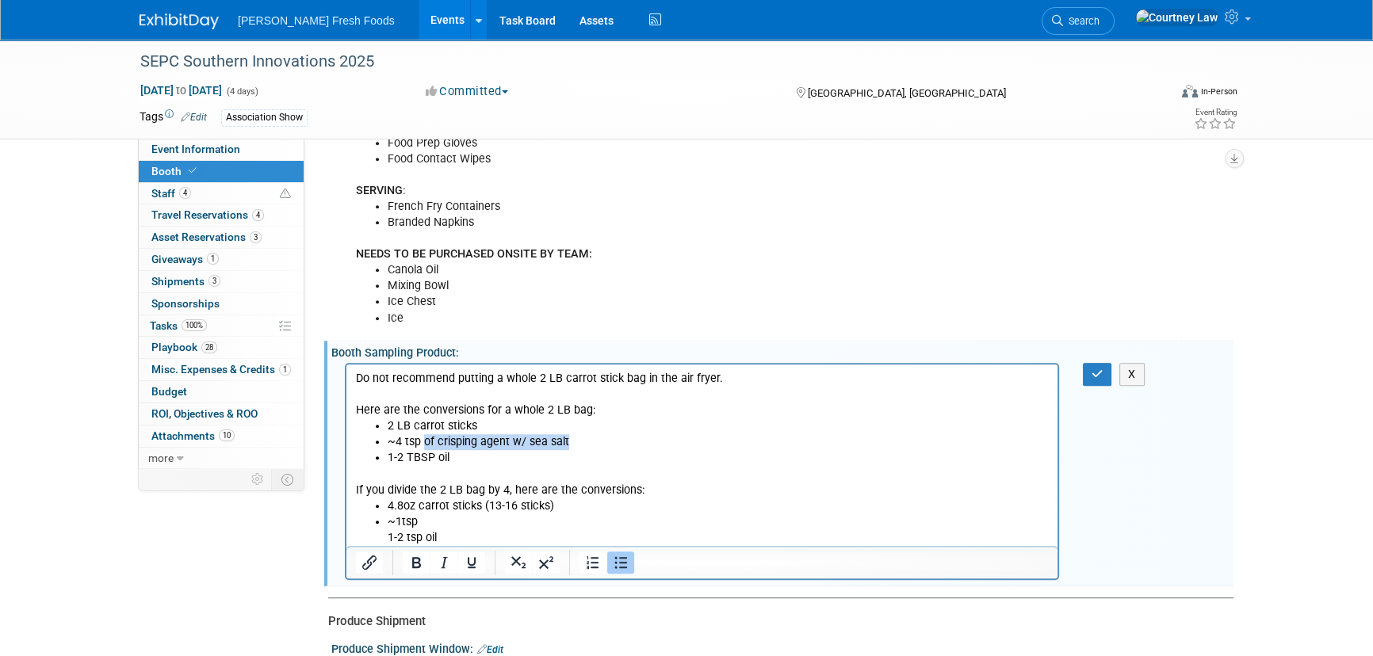
drag, startPoint x: 578, startPoint y: 441, endPoint x: 426, endPoint y: 440, distance: 152.2
click at [426, 440] on li "~4 tsp of crisping agent w/ sea salt" at bounding box center [718, 442] width 661 height 16
copy li "of crisping agent w/ sea salt"
click at [440, 521] on li "~1tsp 1-2 tsp oil" at bounding box center [718, 530] width 661 height 32
click at [382, 530] on ul "4.8oz carrot sticks (13-16 sticks) ~1tsp of crisping agent w/ sea salt 1-2 tsp …" at bounding box center [702, 522] width 693 height 48
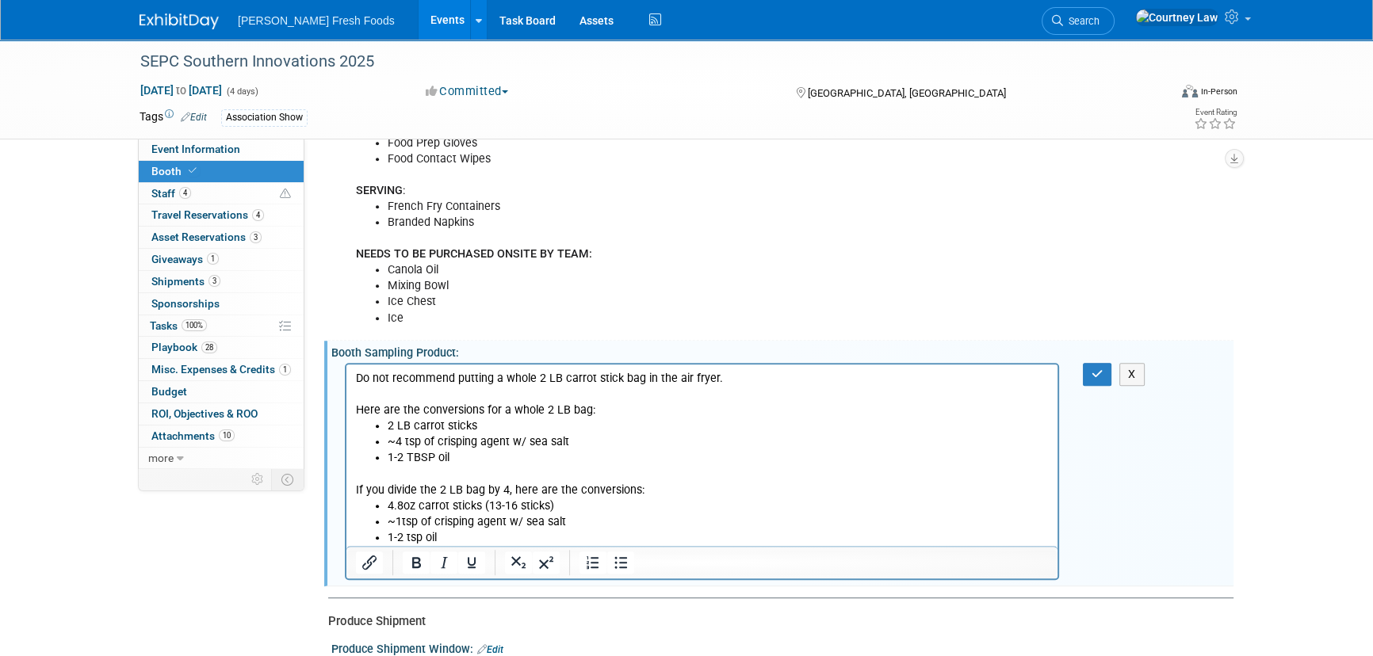
drag, startPoint x: 728, startPoint y: 382, endPoint x: 678, endPoint y: 733, distance: 354.6
click at [346, 365] on html "Do not recommend putting a whole 2 LB carrot stick bag in the air fryer. Here a…" at bounding box center [701, 455] width 711 height 181
drag, startPoint x: 446, startPoint y: 560, endPoint x: 474, endPoint y: 548, distance: 30.2
click at [446, 560] on icon "Italic" at bounding box center [443, 562] width 19 height 19
click at [1113, 378] on div "X" at bounding box center [1107, 374] width 49 height 23
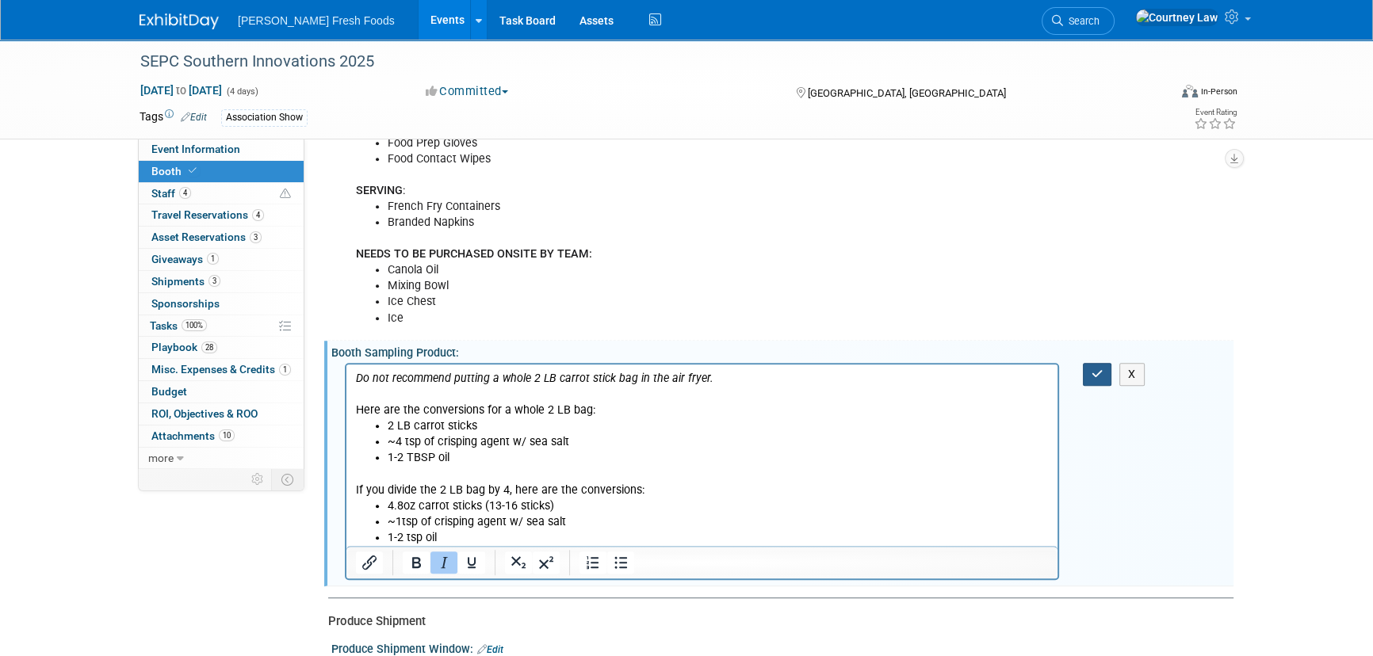
click at [1097, 376] on icon "button" at bounding box center [1097, 374] width 12 height 11
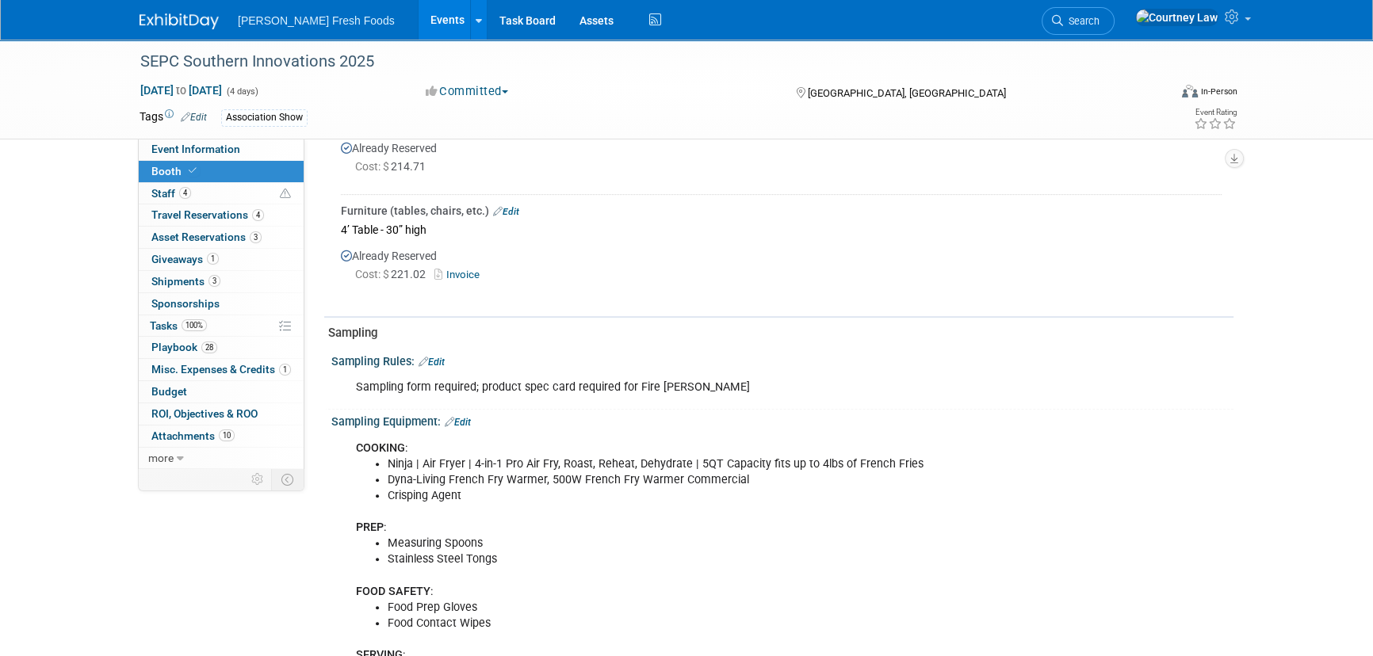
scroll to position [724, 0]
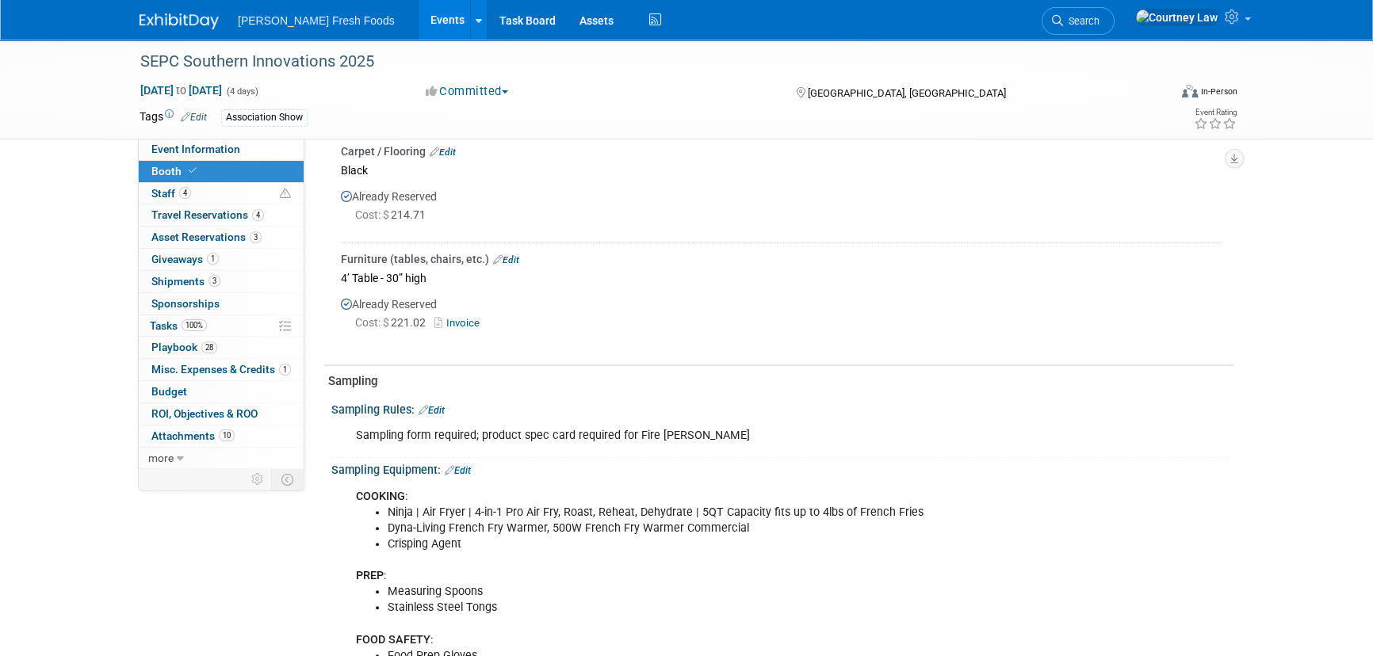
click at [437, 405] on link "Edit" at bounding box center [431, 410] width 26 height 11
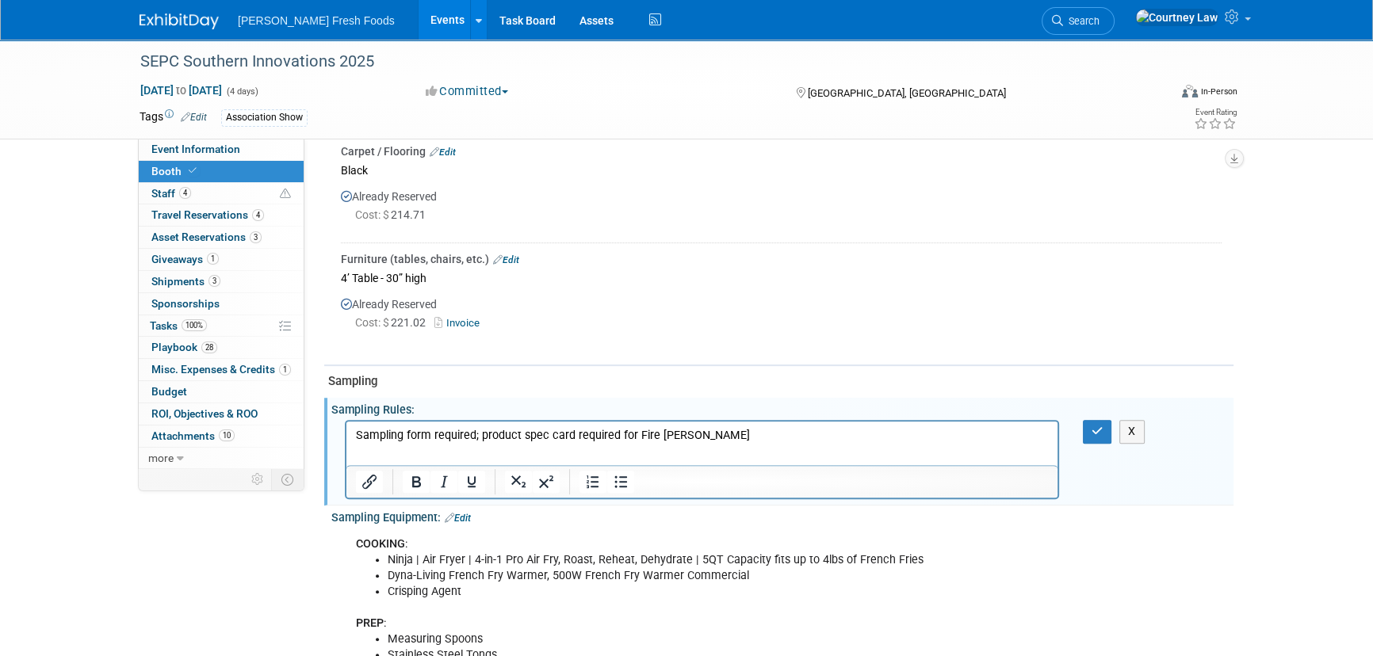
scroll to position [0, 0]
click at [718, 444] on html "Sampling form required; product spec card required for Fire Marshall" at bounding box center [701, 433] width 711 height 22
click at [1106, 424] on button "button" at bounding box center [1097, 431] width 29 height 23
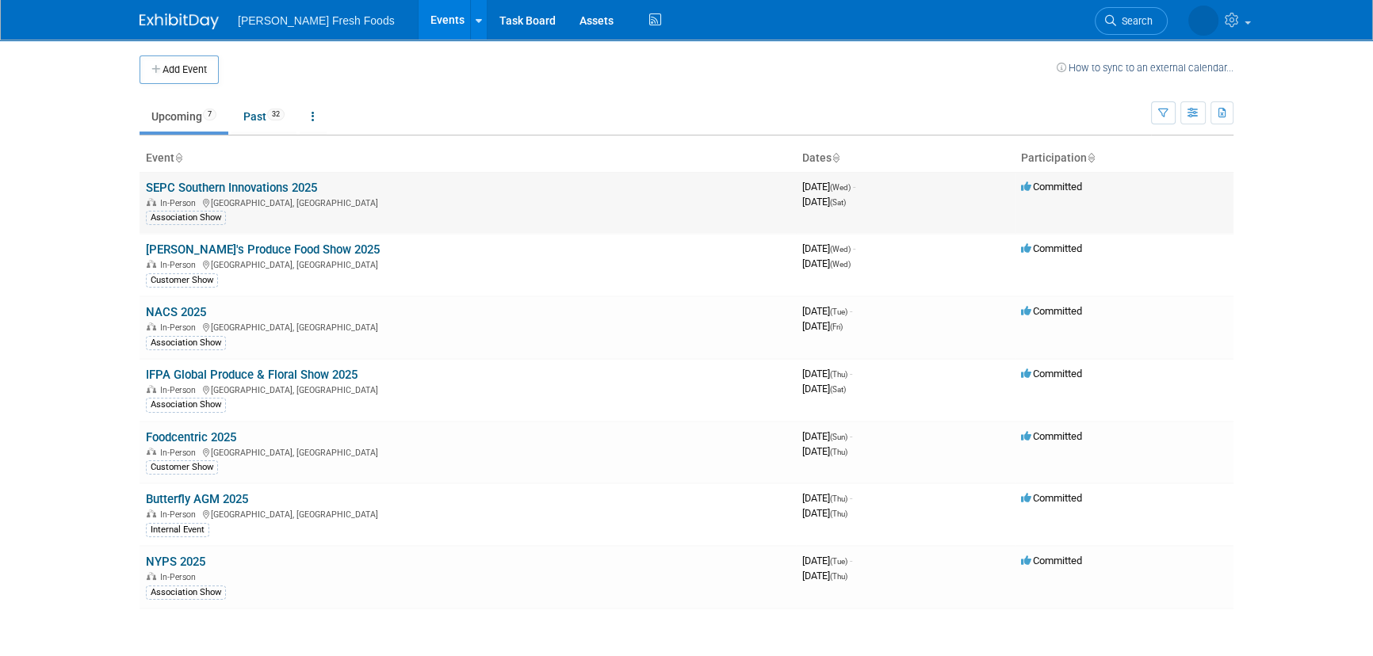
click at [277, 189] on link "SEPC Southern Innovations 2025" at bounding box center [231, 188] width 171 height 14
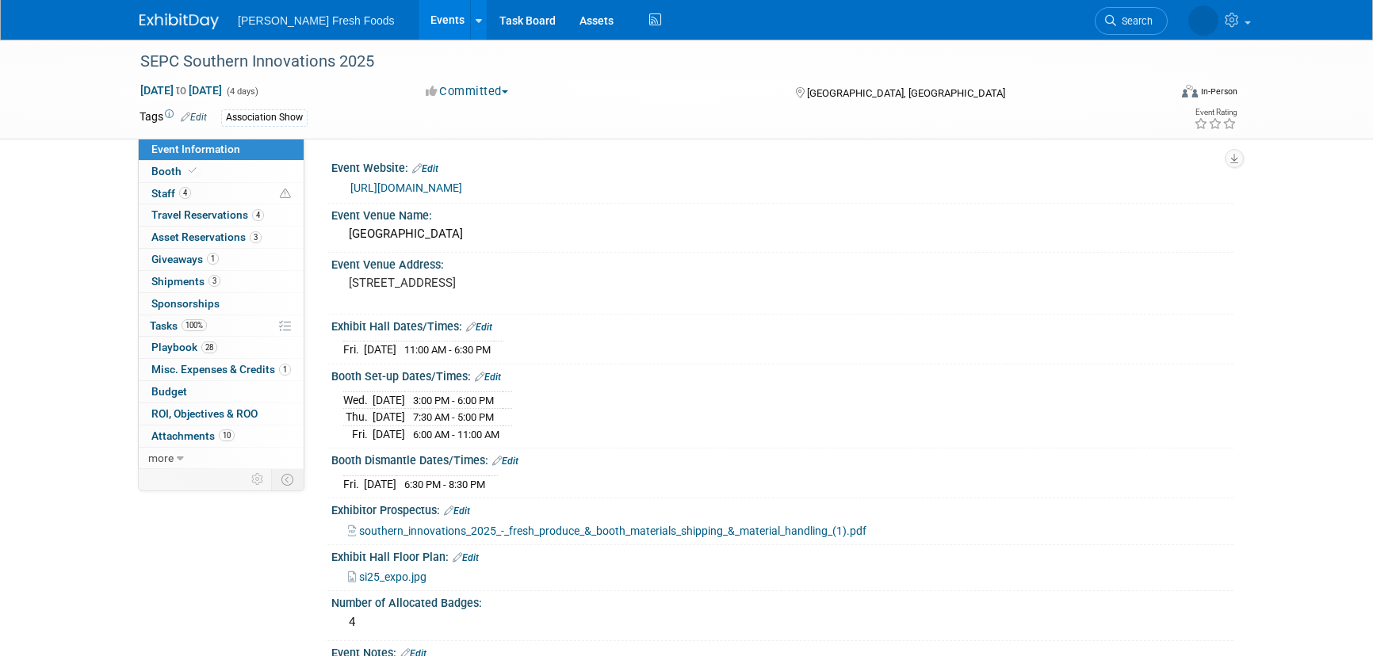
select select "Advanced Warehouse"
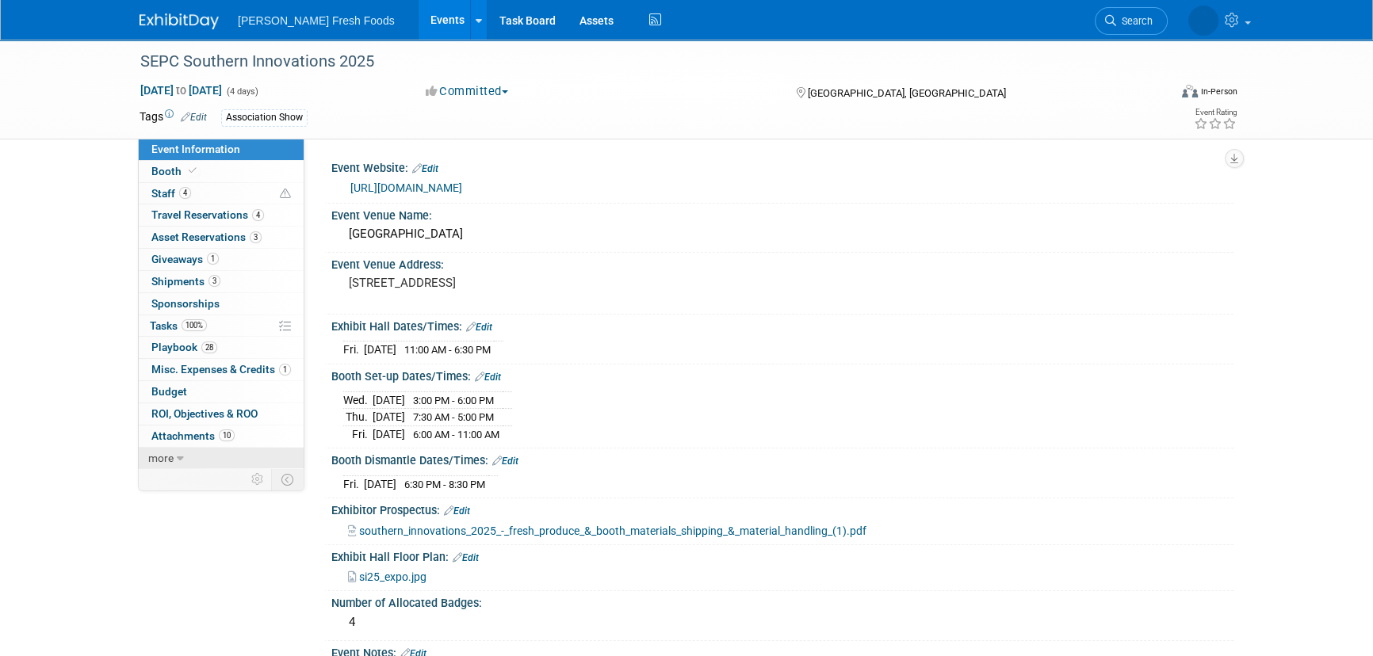
click at [229, 453] on link "more" at bounding box center [221, 458] width 165 height 21
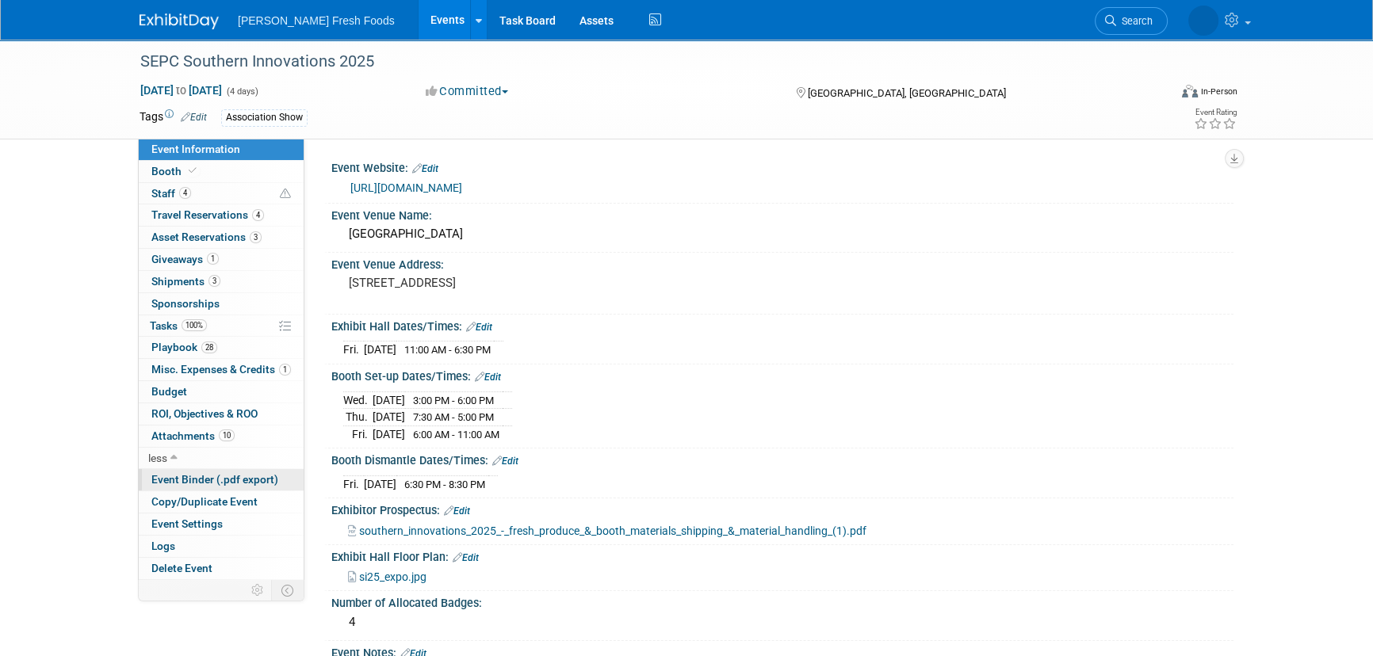
click at [255, 478] on span "Event Binder (.pdf export)" at bounding box center [214, 479] width 127 height 13
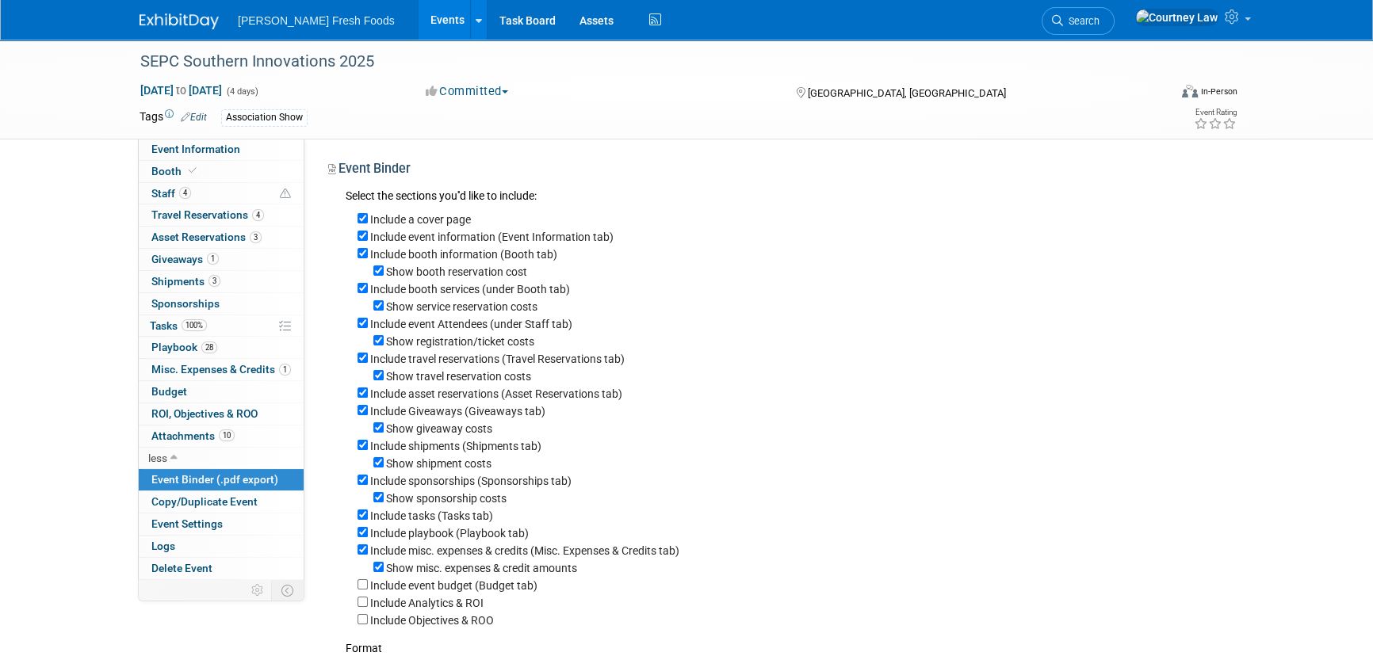
click at [436, 270] on label "Show booth reservation cost" at bounding box center [456, 271] width 141 height 13
click at [384, 270] on input "Show booth reservation cost" at bounding box center [378, 270] width 10 height 10
checkbox input "false"
click at [452, 307] on label "Show service reservation costs" at bounding box center [461, 306] width 151 height 13
click at [384, 307] on input "Show service reservation costs" at bounding box center [378, 305] width 10 height 10
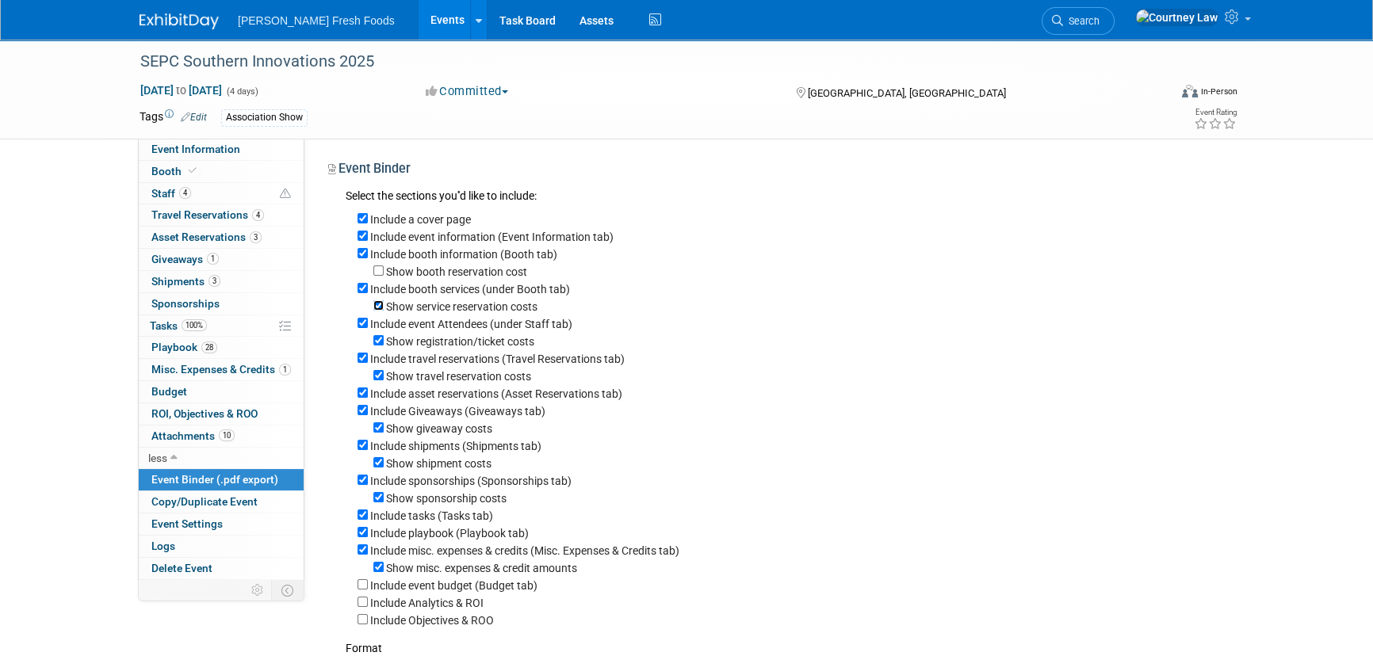
checkbox input "false"
click at [445, 376] on label "Show travel reservation costs" at bounding box center [458, 376] width 145 height 13
click at [384, 376] on input "Show travel reservation costs" at bounding box center [378, 375] width 10 height 10
checkbox input "false"
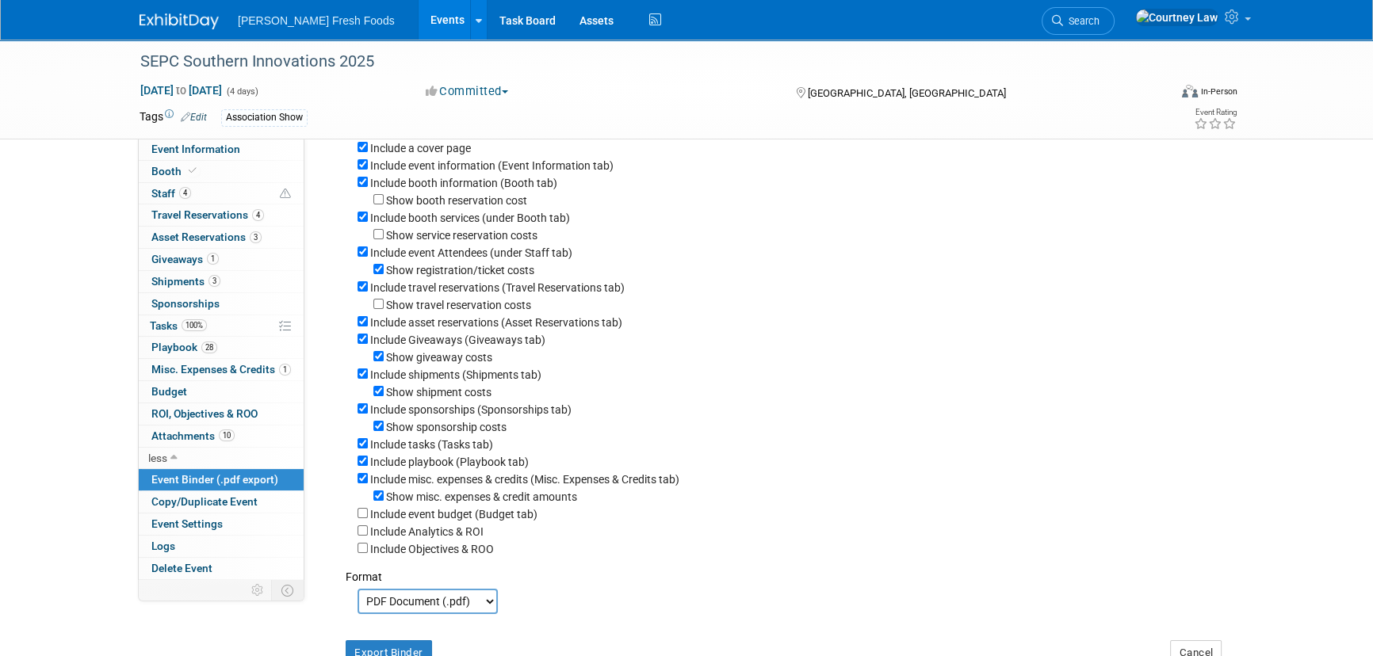
click at [434, 361] on label "Show giveaway costs" at bounding box center [439, 357] width 106 height 13
click at [384, 361] on input "Show giveaway costs" at bounding box center [378, 356] width 10 height 10
checkbox input "false"
click at [423, 396] on label "Show shipment costs" at bounding box center [438, 392] width 105 height 13
click at [384, 396] on input "Show shipment costs" at bounding box center [378, 391] width 10 height 10
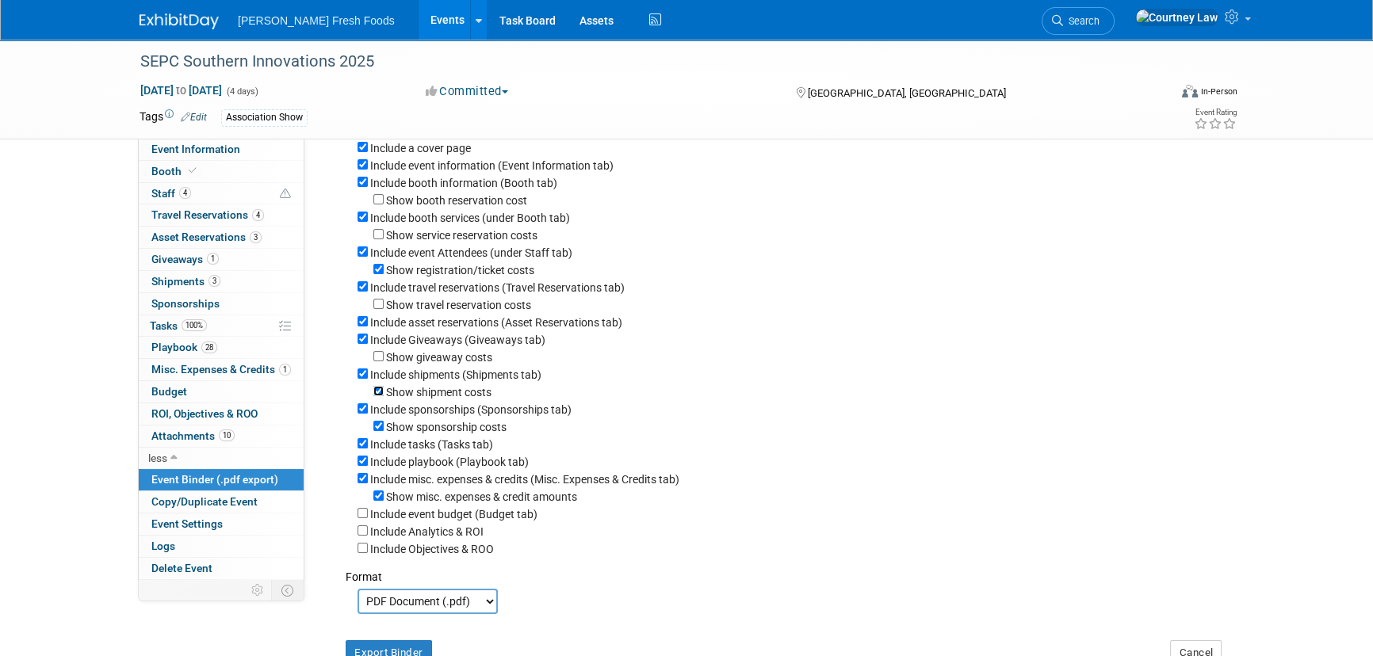
checkbox input "false"
click at [417, 411] on label "Include sponsorships (Sponsorships tab)" at bounding box center [470, 409] width 201 height 13
click at [368, 411] on input "Include sponsorships (Sponsorships tab)" at bounding box center [362, 408] width 10 height 10
checkbox input "false"
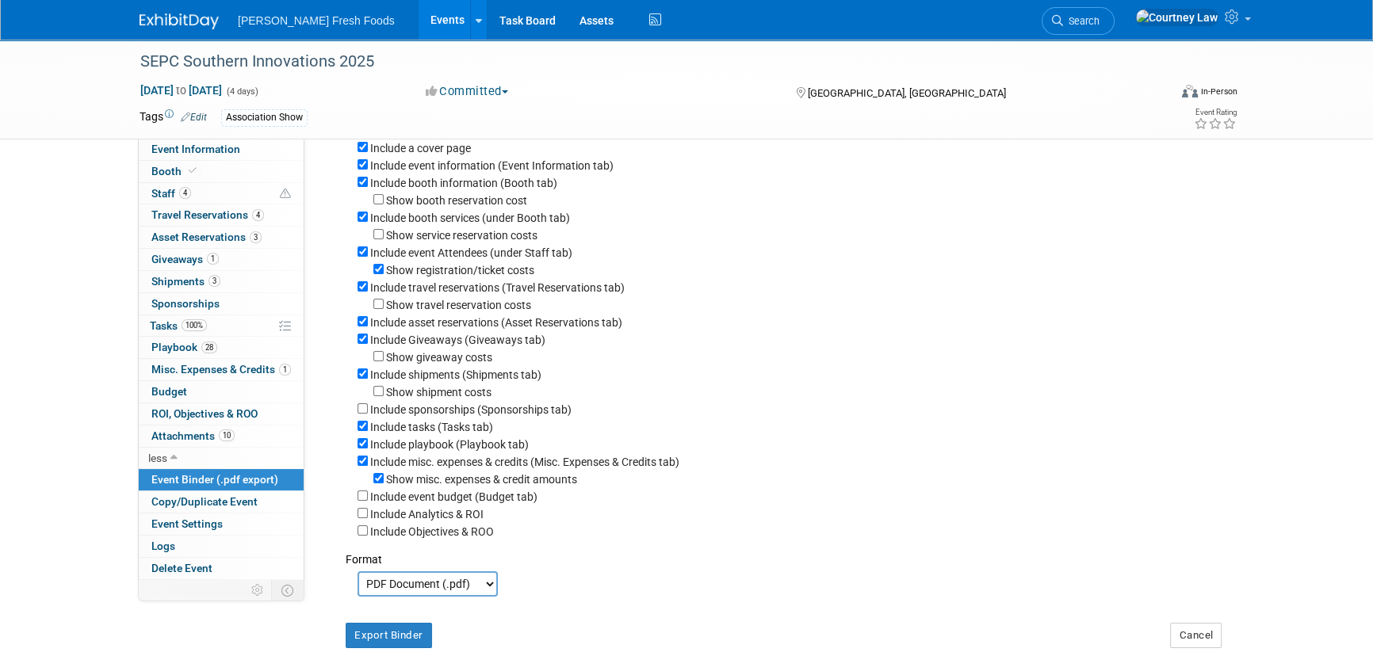
click at [434, 433] on label "Include tasks (Tasks tab)" at bounding box center [431, 427] width 123 height 13
click at [368, 431] on input "Include tasks (Tasks tab)" at bounding box center [362, 426] width 10 height 10
checkbox input "false"
click at [418, 467] on label "Include misc. expenses & credits (Misc. Expenses & Credits tab)" at bounding box center [524, 462] width 309 height 13
click at [368, 466] on input "Include misc. expenses & credits (Misc. Expenses & Credits tab)" at bounding box center [362, 461] width 10 height 10
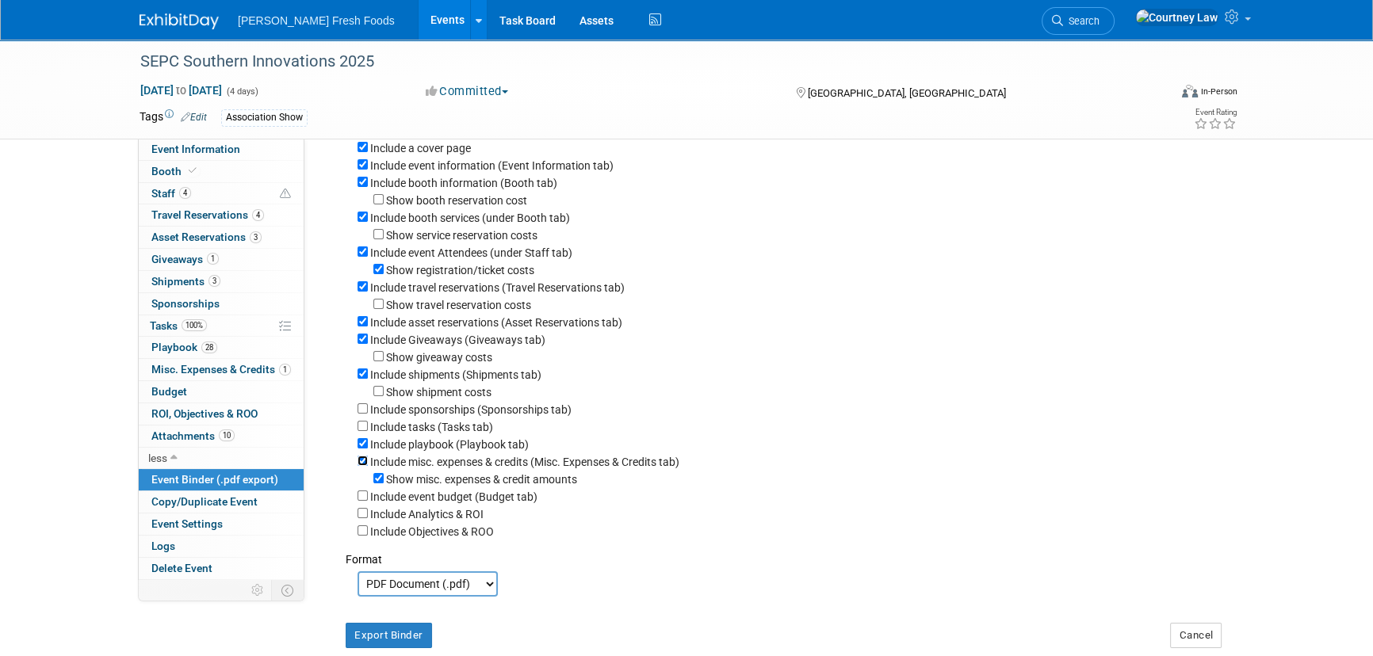
checkbox input "false"
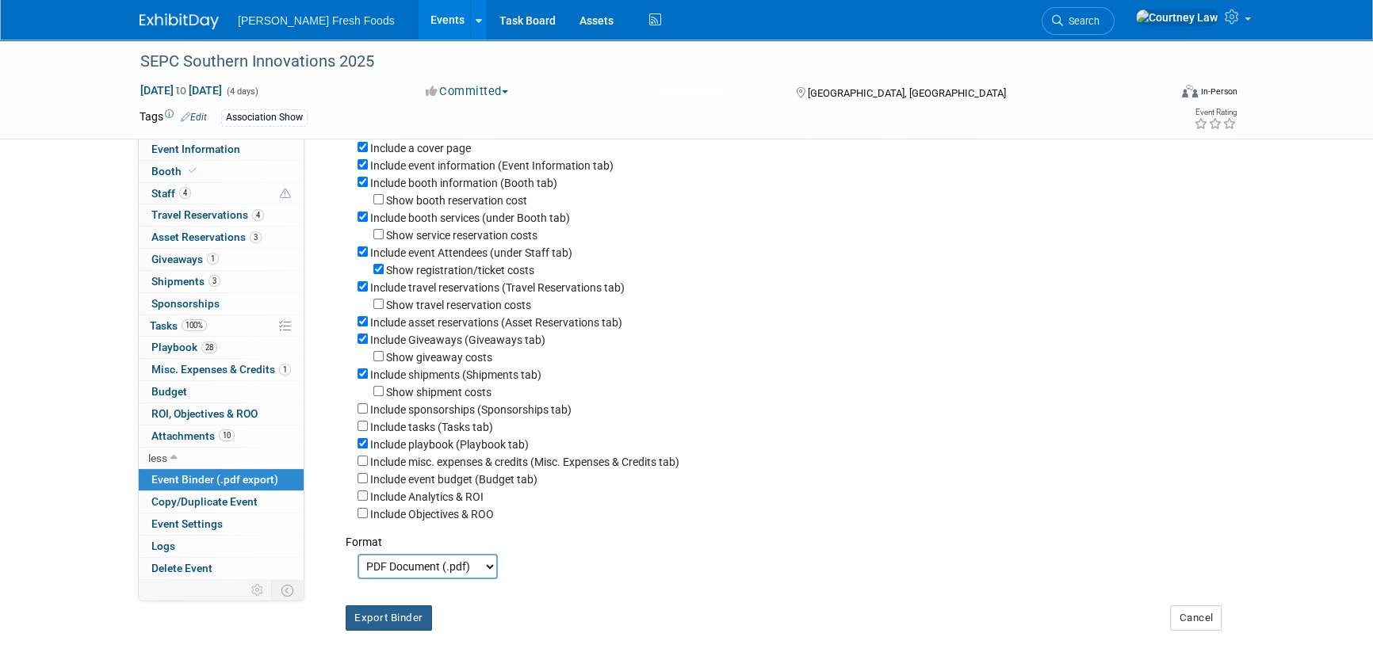
click at [367, 624] on button "Export Binder" at bounding box center [389, 617] width 86 height 25
